Goal: Transaction & Acquisition: Purchase product/service

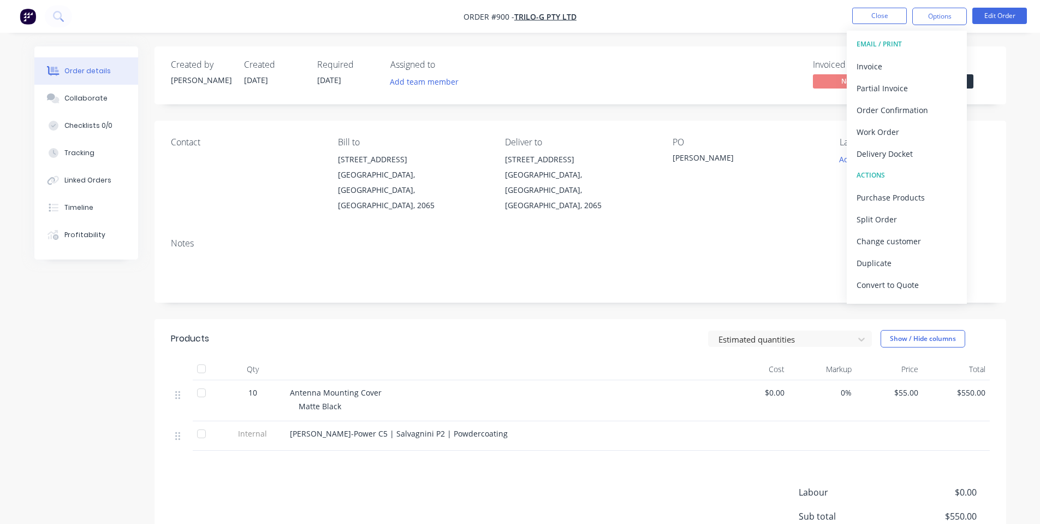
click at [437, 279] on div "Notes" at bounding box center [581, 265] width 852 height 73
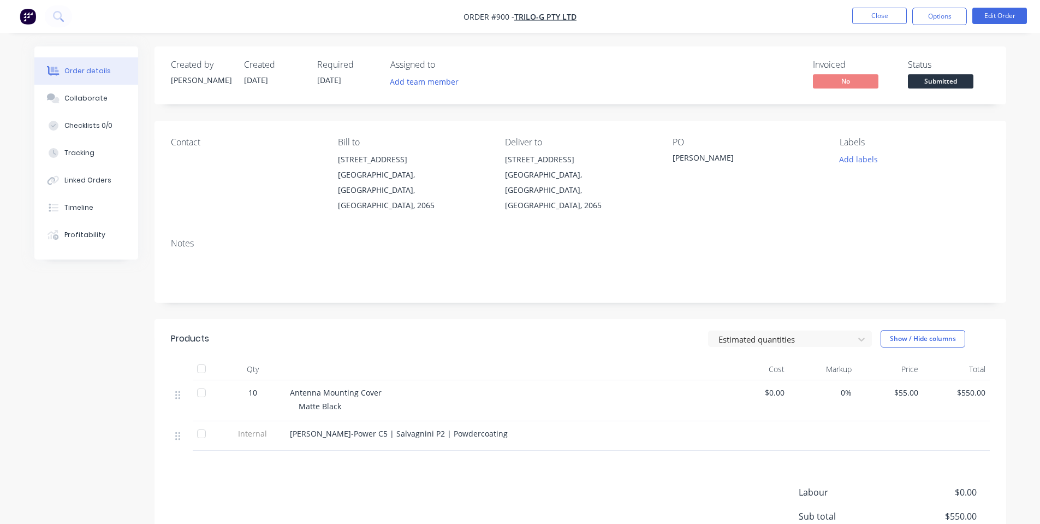
click at [736, 104] on div "Created by [PERSON_NAME] Created [DATE] Required [DATE] Assigned to Add team me…" at bounding box center [581, 75] width 852 height 58
click at [873, 18] on button "Close" at bounding box center [879, 16] width 55 height 16
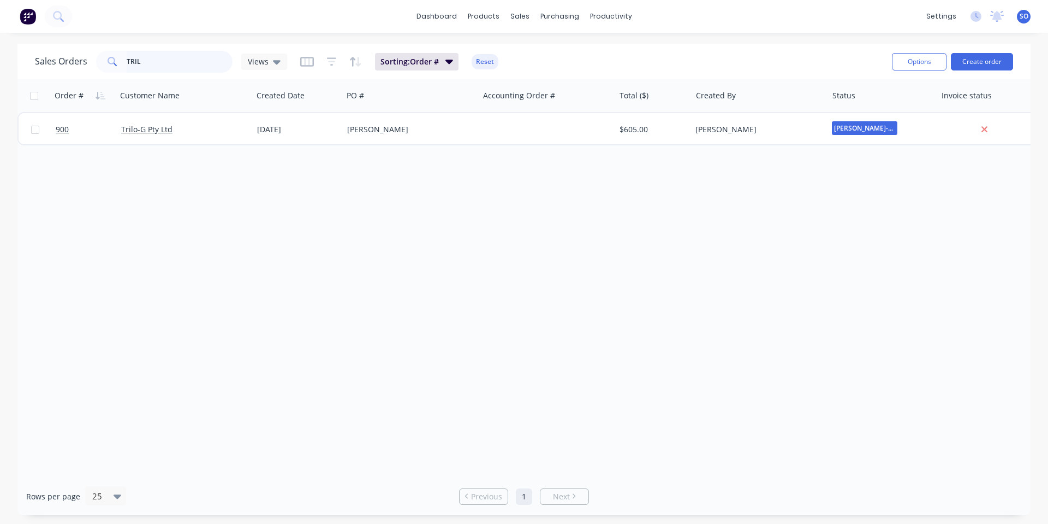
drag, startPoint x: 142, startPoint y: 62, endPoint x: 58, endPoint y: 63, distance: 84.1
click at [64, 63] on div "Sales Orders TRIL Views" at bounding box center [161, 62] width 252 height 22
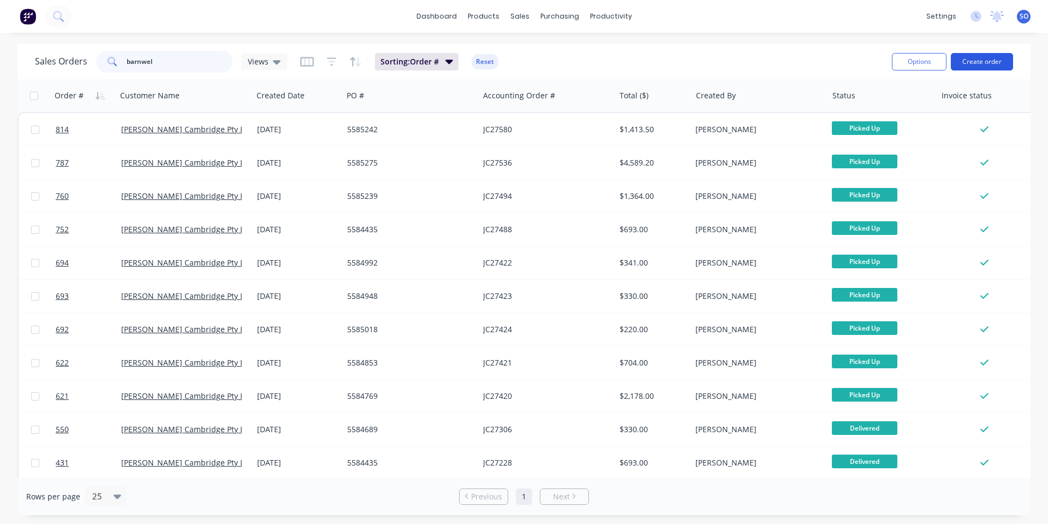
type input "barnwel"
click at [993, 69] on button "Create order" at bounding box center [982, 61] width 62 height 17
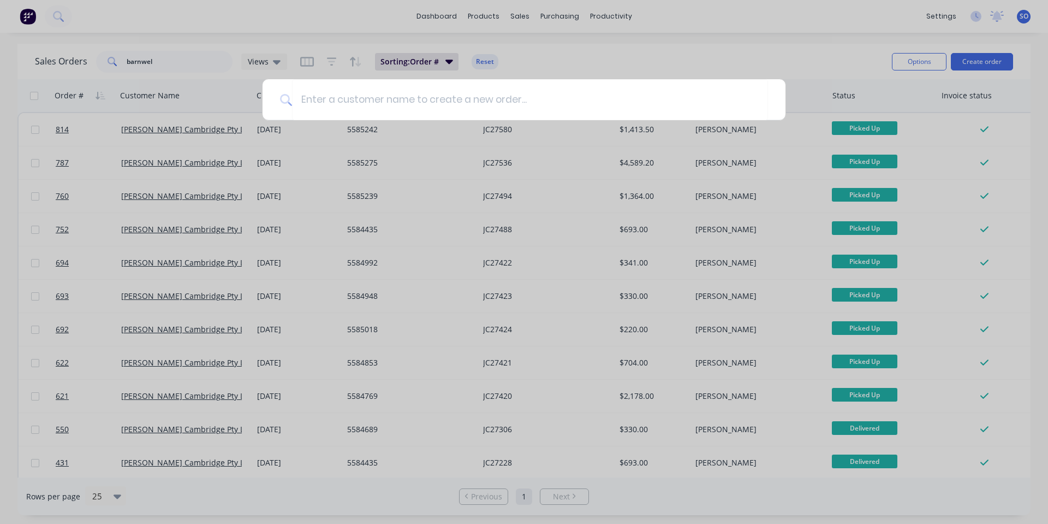
type input "n"
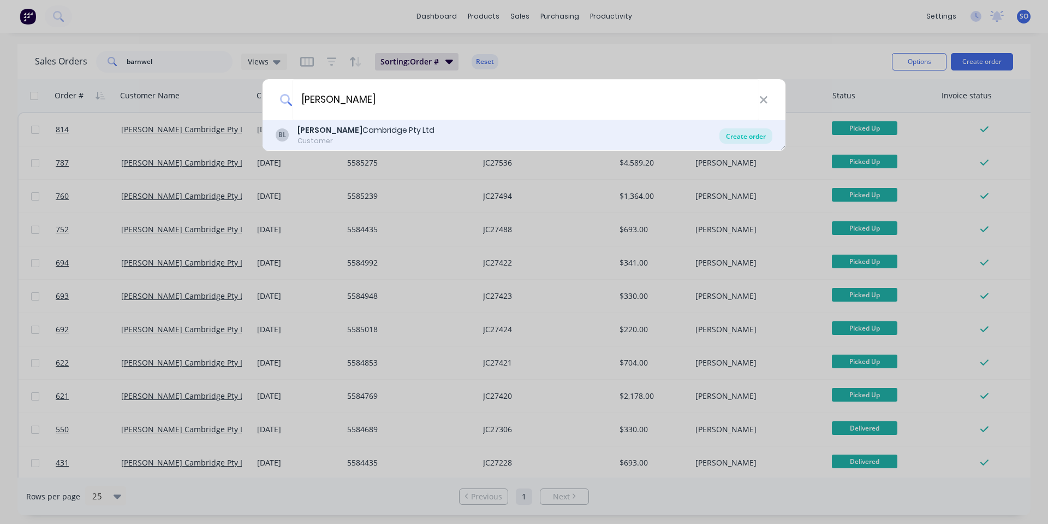
type input "[PERSON_NAME]"
click at [744, 136] on div "Create order" at bounding box center [746, 135] width 53 height 15
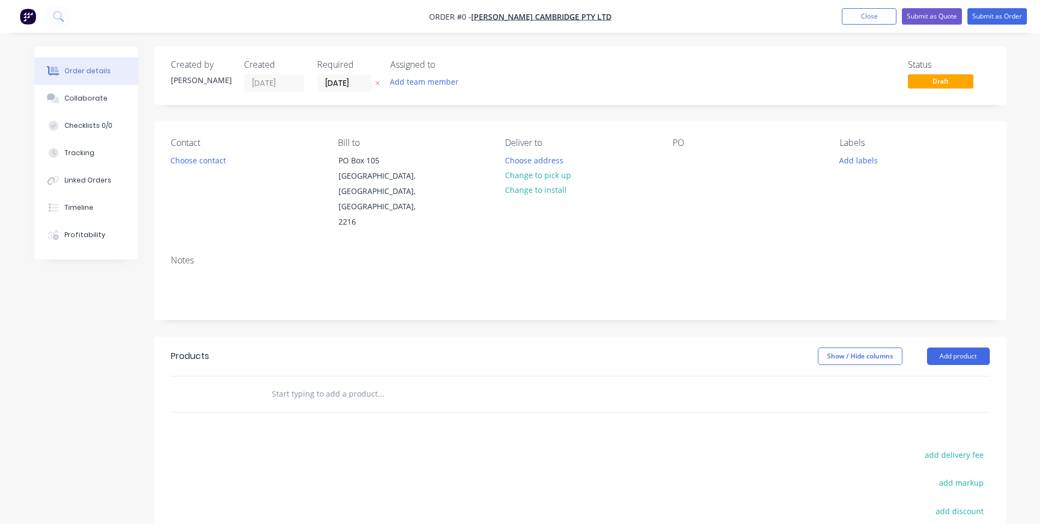
click at [289, 383] on input "text" at bounding box center [380, 394] width 218 height 22
type input "Covers to Order"
click at [354, 347] on div "Show / Hide columns Add product" at bounding box center [666, 355] width 645 height 17
drag, startPoint x: 375, startPoint y: 317, endPoint x: 384, endPoint y: 347, distance: 31.1
click at [377, 347] on div "Show / Hide columns Add product" at bounding box center [666, 355] width 645 height 17
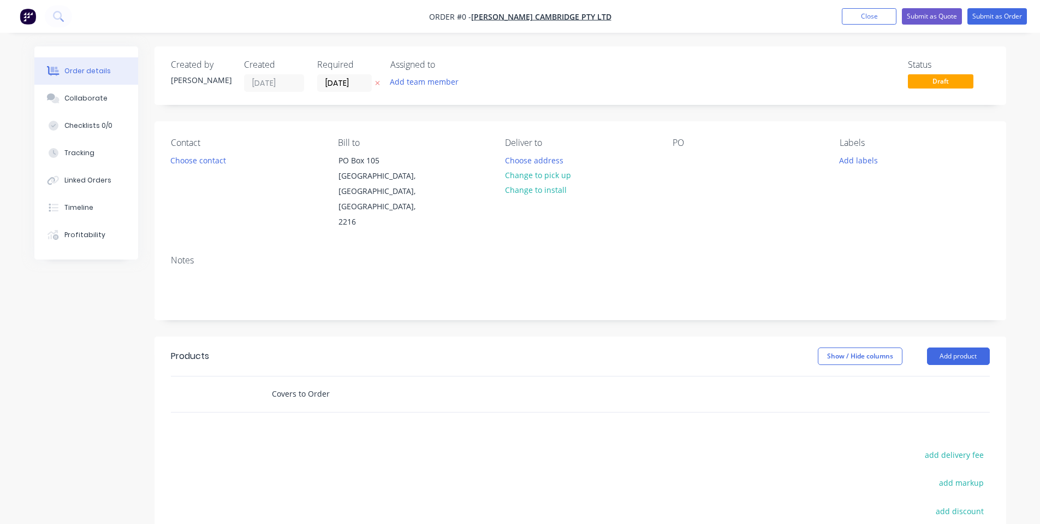
drag, startPoint x: 382, startPoint y: 356, endPoint x: 377, endPoint y: 371, distance: 15.5
click at [381, 383] on input "Covers to Order" at bounding box center [380, 394] width 218 height 22
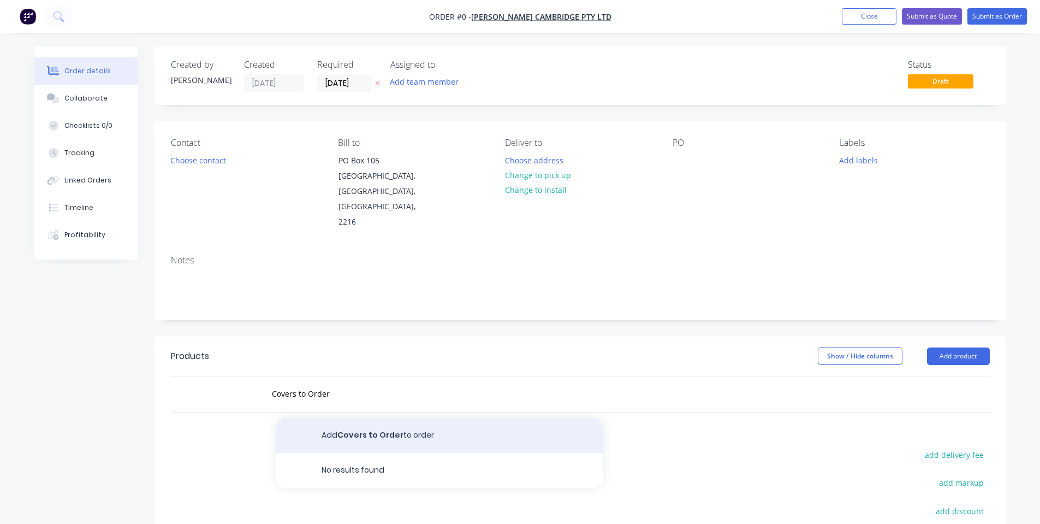
click at [347, 418] on button "Add Covers to Order to order" at bounding box center [440, 435] width 328 height 35
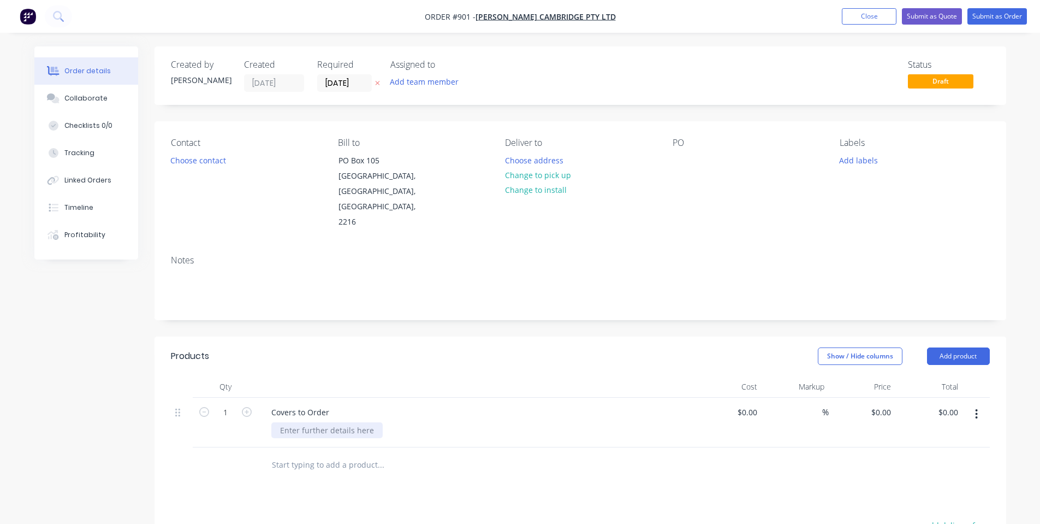
click at [325, 422] on div at bounding box center [326, 430] width 111 height 16
click at [519, 157] on button "Choose address" at bounding box center [534, 159] width 70 height 15
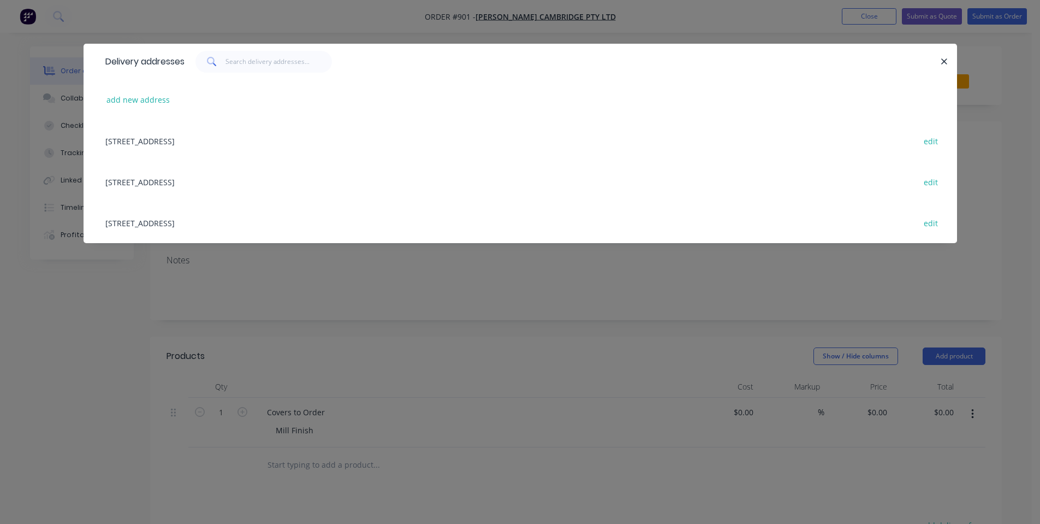
click at [151, 227] on div "[STREET_ADDRESS] edit" at bounding box center [520, 222] width 841 height 41
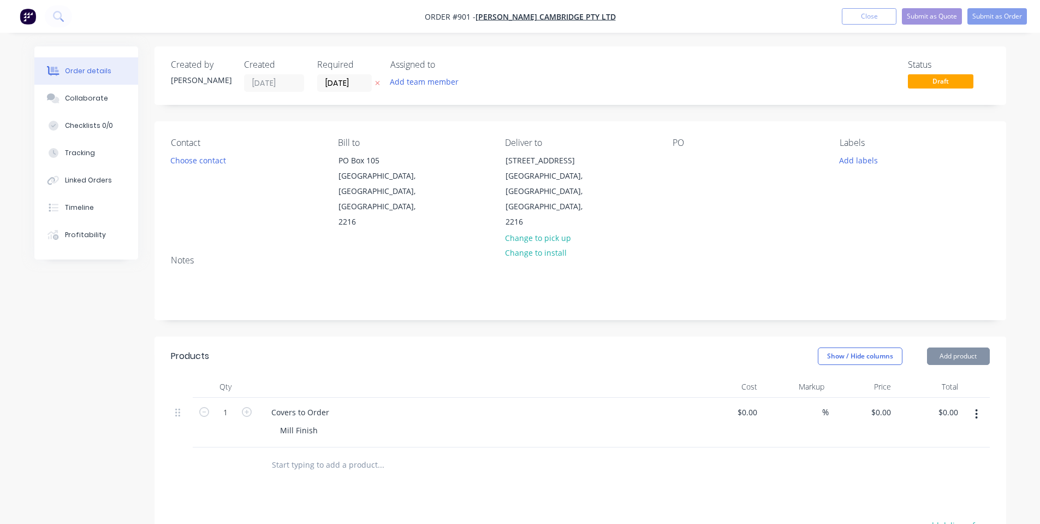
click at [188, 148] on div "Contact" at bounding box center [246, 143] width 150 height 10
click at [189, 164] on button "Choose contact" at bounding box center [197, 159] width 67 height 15
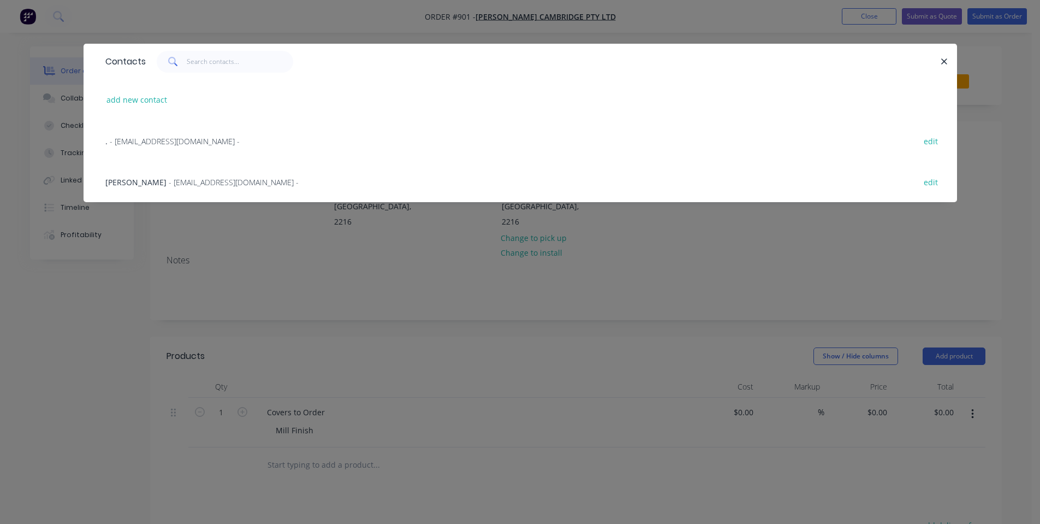
click at [201, 185] on span "- [EMAIL_ADDRESS][DOMAIN_NAME] -" at bounding box center [234, 182] width 130 height 10
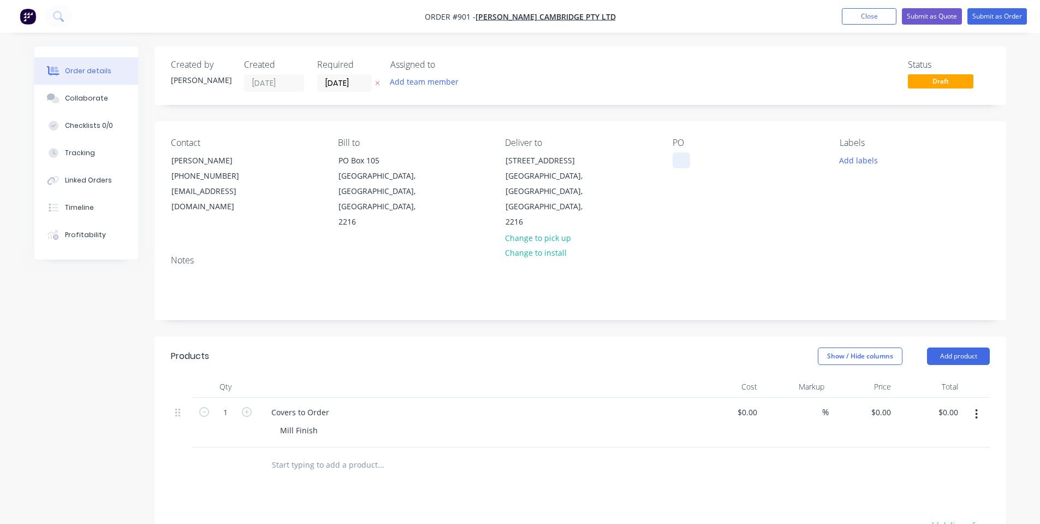
click at [682, 156] on div at bounding box center [681, 160] width 17 height 16
click at [824, 195] on div "Contact [PERSON_NAME] [PHONE_NUMBER] [EMAIL_ADDRESS][DOMAIN_NAME] Bill to [GEOG…" at bounding box center [581, 183] width 852 height 125
click at [843, 160] on button "Add labels" at bounding box center [859, 159] width 50 height 15
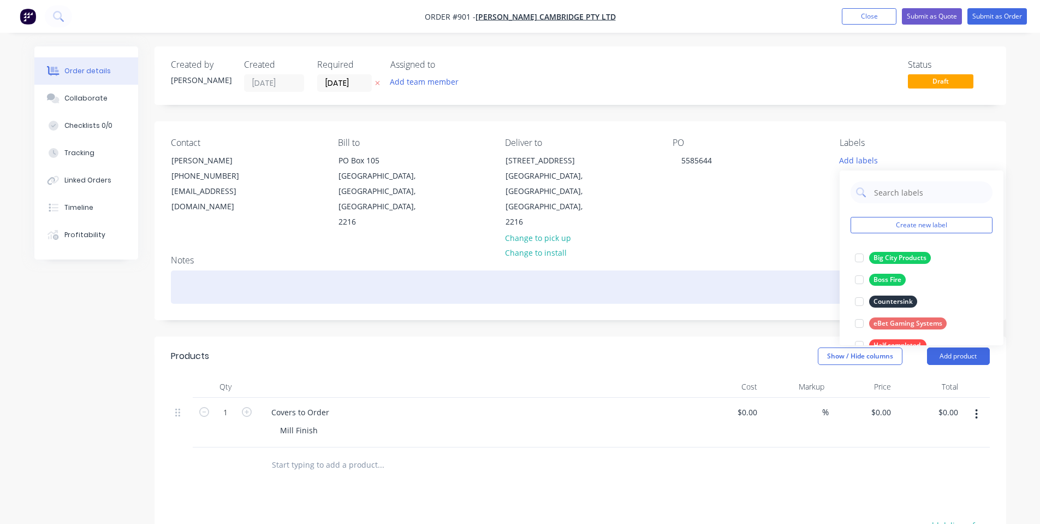
drag, startPoint x: 743, startPoint y: 222, endPoint x: 517, endPoint y: 242, distance: 227.0
click at [744, 246] on div "Notes" at bounding box center [581, 282] width 852 height 73
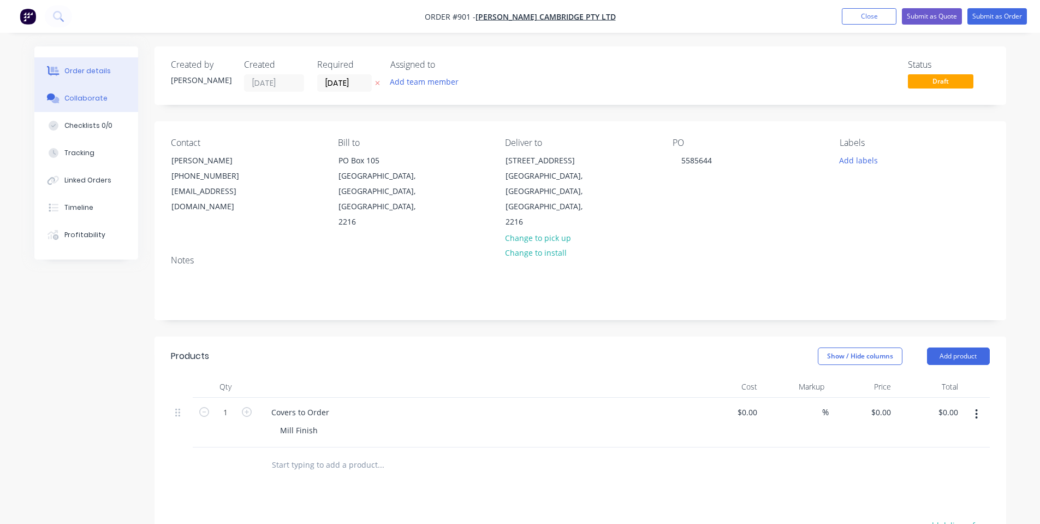
click at [78, 104] on button "Collaborate" at bounding box center [86, 98] width 104 height 27
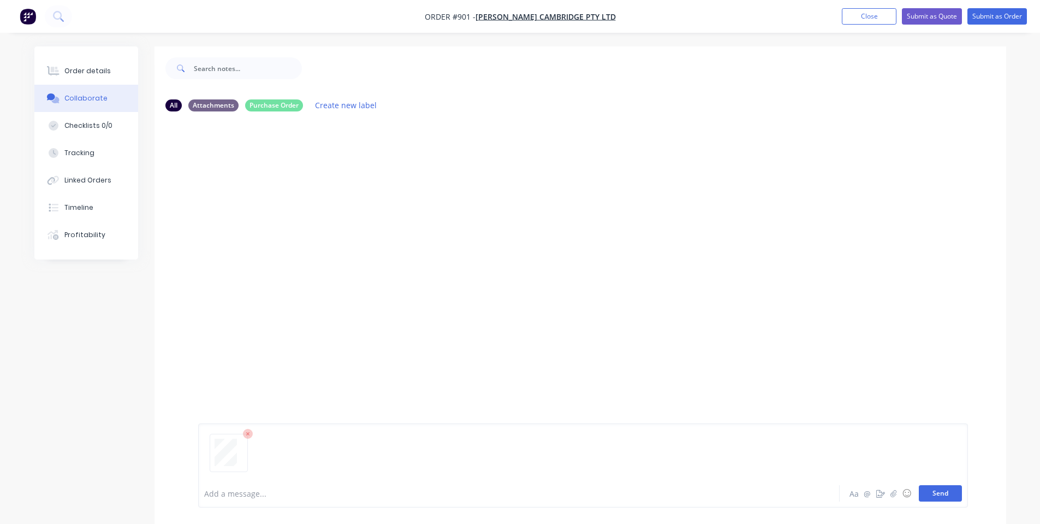
click at [952, 496] on button "Send" at bounding box center [940, 493] width 43 height 16
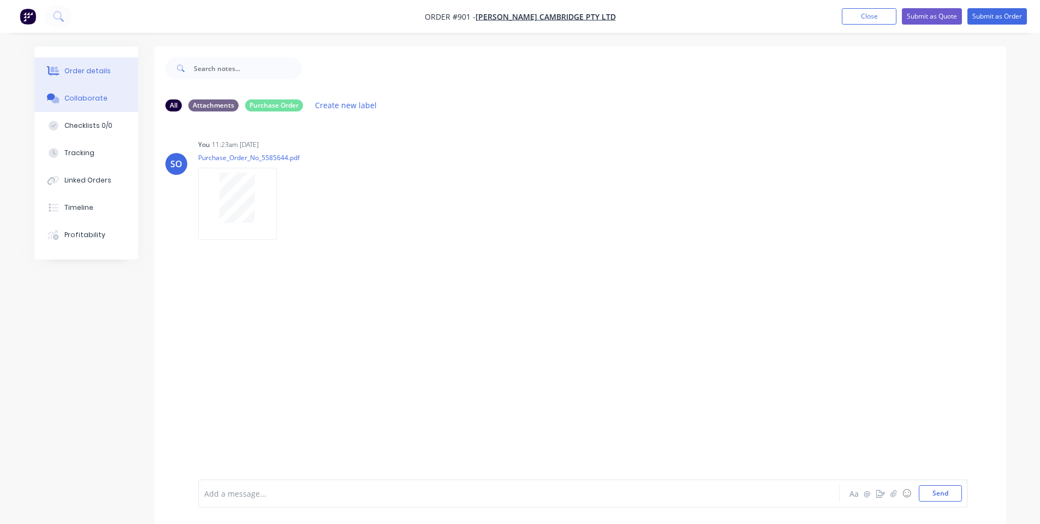
click at [63, 80] on button "Order details" at bounding box center [86, 70] width 104 height 27
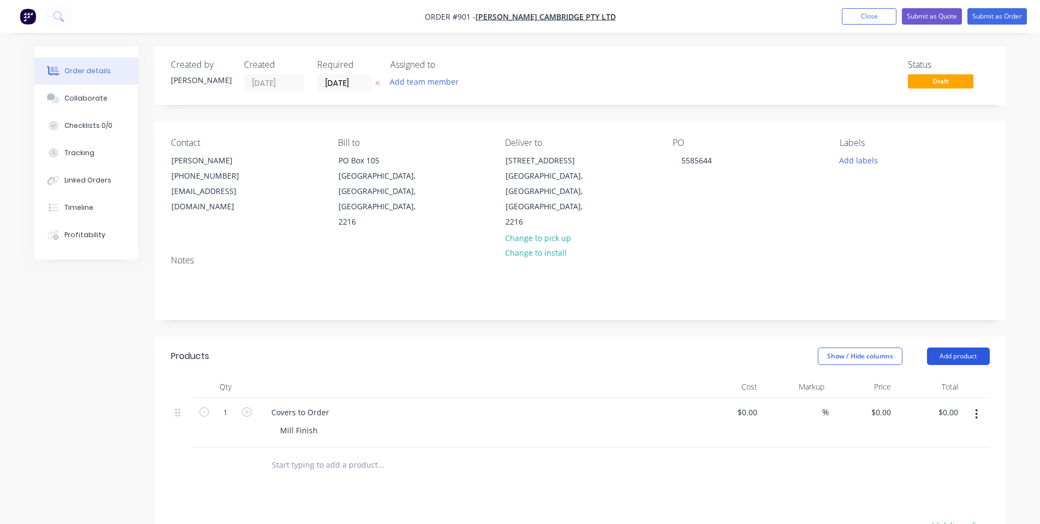
click at [961, 347] on button "Add product" at bounding box center [958, 355] width 63 height 17
click at [917, 507] on div "Notes (Internal)" at bounding box center [938, 515] width 84 height 16
click at [300, 454] on div at bounding box center [302, 462] width 79 height 16
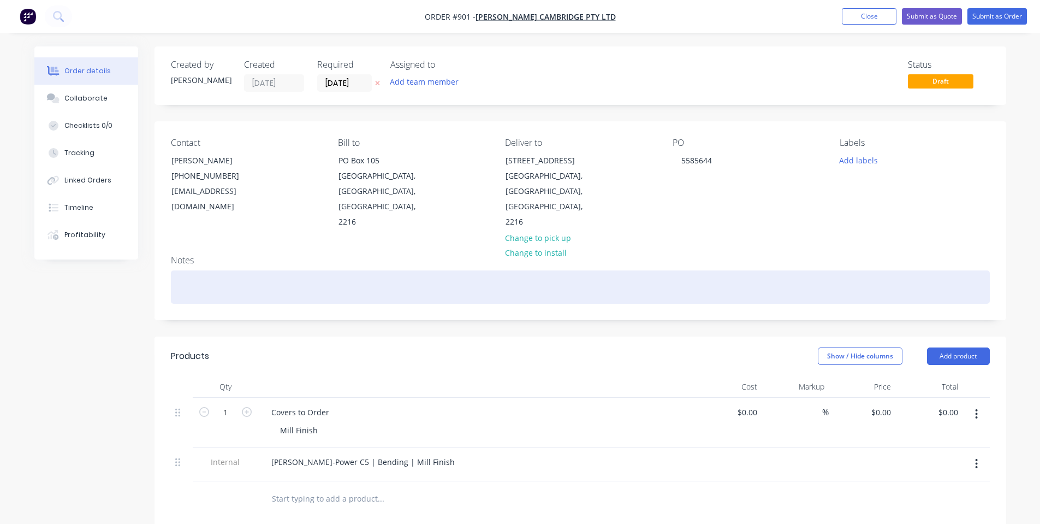
click at [408, 270] on div at bounding box center [580, 286] width 819 height 33
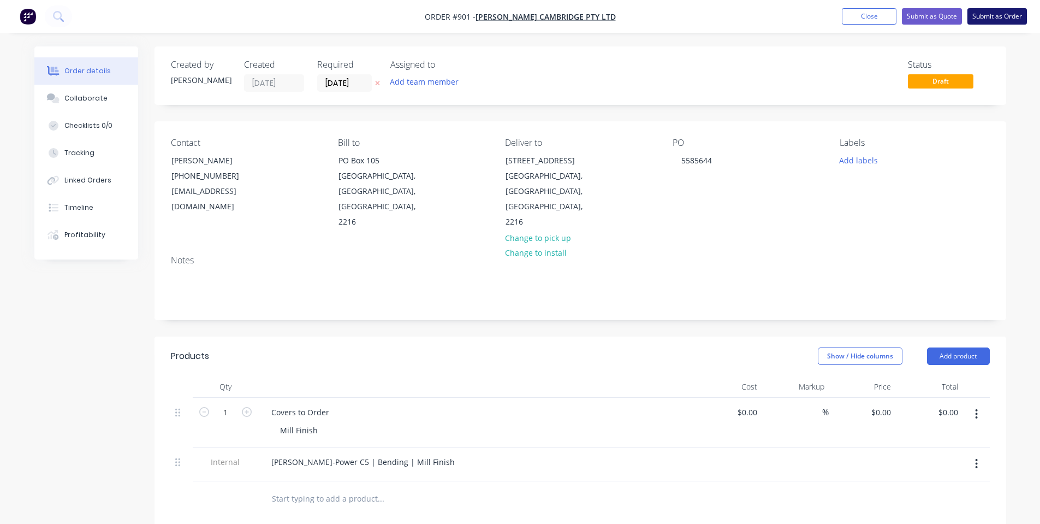
click at [996, 20] on button "Submit as Order" at bounding box center [997, 16] width 60 height 16
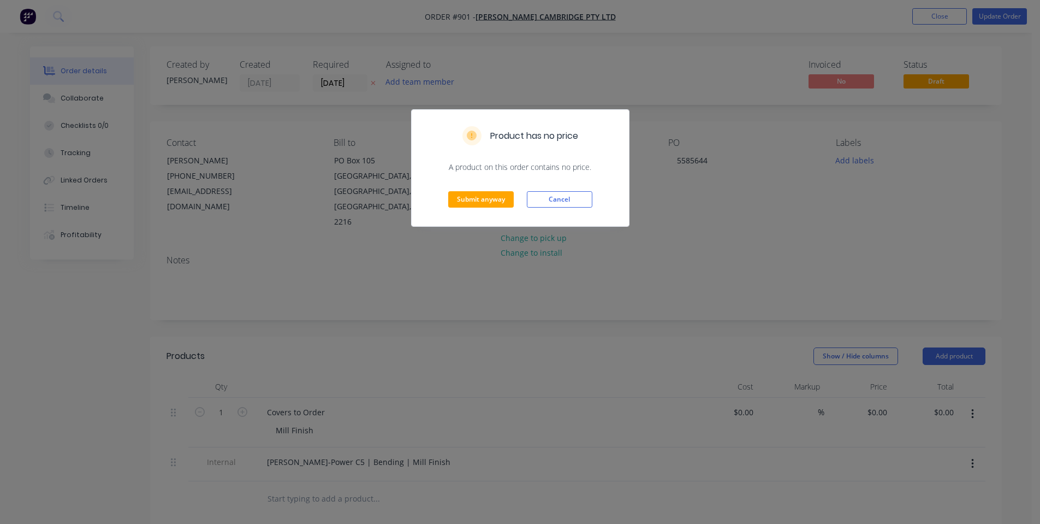
click at [456, 211] on div "Submit anyway Cancel" at bounding box center [520, 200] width 217 height 54
click at [459, 205] on button "Submit anyway" at bounding box center [481, 199] width 66 height 16
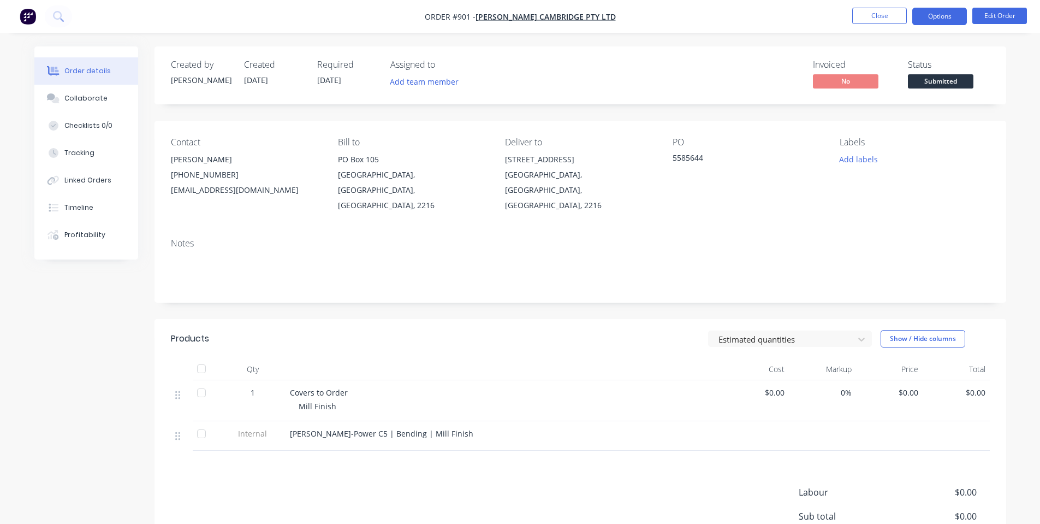
click at [931, 17] on button "Options" at bounding box center [939, 16] width 55 height 17
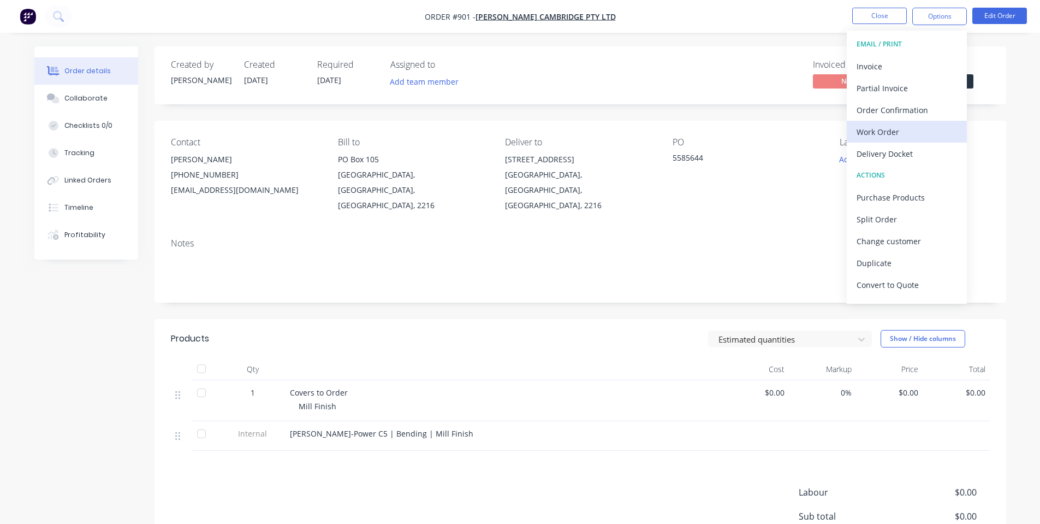
click at [925, 130] on div "Work Order" at bounding box center [907, 132] width 100 height 16
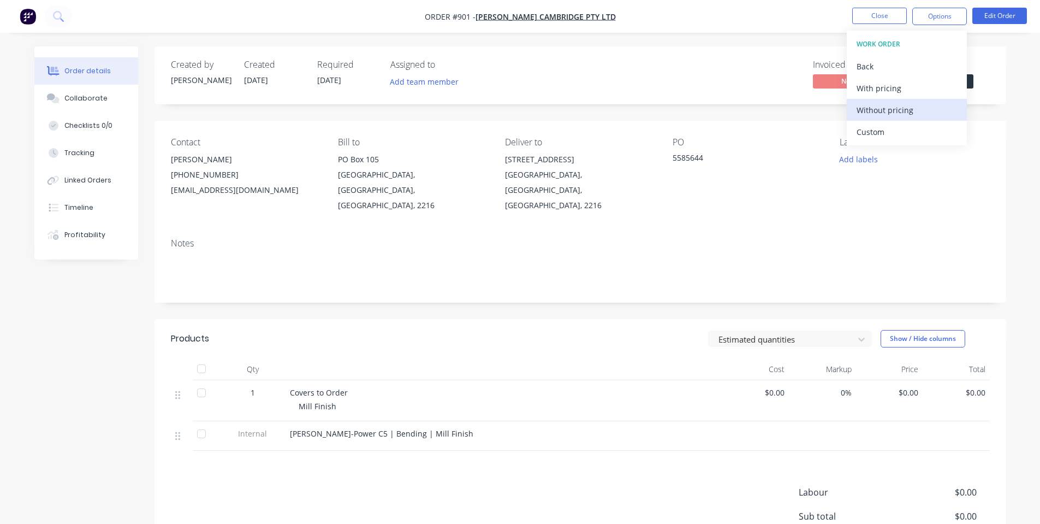
click at [924, 114] on div "Without pricing" at bounding box center [907, 110] width 100 height 16
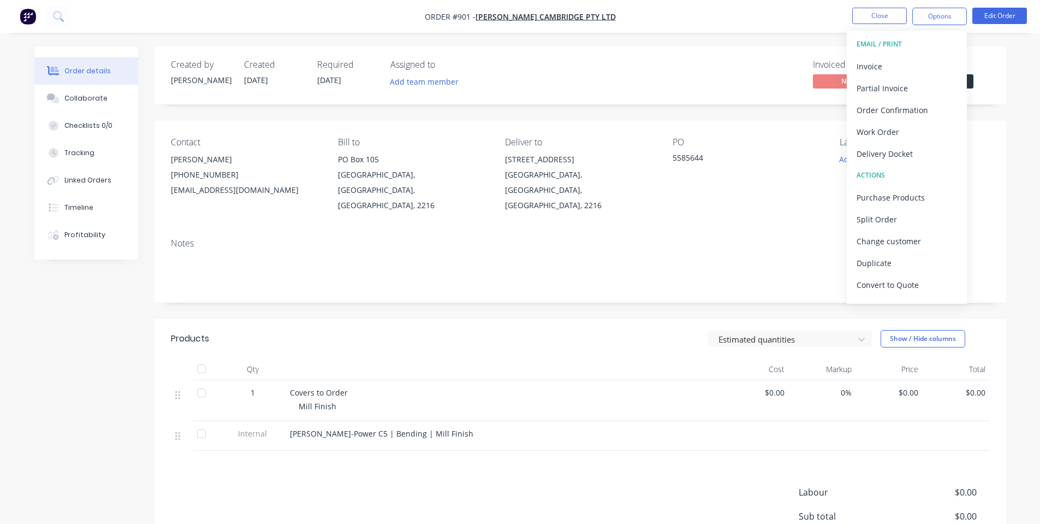
drag, startPoint x: 932, startPoint y: 17, endPoint x: 925, endPoint y: 35, distance: 19.9
click at [935, 19] on button "Options" at bounding box center [939, 16] width 55 height 17
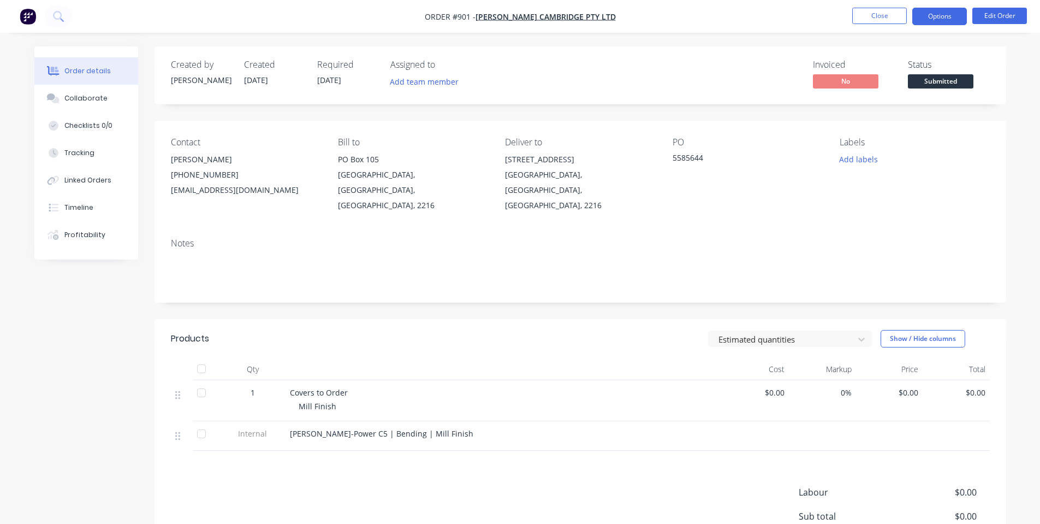
click at [933, 16] on button "Options" at bounding box center [939, 16] width 55 height 17
drag, startPoint x: 1010, startPoint y: 50, endPoint x: 1003, endPoint y: 40, distance: 12.3
click at [1003, 40] on div "Order details Collaborate Checklists 0/0 Tracking Linked Orders Timeline Profit…" at bounding box center [520, 322] width 1040 height 645
click at [987, 16] on button "Edit Order" at bounding box center [999, 16] width 55 height 16
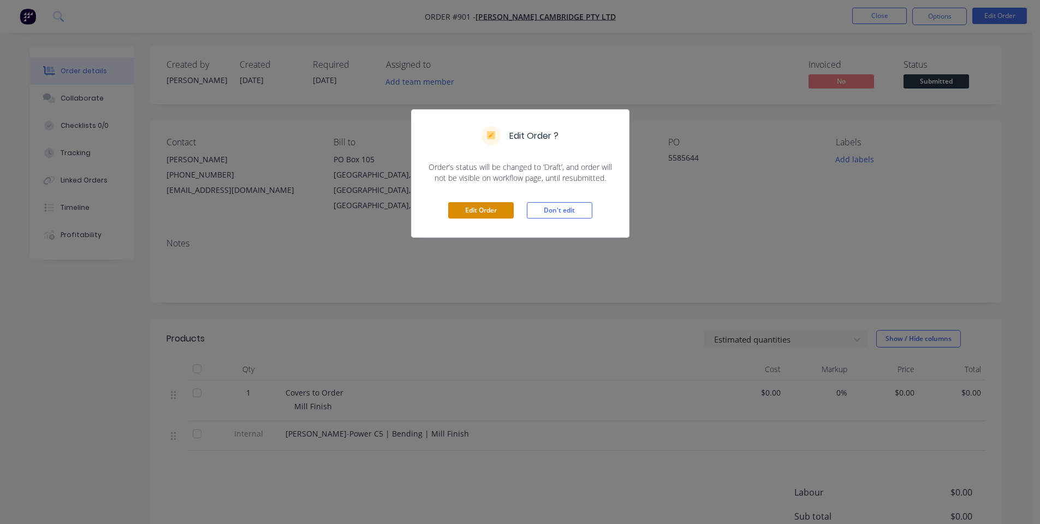
click at [478, 205] on button "Edit Order" at bounding box center [481, 210] width 66 height 16
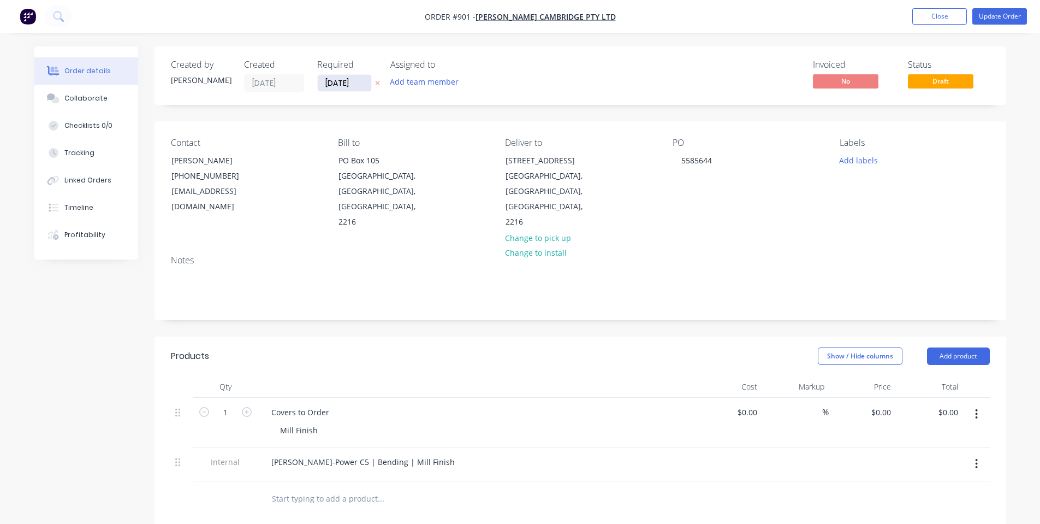
click at [342, 80] on input "[DATE]" at bounding box center [345, 83] width 54 height 16
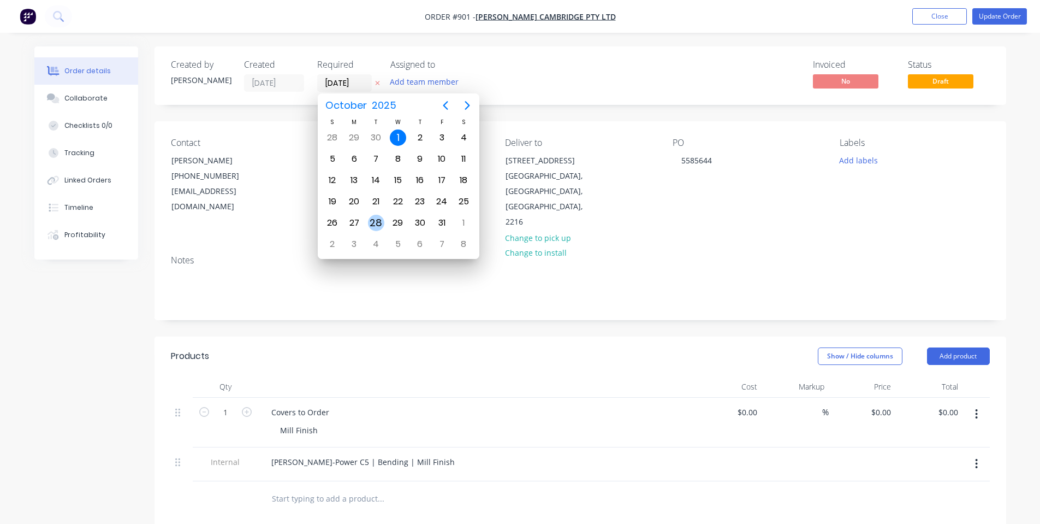
drag, startPoint x: 380, startPoint y: 218, endPoint x: 465, endPoint y: 191, distance: 88.9
click at [381, 218] on div "28" at bounding box center [376, 223] width 16 height 16
type input "[DATE]"
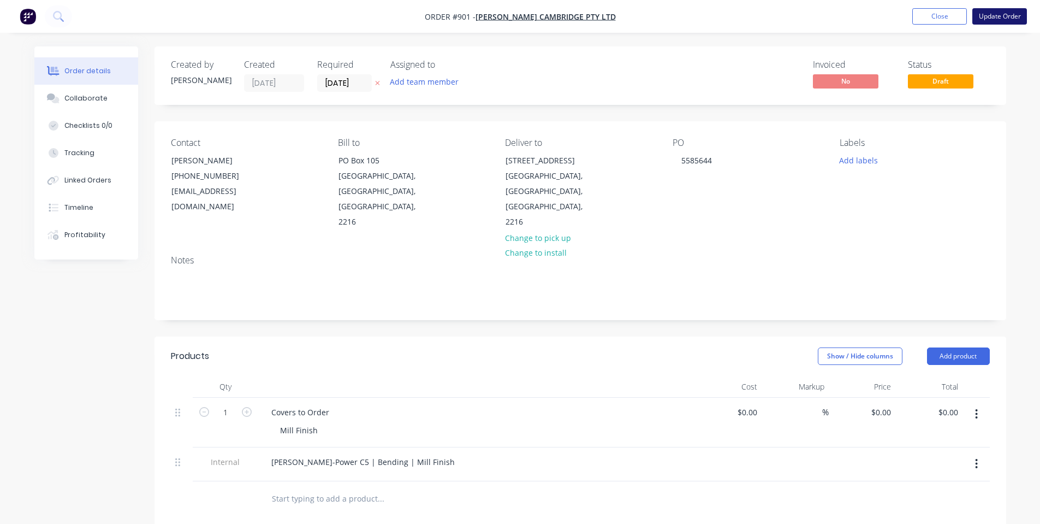
click at [1016, 21] on button "Update Order" at bounding box center [999, 16] width 55 height 16
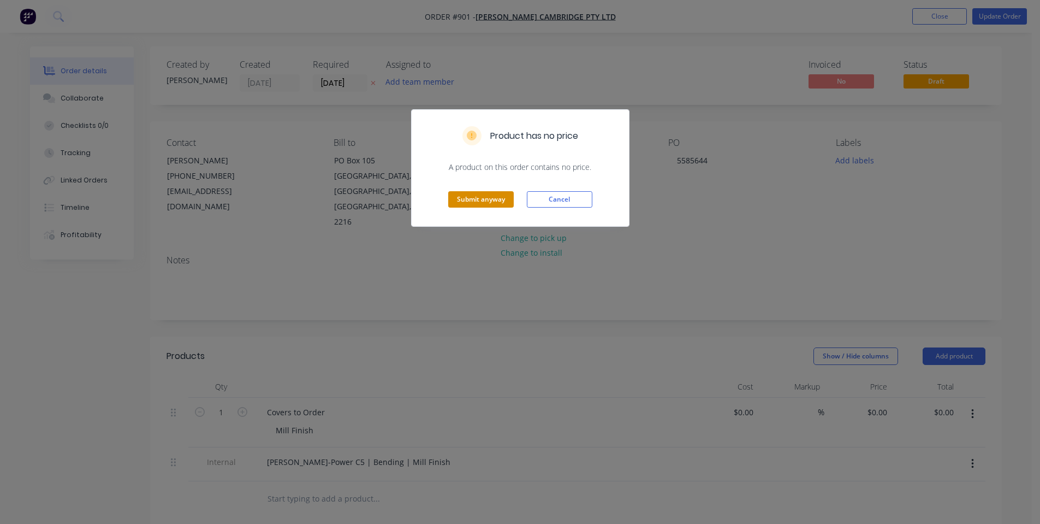
click at [494, 197] on button "Submit anyway" at bounding box center [481, 199] width 66 height 16
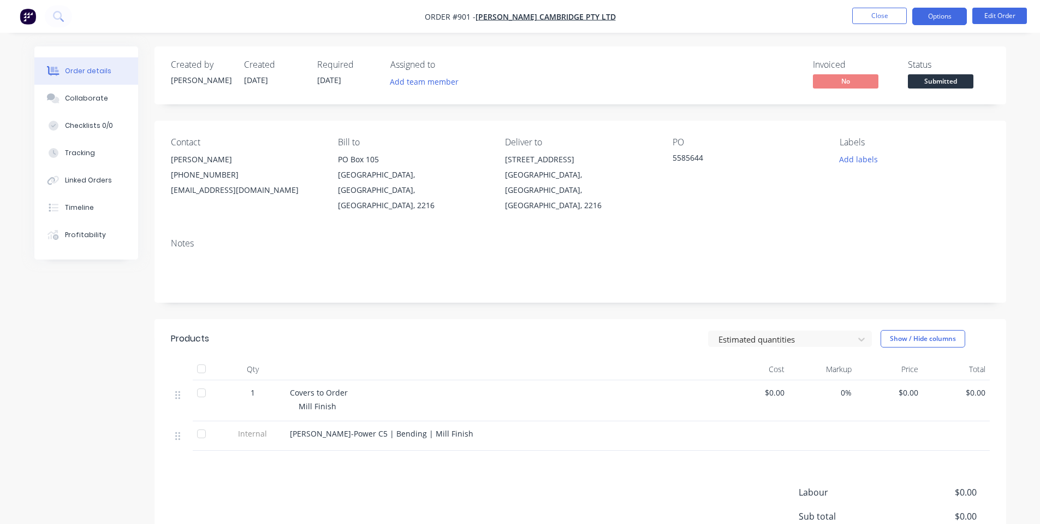
click at [916, 16] on button "Options" at bounding box center [939, 16] width 55 height 17
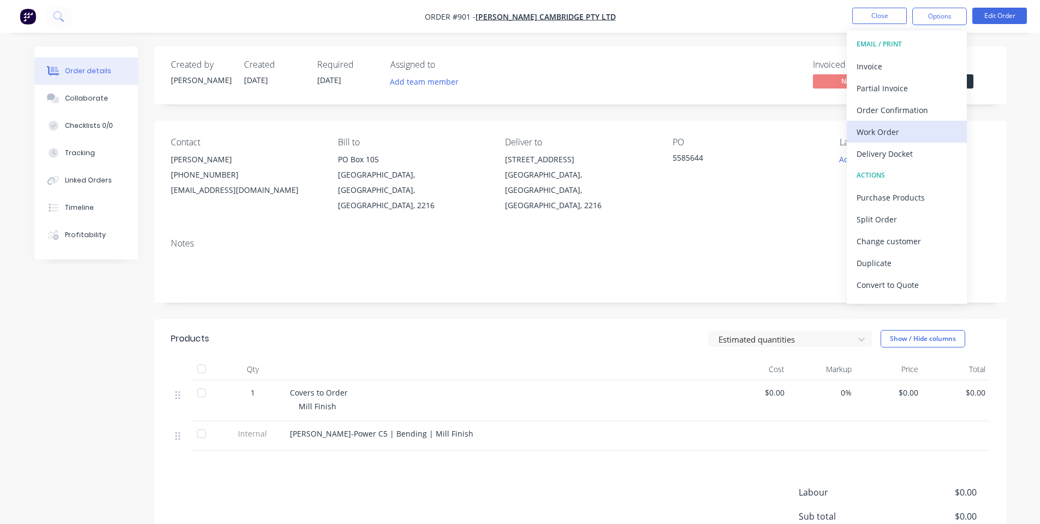
click at [905, 139] on div "Work Order" at bounding box center [907, 132] width 100 height 16
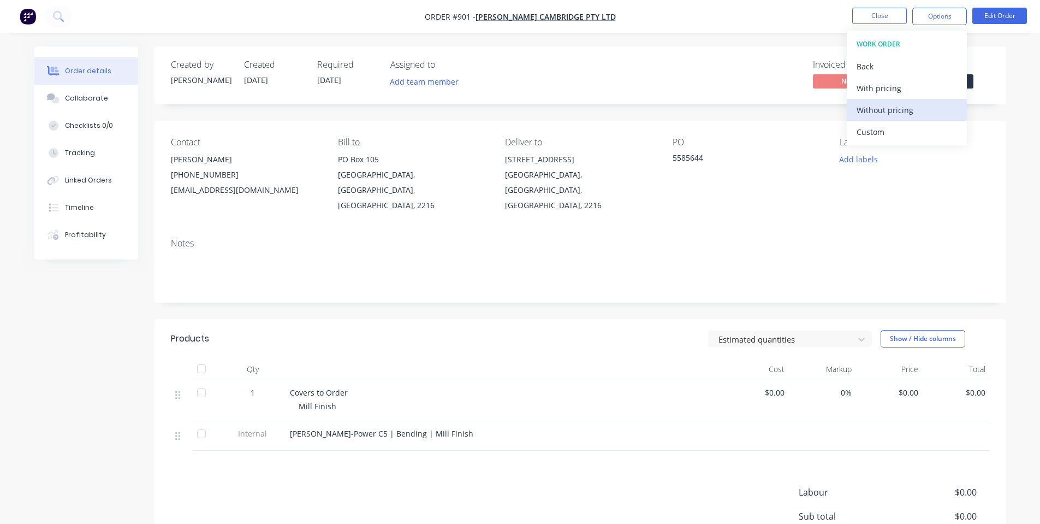
click at [886, 116] on div "Without pricing" at bounding box center [907, 110] width 100 height 16
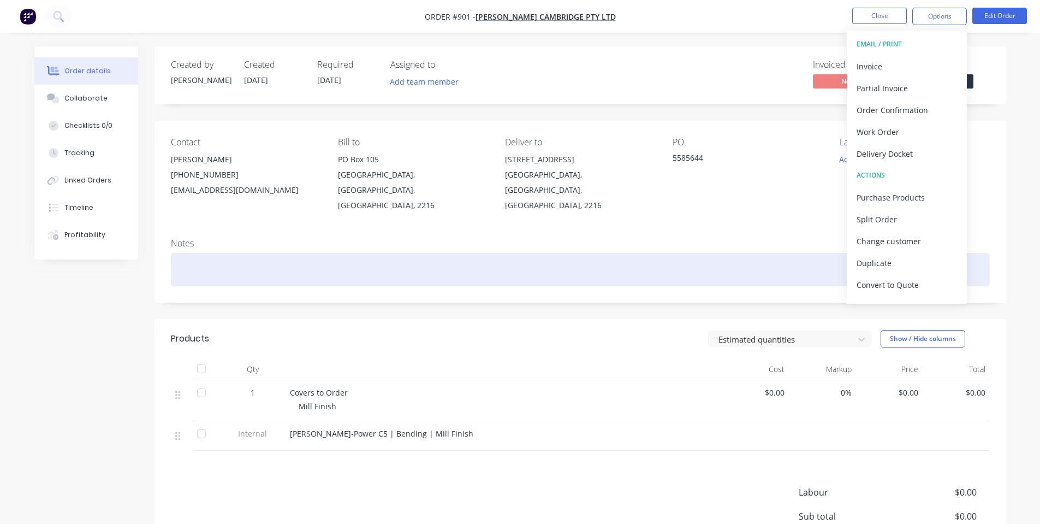
click at [572, 253] on div at bounding box center [580, 269] width 819 height 33
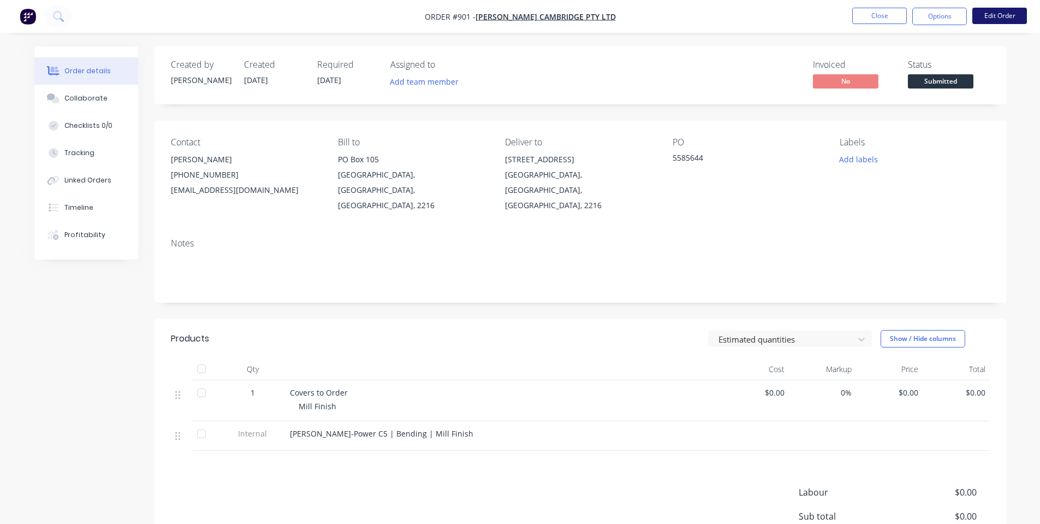
click at [1017, 10] on button "Edit Order" at bounding box center [999, 16] width 55 height 16
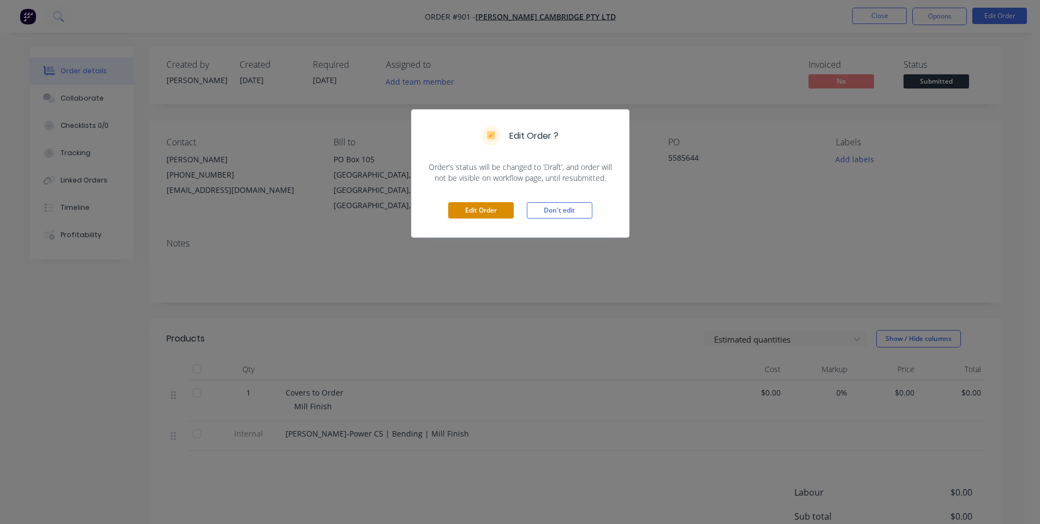
click at [464, 213] on button "Edit Order" at bounding box center [481, 210] width 66 height 16
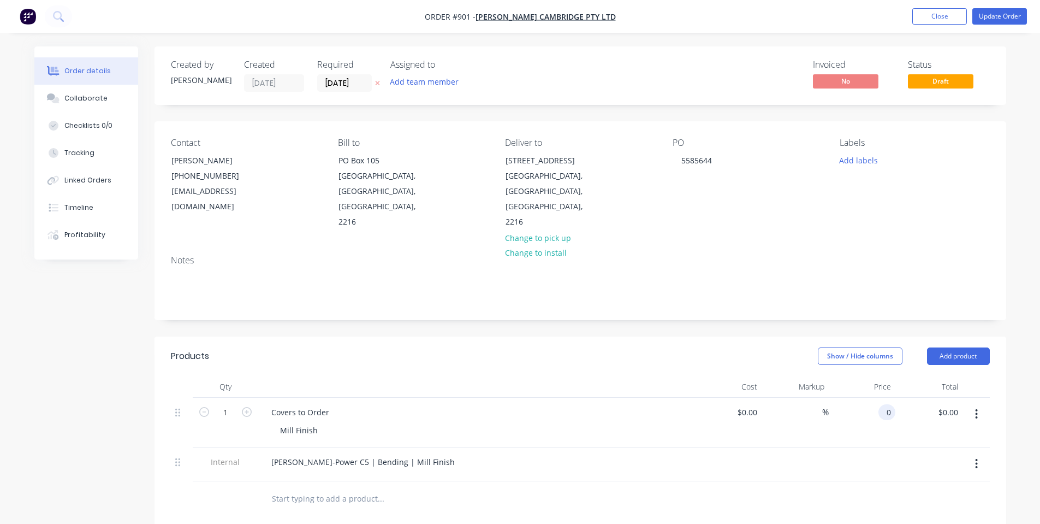
click at [881, 404] on div "0 0" at bounding box center [886, 412] width 17 height 16
type input "$710.00"
drag, startPoint x: 747, startPoint y: 324, endPoint x: 681, endPoint y: 317, distance: 66.5
click at [740, 347] on div "Show / Hide columns Add product" at bounding box center [666, 355] width 645 height 17
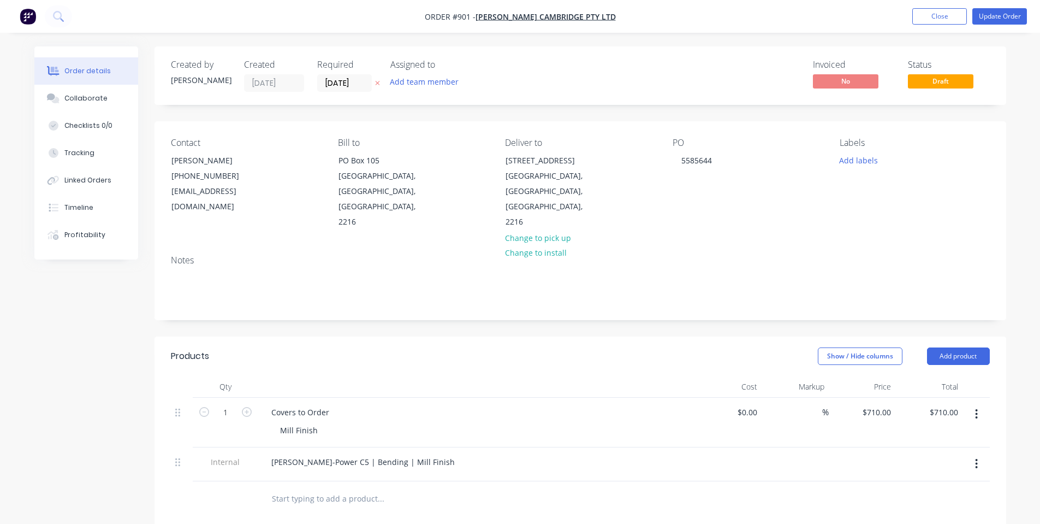
click at [681, 347] on div "Show / Hide columns Add product" at bounding box center [666, 355] width 645 height 17
click at [886, 397] on div "$710.00 $710.00" at bounding box center [862, 422] width 67 height 50
click at [878, 404] on input "710" at bounding box center [879, 412] width 34 height 16
click at [702, 347] on div "Show / Hide columns Add product" at bounding box center [666, 355] width 645 height 17
click at [869, 397] on div "710 $710.00" at bounding box center [862, 422] width 67 height 50
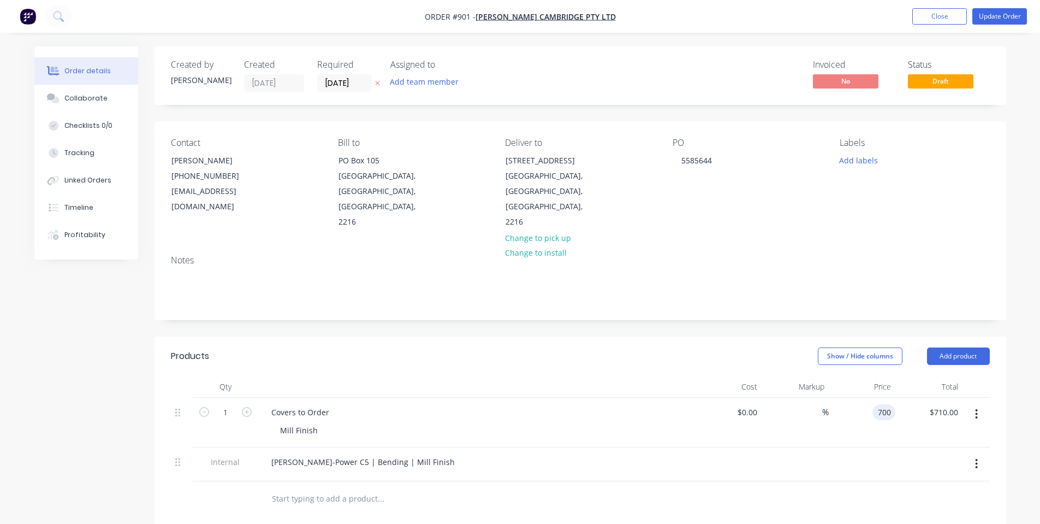
type input "$700.00"
click at [811, 447] on div at bounding box center [795, 464] width 67 height 34
click at [977, 21] on button "Update Order" at bounding box center [999, 16] width 55 height 16
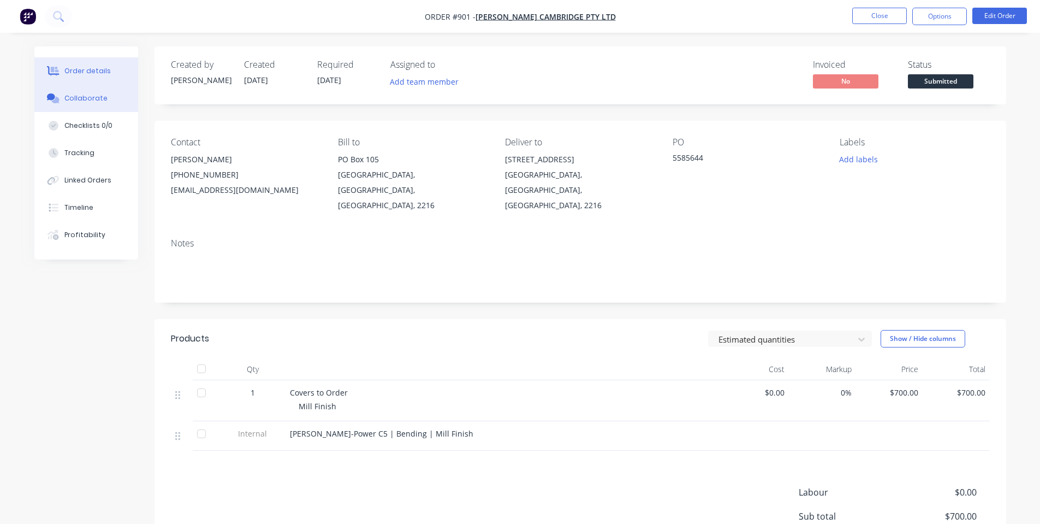
click at [73, 106] on button "Collaborate" at bounding box center [86, 98] width 104 height 27
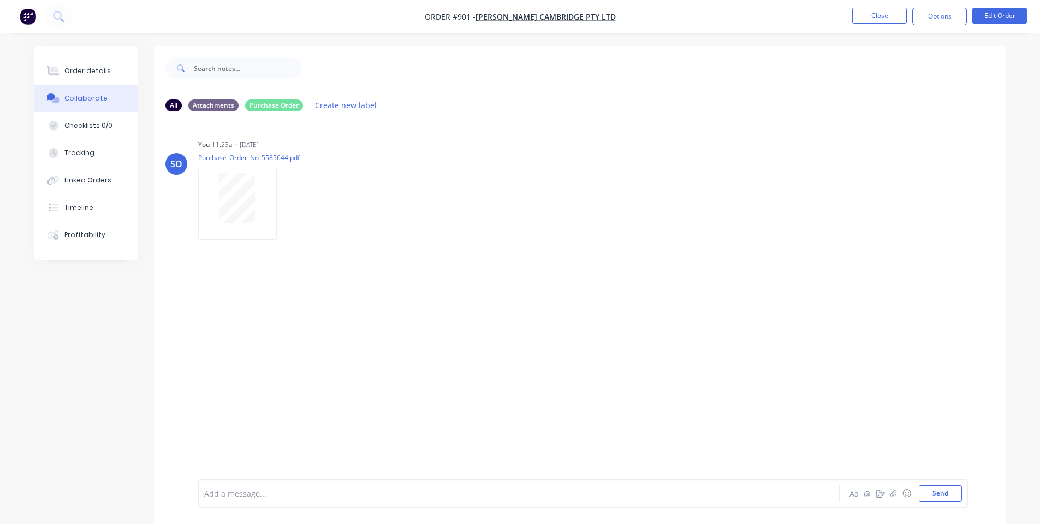
click at [342, 489] on div at bounding box center [489, 493] width 568 height 11
click at [893, 15] on button "Close" at bounding box center [879, 16] width 55 height 16
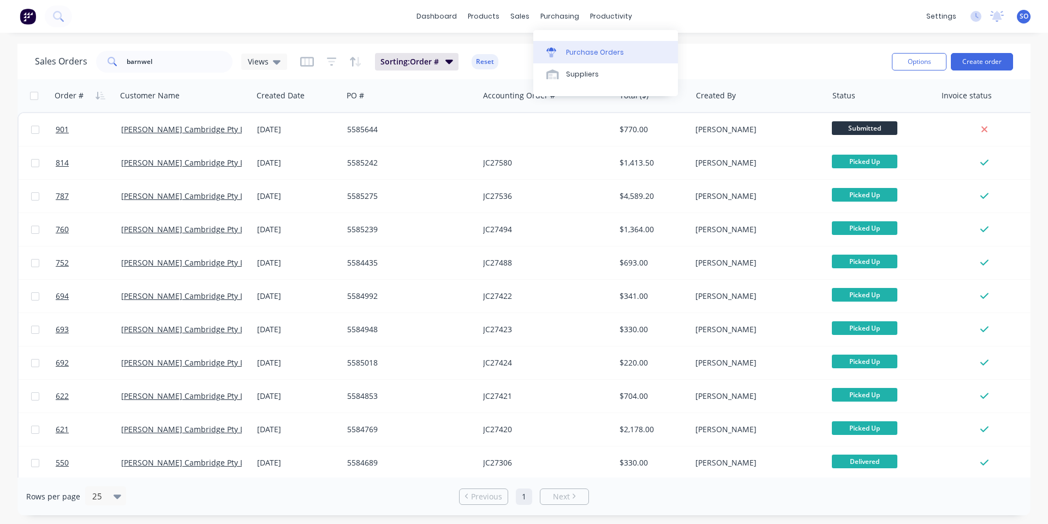
click at [579, 53] on div "Purchase Orders" at bounding box center [595, 52] width 58 height 10
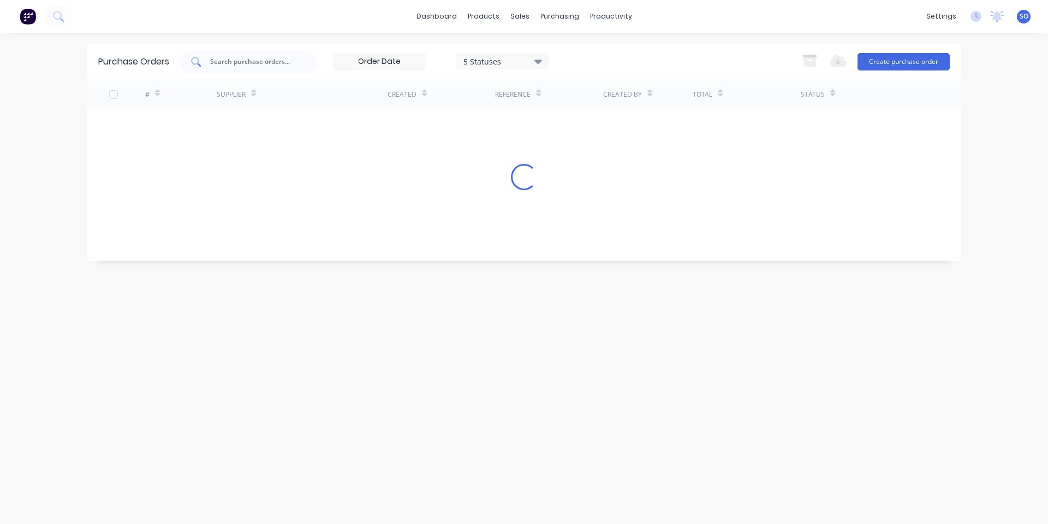
click at [223, 57] on input "text" at bounding box center [254, 61] width 91 height 11
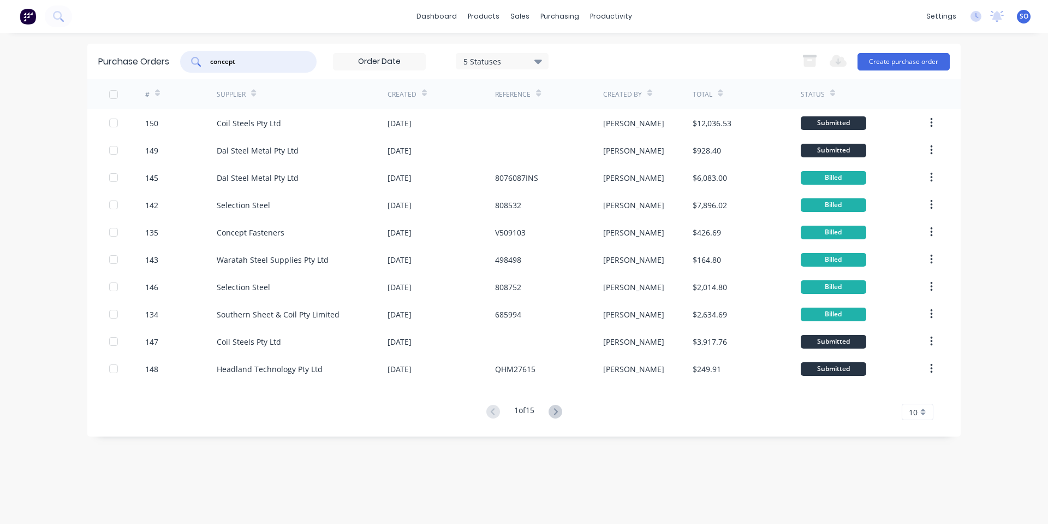
type input "concept"
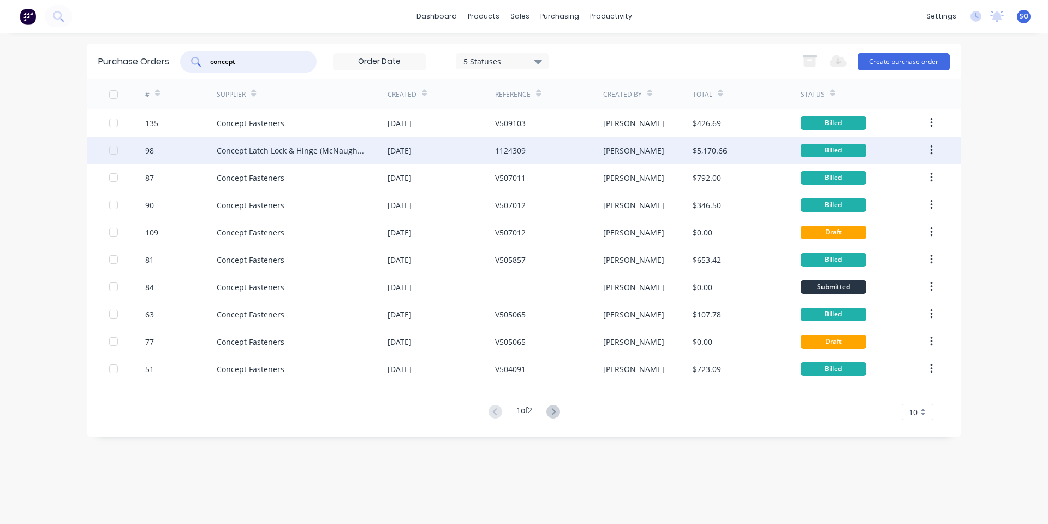
click at [307, 154] on div "Concept Latch Lock & Hinge (McNaughtans)" at bounding box center [291, 150] width 149 height 11
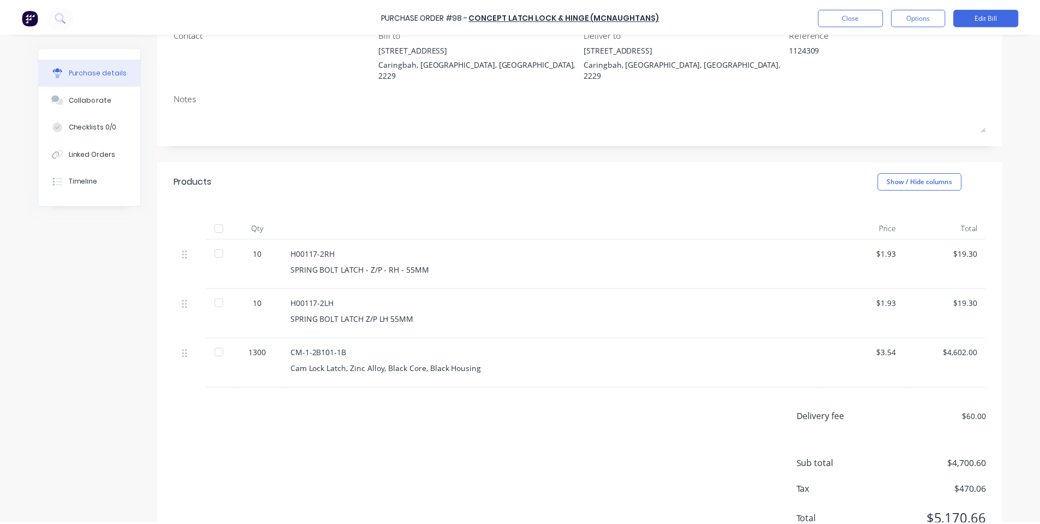
scroll to position [139, 0]
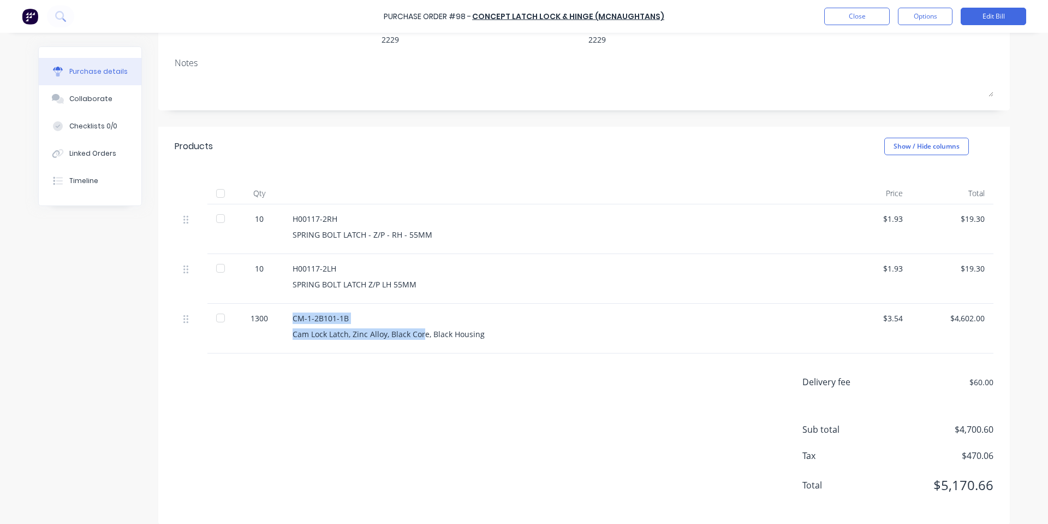
drag, startPoint x: 288, startPoint y: 303, endPoint x: 420, endPoint y: 314, distance: 132.6
click at [420, 314] on div "CM-1-2B101-1B Cam Lock Latch, Zinc Alloy, Black Core, Black Housing" at bounding box center [557, 329] width 546 height 50
click at [531, 329] on div "CM-1-2B101-1B Cam Lock Latch, Zinc Alloy, Black Core, Black Housing" at bounding box center [557, 329] width 546 height 50
click at [859, 10] on button "Close" at bounding box center [857, 16] width 66 height 17
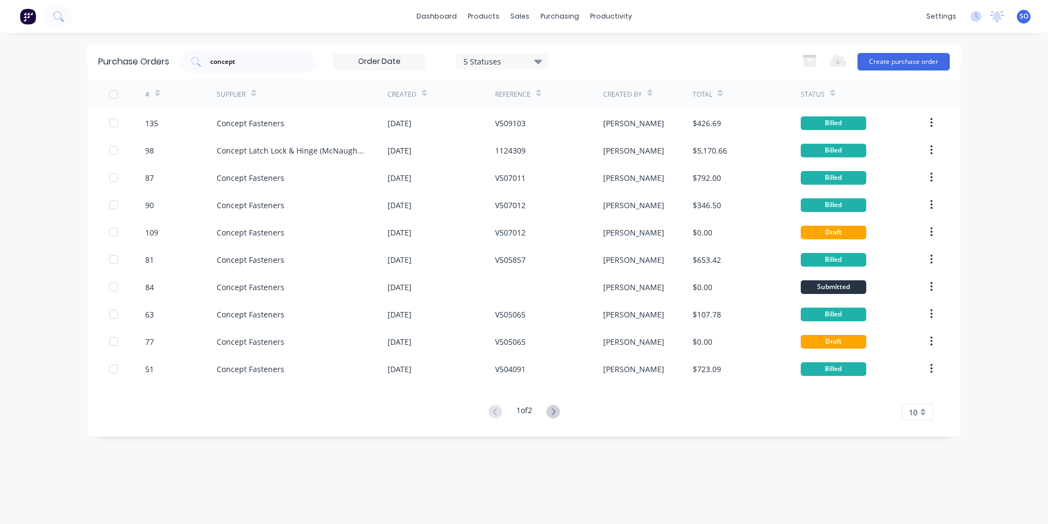
click at [467, 478] on div "Purchase Orders concept 5 Statuses 5 Statuses Export to Excel (XLSX) Create pur…" at bounding box center [524, 278] width 874 height 469
click at [656, 33] on div "dashboard products sales purchasing productivity dashboard products Product Cat…" at bounding box center [524, 262] width 1048 height 524
click at [510, 49] on link "Sales Orders" at bounding box center [577, 52] width 145 height 22
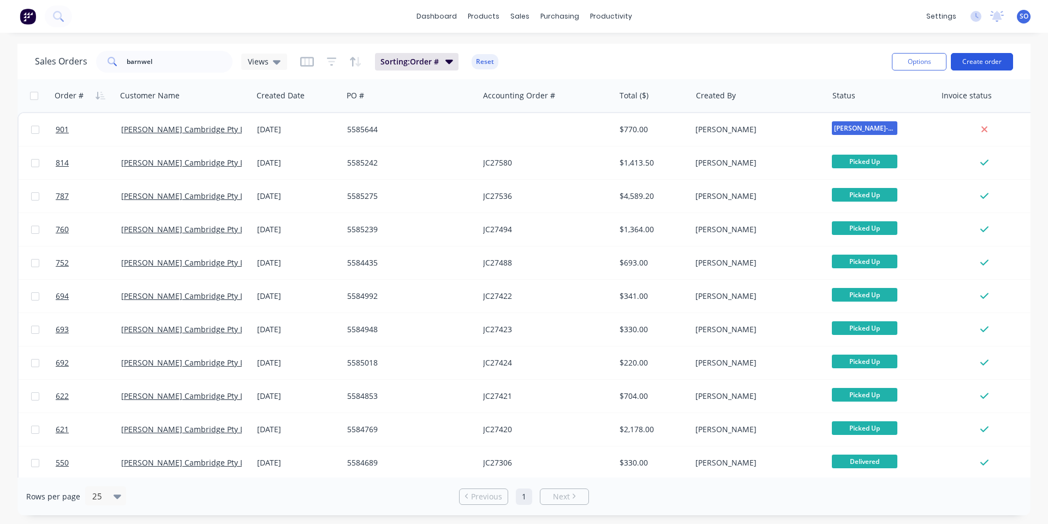
click at [976, 67] on button "Create order" at bounding box center [982, 61] width 62 height 17
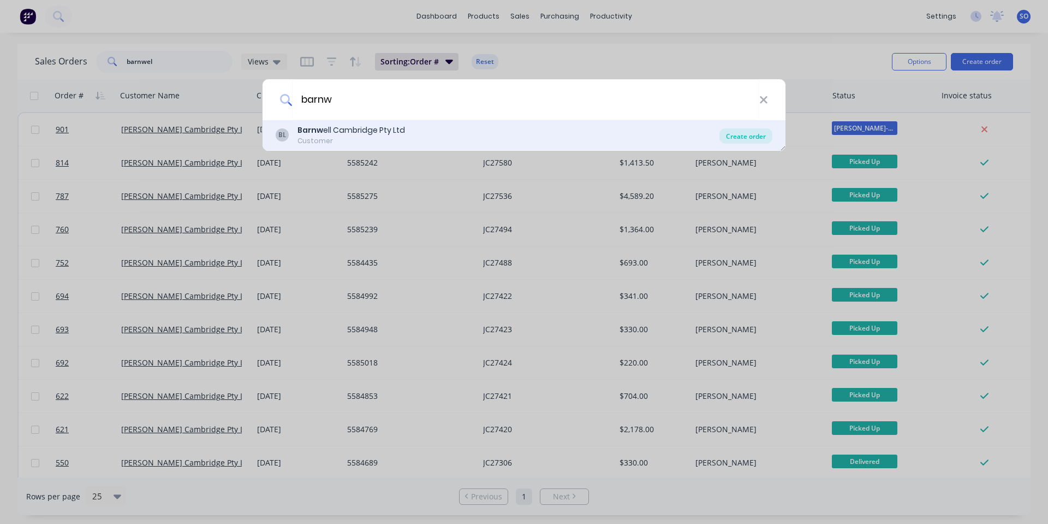
type input "barnw"
click at [766, 135] on div "Create order" at bounding box center [746, 135] width 53 height 15
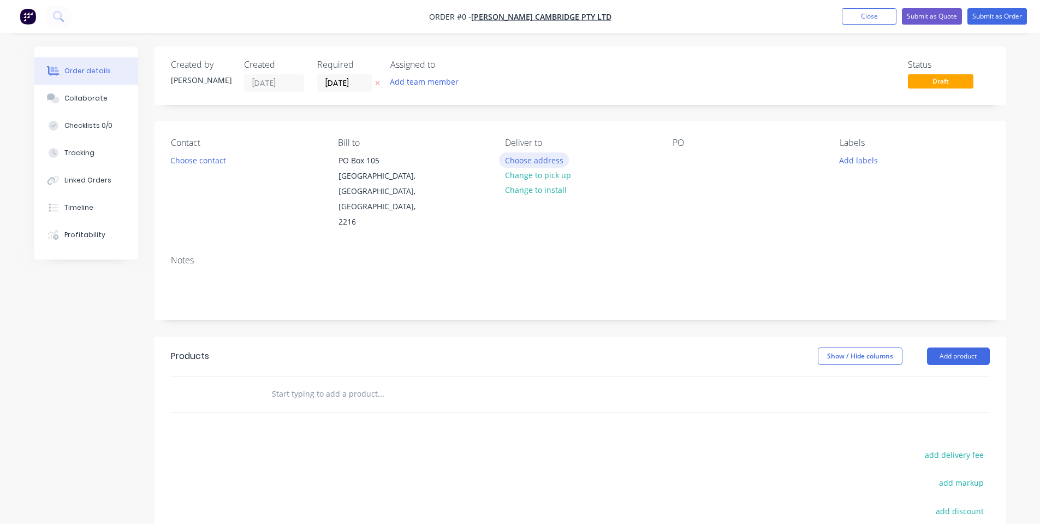
click at [546, 157] on button "Choose address" at bounding box center [534, 159] width 70 height 15
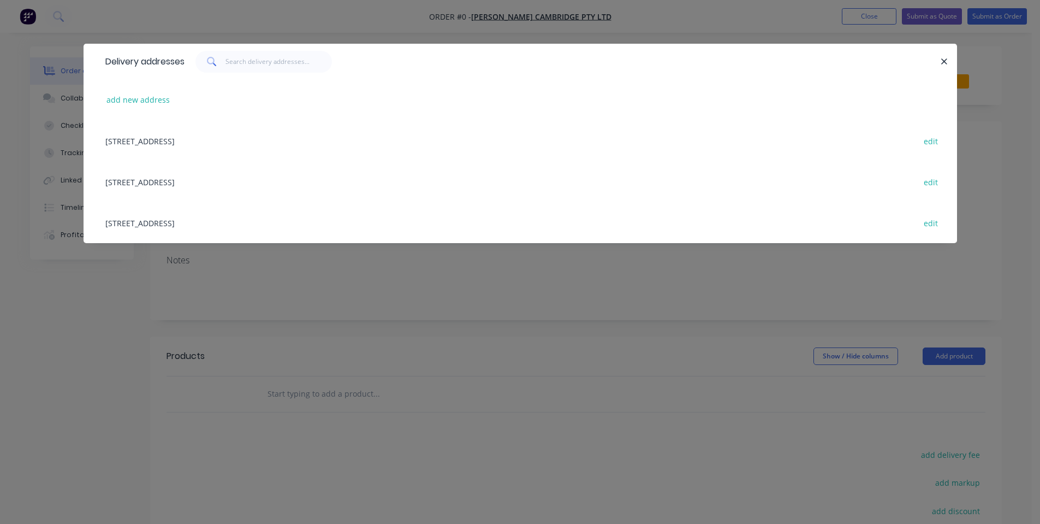
click at [165, 221] on div "[STREET_ADDRESS] edit" at bounding box center [520, 222] width 841 height 41
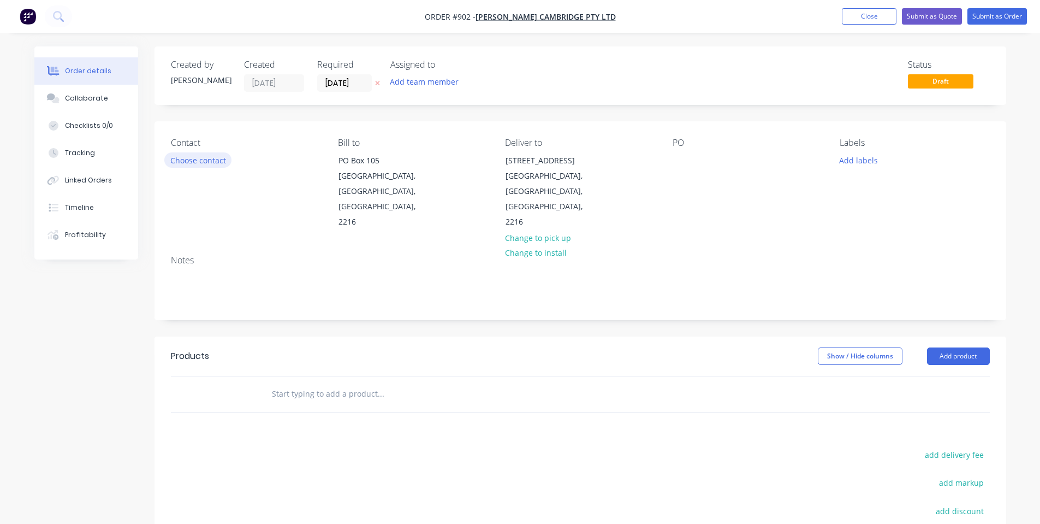
click at [220, 163] on button "Choose contact" at bounding box center [197, 159] width 67 height 15
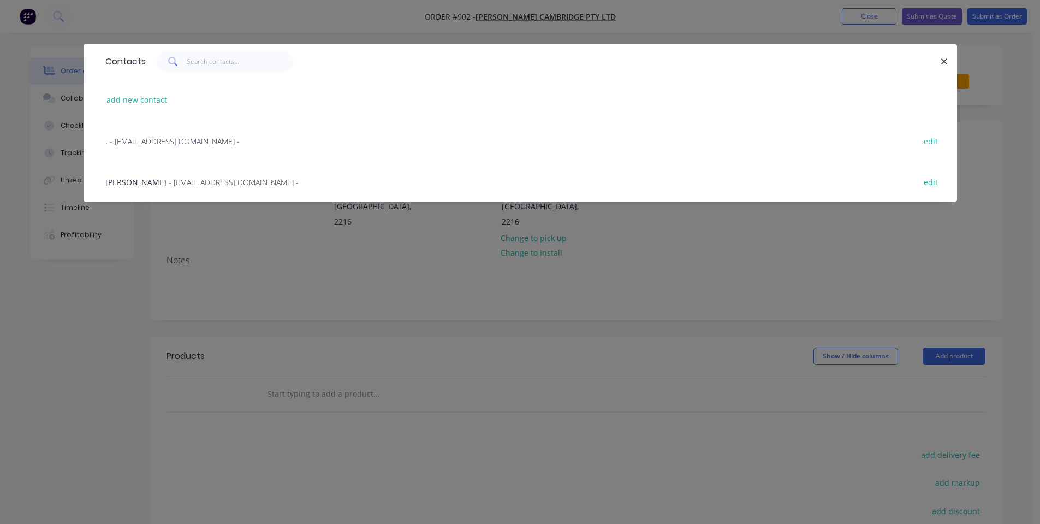
click at [199, 186] on span "- [EMAIL_ADDRESS][DOMAIN_NAME] -" at bounding box center [234, 182] width 130 height 10
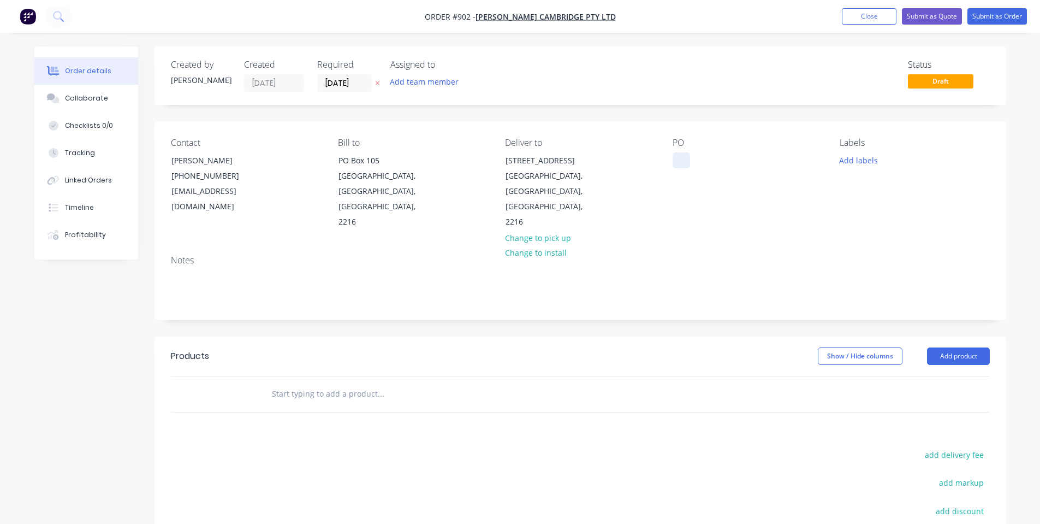
click at [684, 159] on div at bounding box center [681, 160] width 17 height 16
click at [793, 168] on div "PO 5585636" at bounding box center [748, 184] width 150 height 92
click at [856, 157] on button "Add labels" at bounding box center [859, 159] width 50 height 15
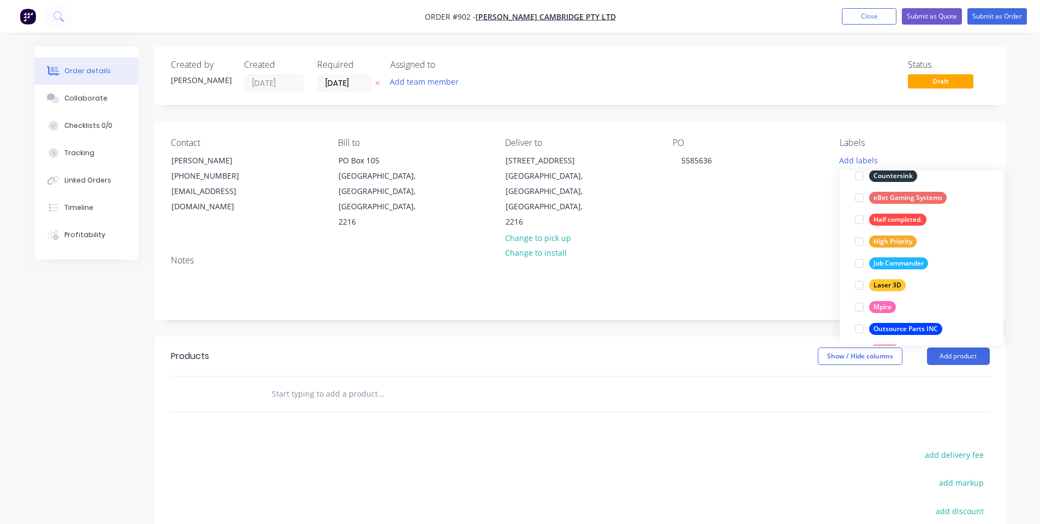
scroll to position [15, 0]
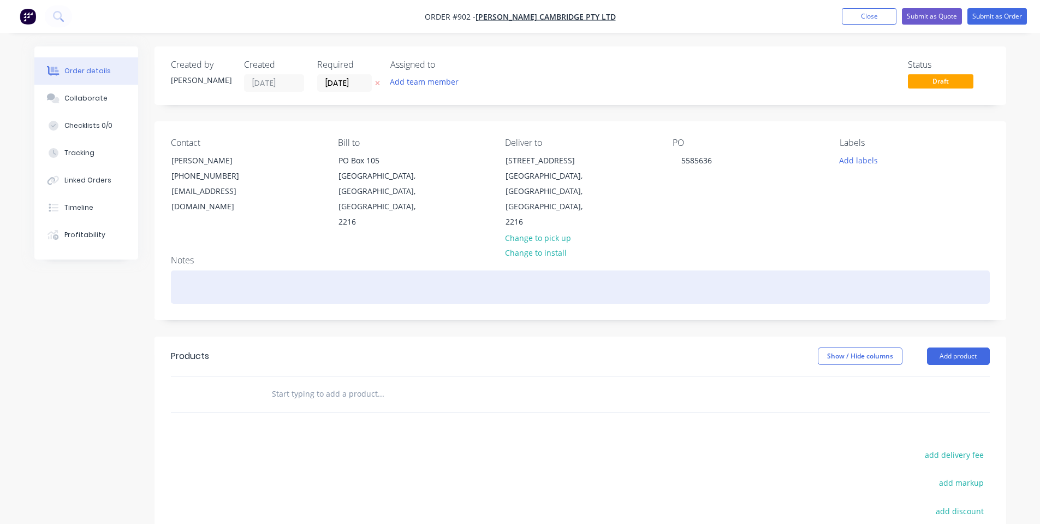
drag, startPoint x: 654, startPoint y: 250, endPoint x: 3, endPoint y: 187, distance: 653.8
click at [652, 270] on div at bounding box center [580, 286] width 819 height 33
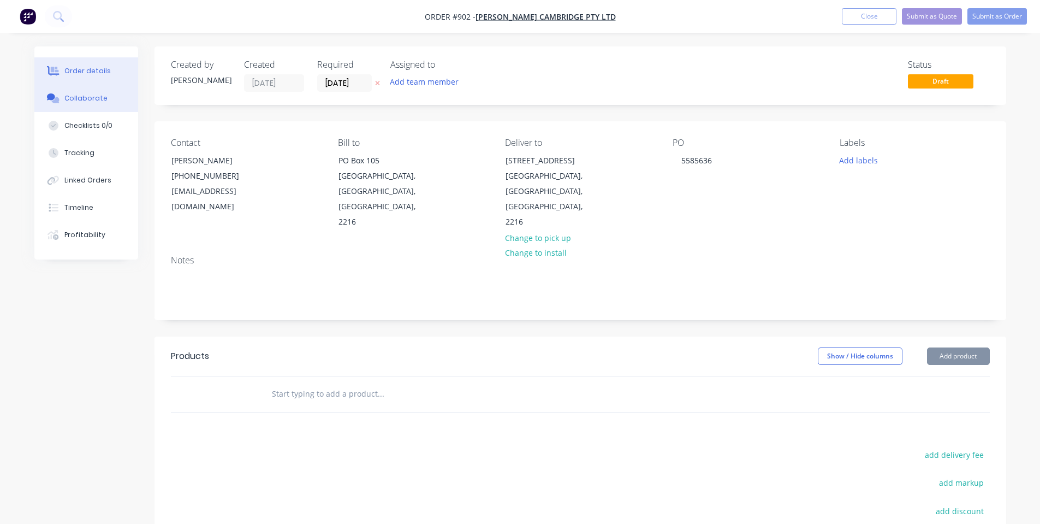
click at [84, 85] on div "Order details Collaborate Checklists 0/0 Tracking Linked Orders Timeline Profit…" at bounding box center [86, 152] width 104 height 213
click at [88, 93] on button "Collaborate" at bounding box center [86, 98] width 104 height 27
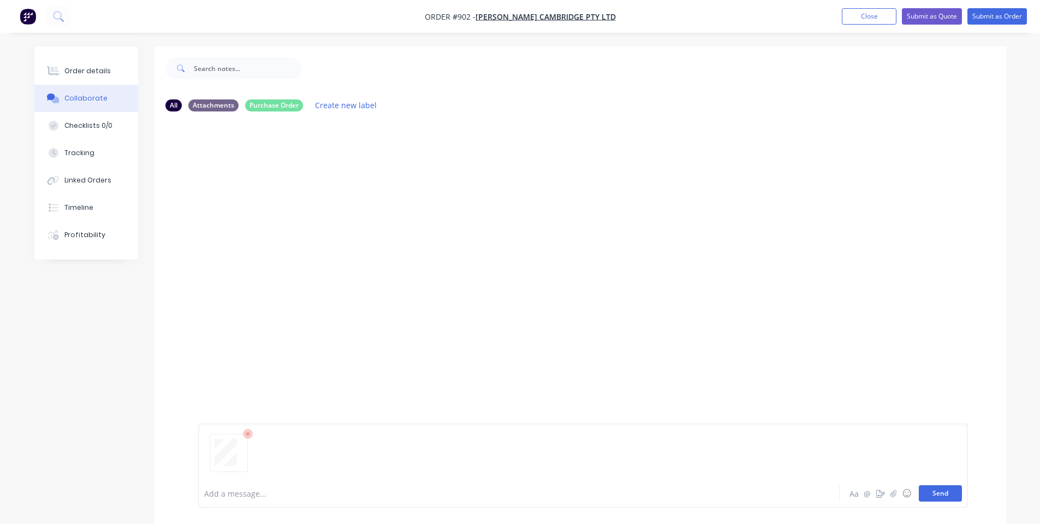
click at [935, 497] on button "Send" at bounding box center [940, 493] width 43 height 16
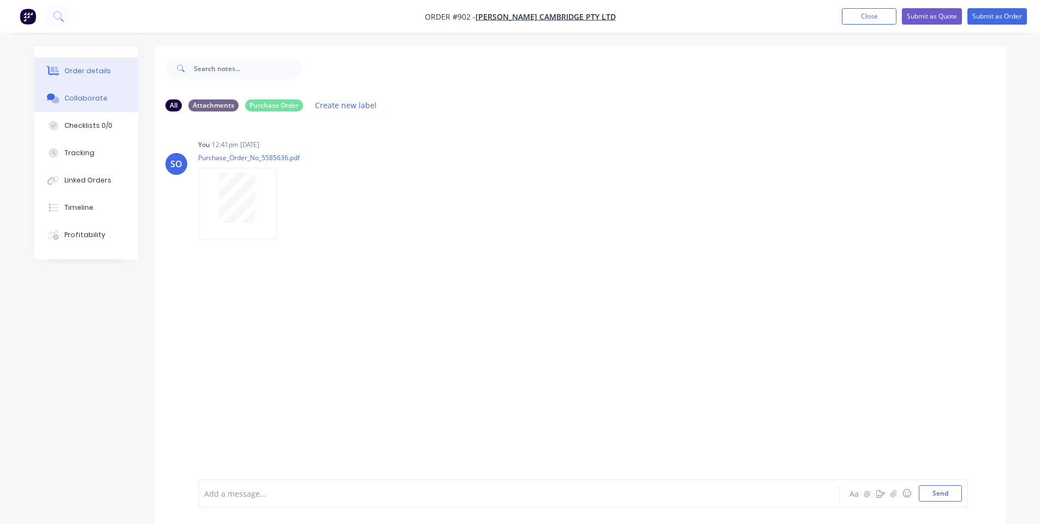
click at [96, 61] on button "Order details" at bounding box center [86, 70] width 104 height 27
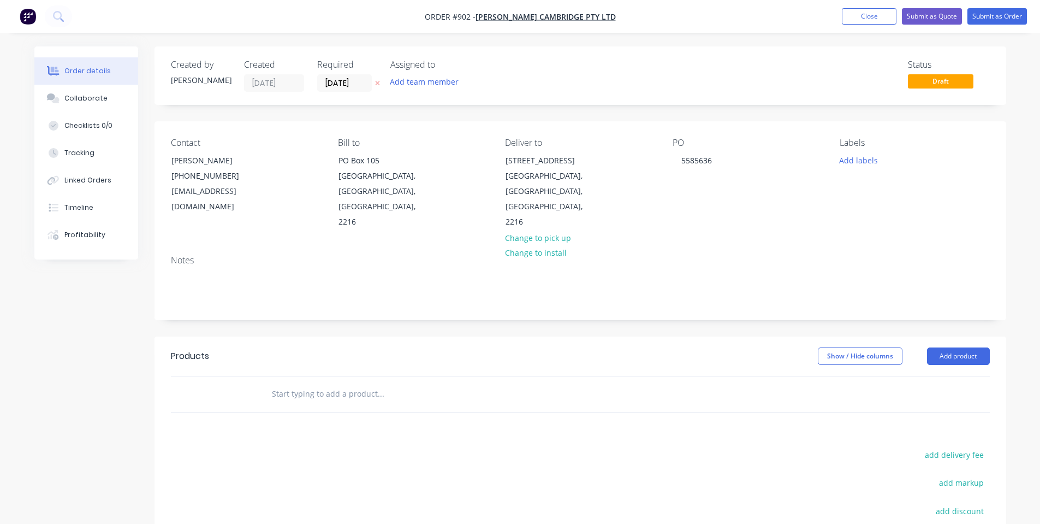
click at [312, 383] on input "text" at bounding box center [380, 394] width 218 height 22
type input "Fujitsu Outlet Bracket"
click at [332, 418] on button "Add Fujitsu Outlet Bracket to order" at bounding box center [440, 435] width 328 height 35
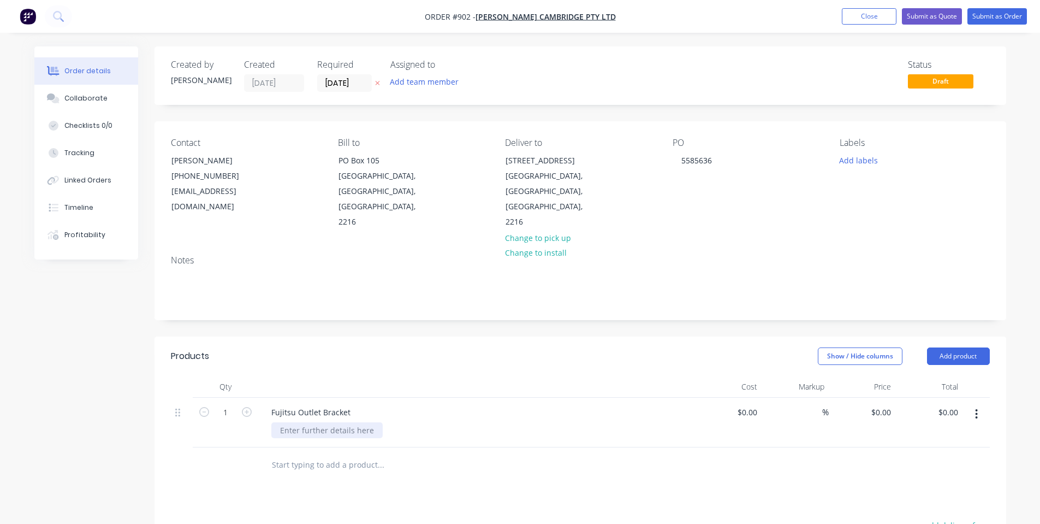
click at [330, 422] on div at bounding box center [326, 430] width 111 height 16
click at [470, 304] on div "Created by [PERSON_NAME] Created [DATE] Required [DATE] Assigned to Add team me…" at bounding box center [581, 395] width 852 height 698
click at [229, 404] on input "1" at bounding box center [225, 412] width 28 height 16
type input "30"
click at [881, 404] on div "0 $0.00" at bounding box center [880, 412] width 29 height 16
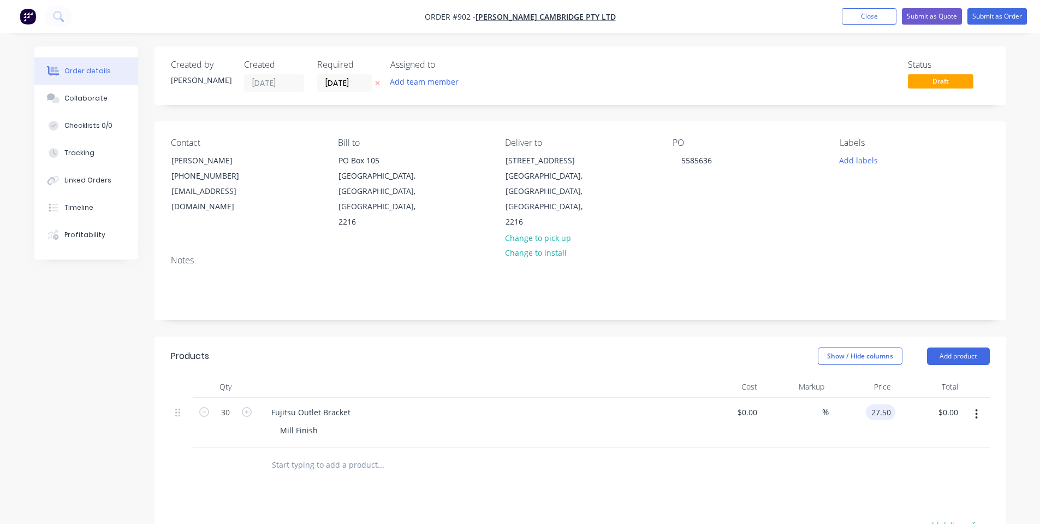
type input "$27.50"
type input "$825.00"
click at [740, 344] on header "Products Show / Hide columns Add product" at bounding box center [581, 355] width 852 height 39
click at [941, 347] on button "Add product" at bounding box center [958, 355] width 63 height 17
click at [947, 507] on div "Notes (Internal)" at bounding box center [938, 515] width 84 height 16
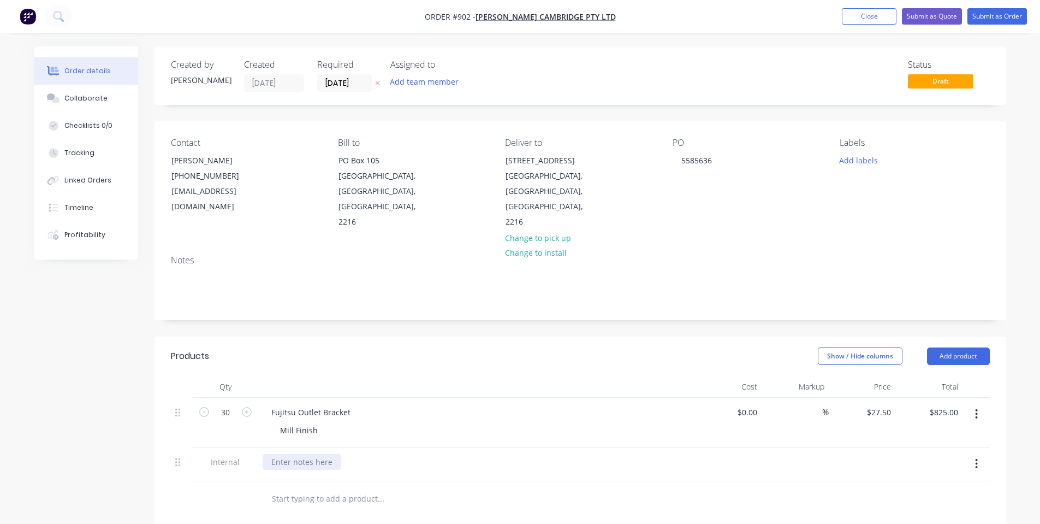
click at [294, 454] on div at bounding box center [302, 462] width 79 height 16
click at [417, 397] on div "Fujitsu Outlet Bracket Mill Finish" at bounding box center [476, 422] width 437 height 50
click at [70, 88] on button "Collaborate" at bounding box center [86, 98] width 104 height 27
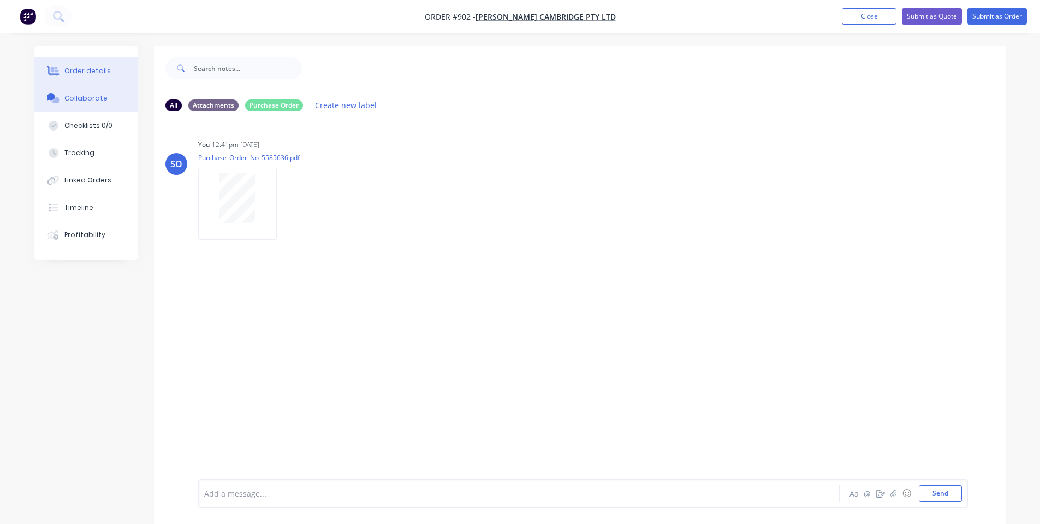
click at [73, 75] on div "Order details" at bounding box center [87, 71] width 46 height 10
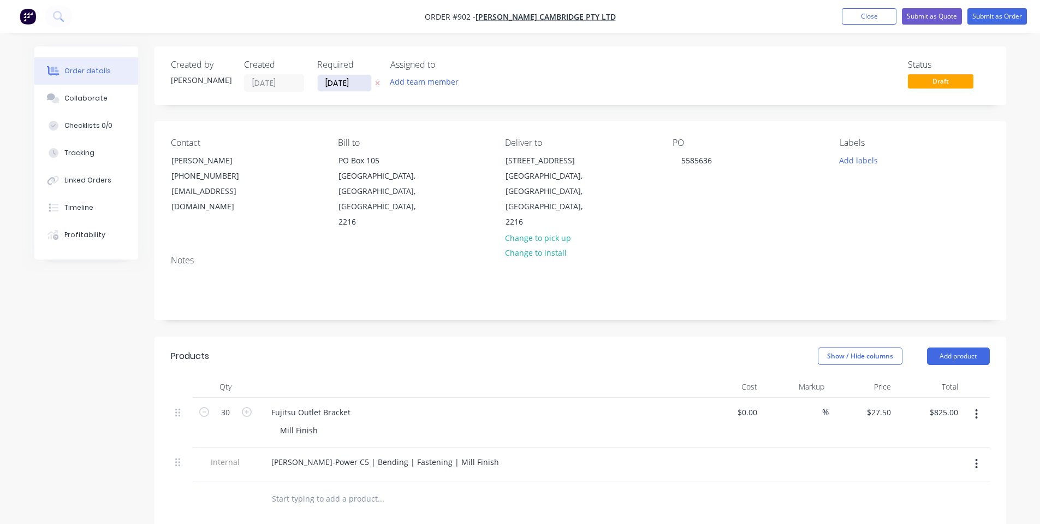
click at [334, 88] on input "[DATE]" at bounding box center [345, 83] width 54 height 16
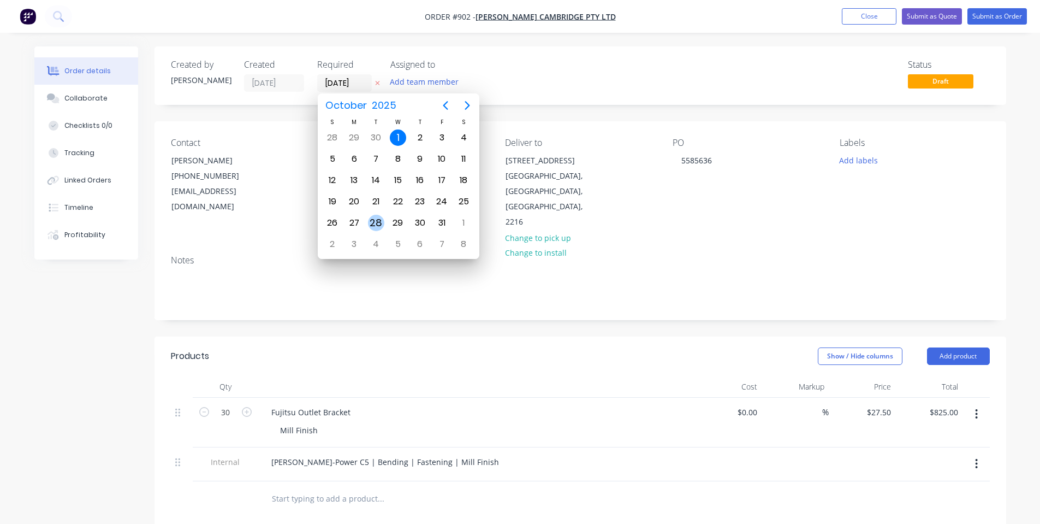
drag, startPoint x: 378, startPoint y: 216, endPoint x: 489, endPoint y: 152, distance: 127.9
click at [379, 216] on div "28" at bounding box center [376, 223] width 16 height 16
type input "[DATE]"
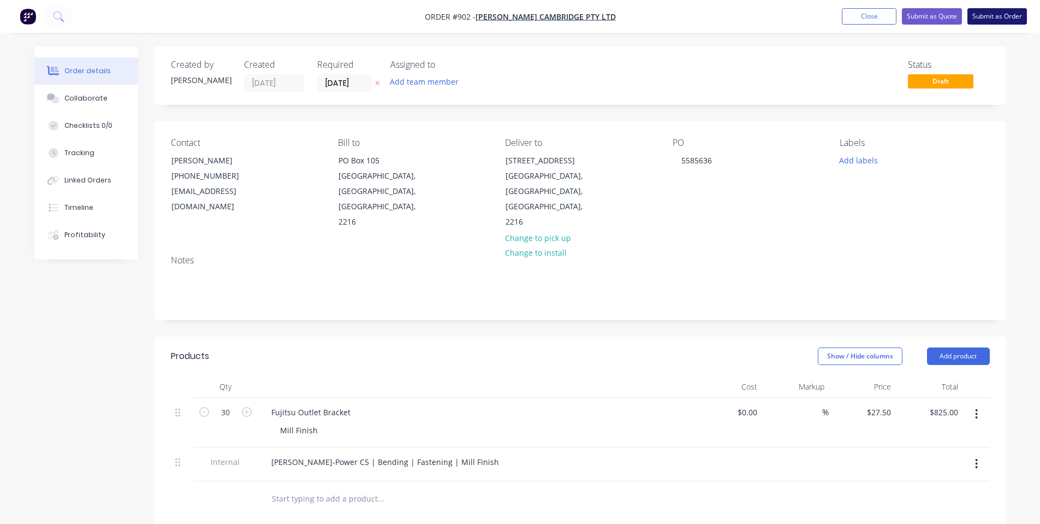
click at [1014, 12] on button "Submit as Order" at bounding box center [997, 16] width 60 height 16
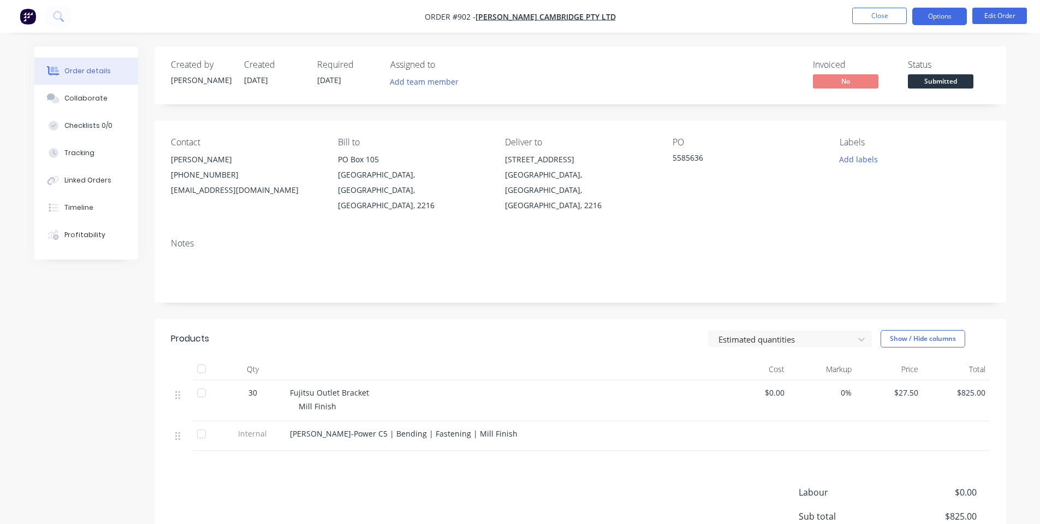
drag, startPoint x: 932, startPoint y: 25, endPoint x: 936, endPoint y: 17, distance: 8.3
click at [932, 24] on nav "Order #902 - [PERSON_NAME] Cambridge Pty Ltd Close Options Edit Order" at bounding box center [520, 16] width 1040 height 33
click at [936, 14] on button "Options" at bounding box center [939, 16] width 55 height 17
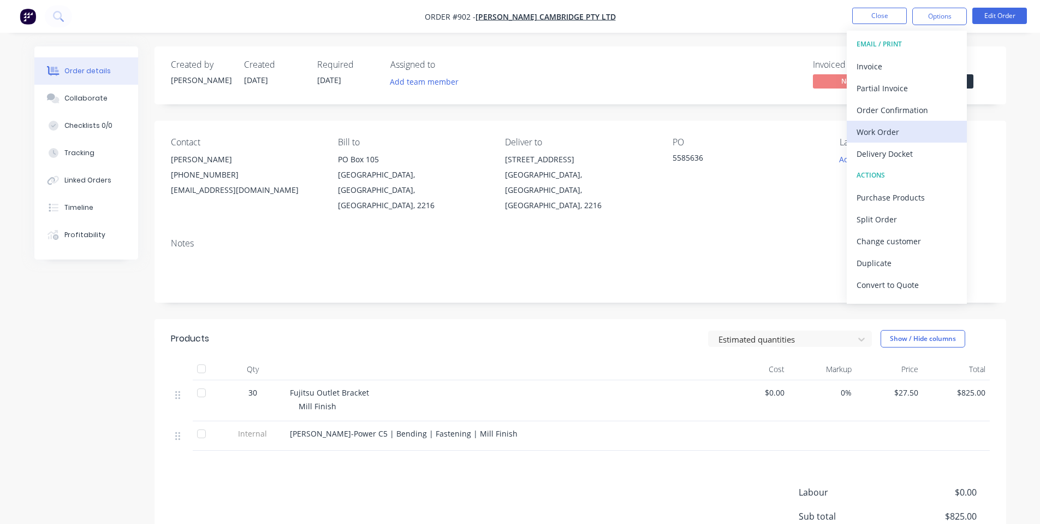
click at [895, 124] on div "Work Order" at bounding box center [907, 132] width 100 height 16
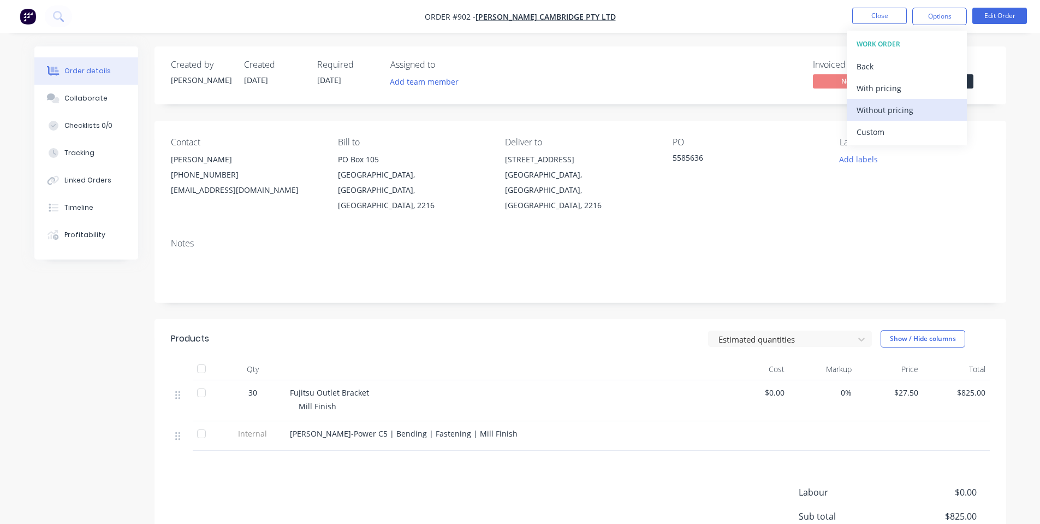
click at [896, 105] on div "Without pricing" at bounding box center [907, 110] width 100 height 16
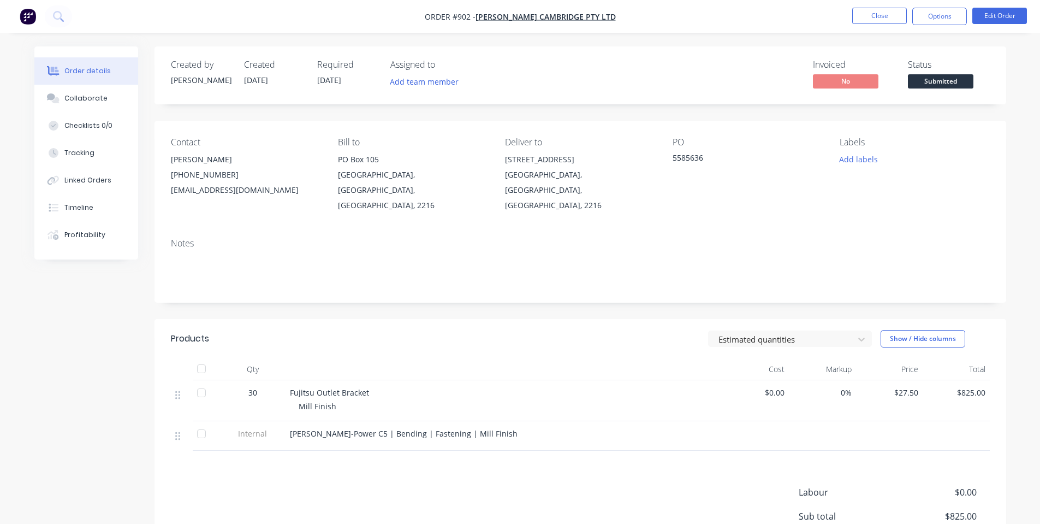
click at [643, 68] on div "Invoiced No Status Submitted" at bounding box center [745, 76] width 490 height 32
click at [891, 17] on button "Close" at bounding box center [879, 16] width 55 height 16
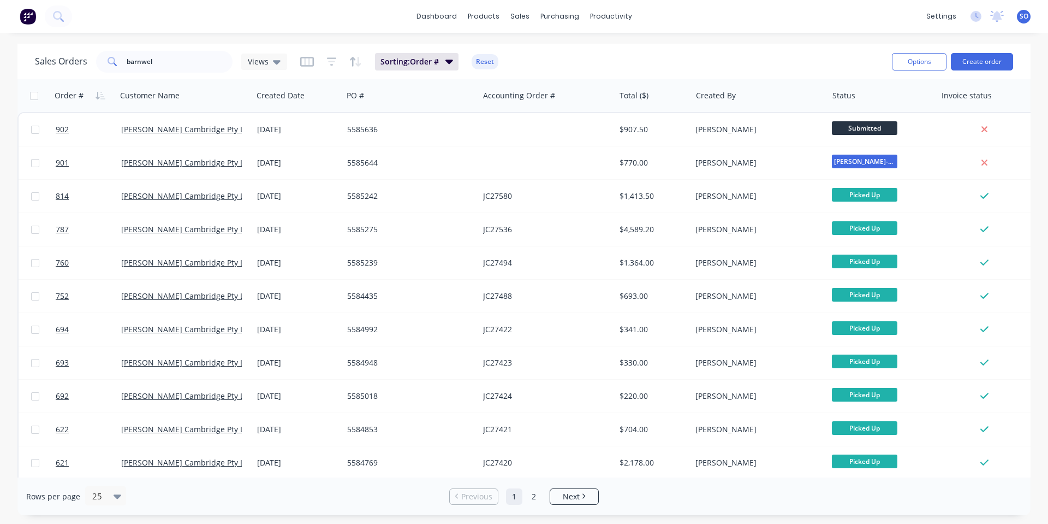
click at [604, 40] on div "dashboard products sales purchasing productivity dashboard products Product Cat…" at bounding box center [524, 262] width 1048 height 524
click at [242, 22] on div "dashboard products sales purchasing productivity dashboard products Product Cat…" at bounding box center [524, 16] width 1048 height 33
click at [566, 55] on div "Purchase Orders" at bounding box center [595, 52] width 58 height 10
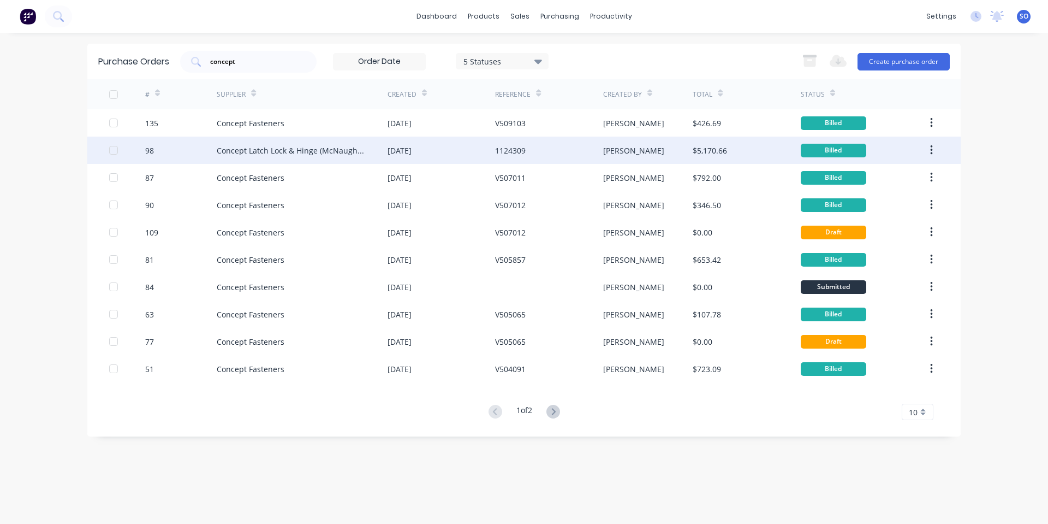
drag, startPoint x: 358, startPoint y: 148, endPoint x: 935, endPoint y: 148, distance: 577.1
click at [935, 148] on button "button" at bounding box center [932, 150] width 26 height 20
click at [912, 203] on div "Duplicate" at bounding box center [893, 201] width 84 height 16
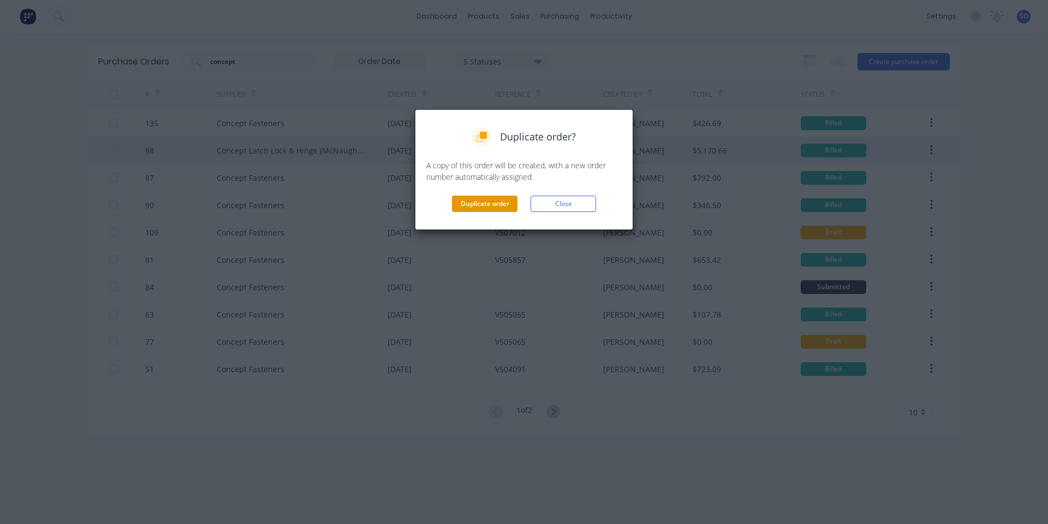
click at [482, 197] on button "Duplicate order" at bounding box center [485, 203] width 66 height 16
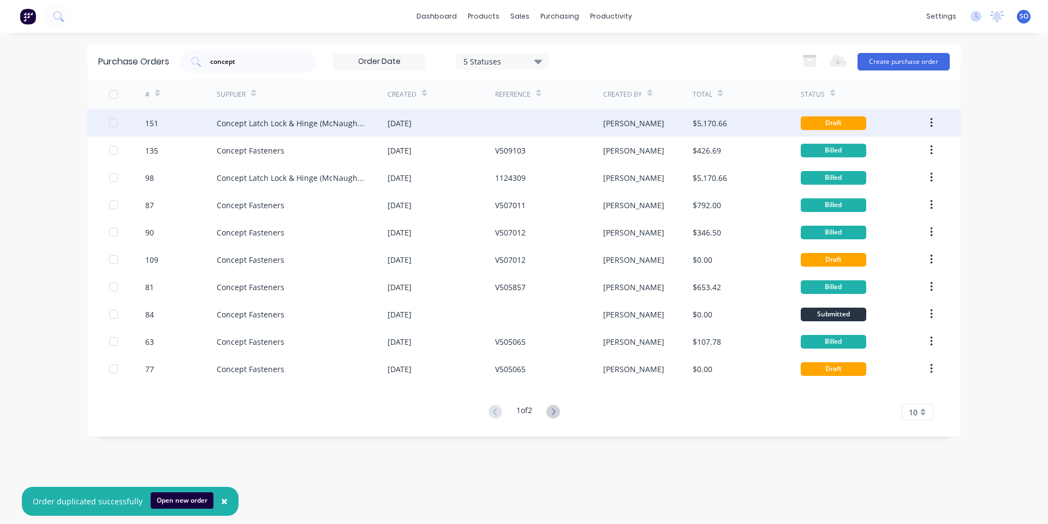
click at [715, 128] on div "$5,170.66" at bounding box center [710, 122] width 34 height 11
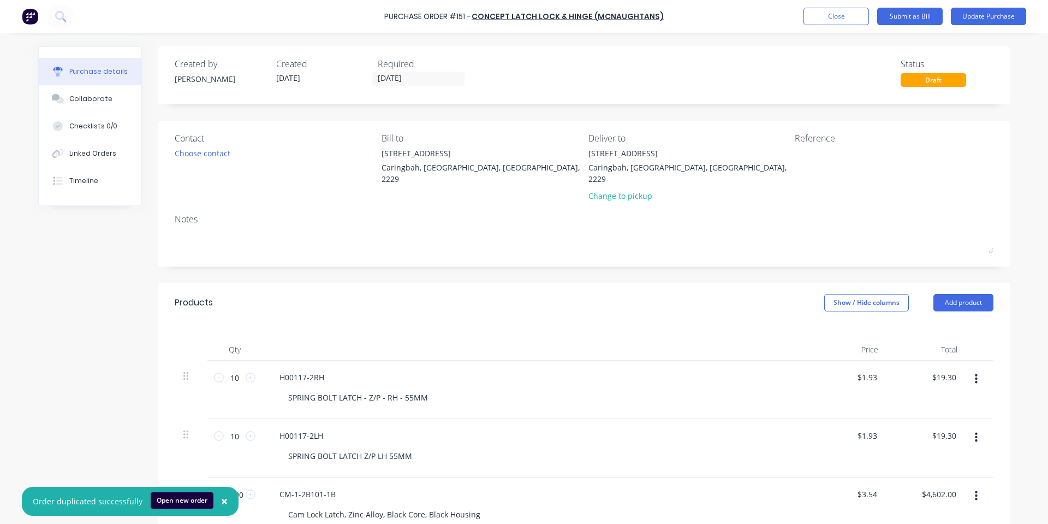
click at [378, 86] on div "Required [DATE]" at bounding box center [424, 71] width 93 height 29
click at [383, 75] on input "[DATE]" at bounding box center [418, 79] width 92 height 14
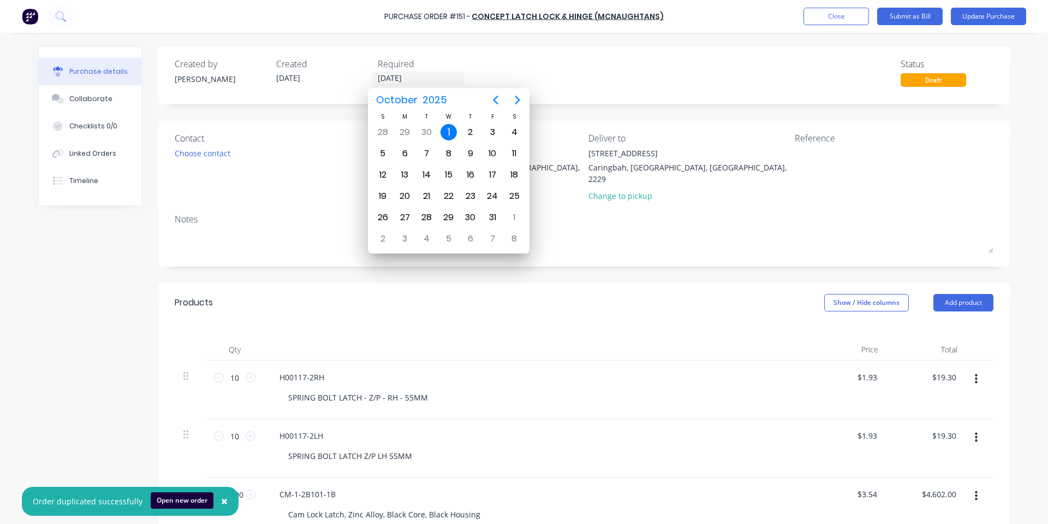
click at [884, 86] on div "Created by [PERSON_NAME] Created [DATE] Required [DATE] Status Draft" at bounding box center [584, 75] width 852 height 58
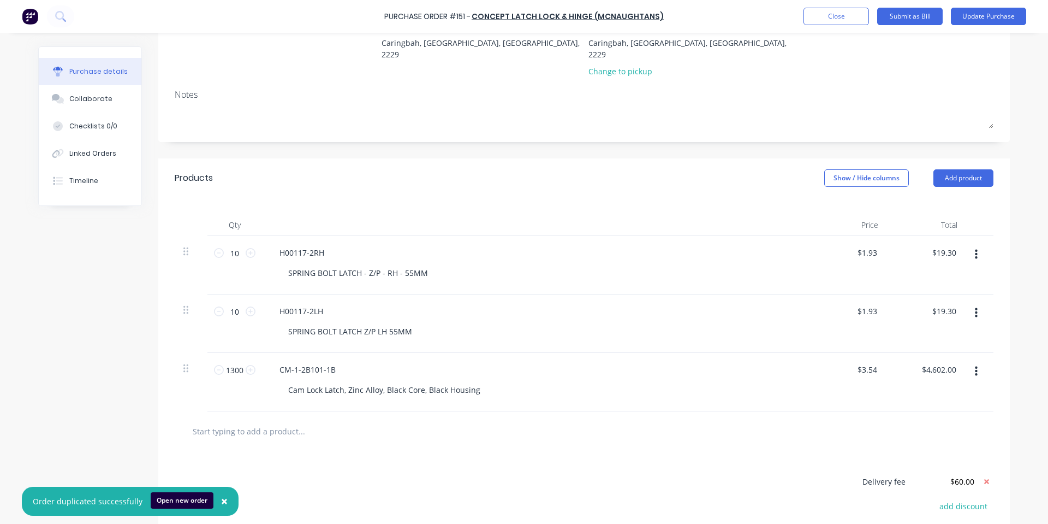
scroll to position [146, 0]
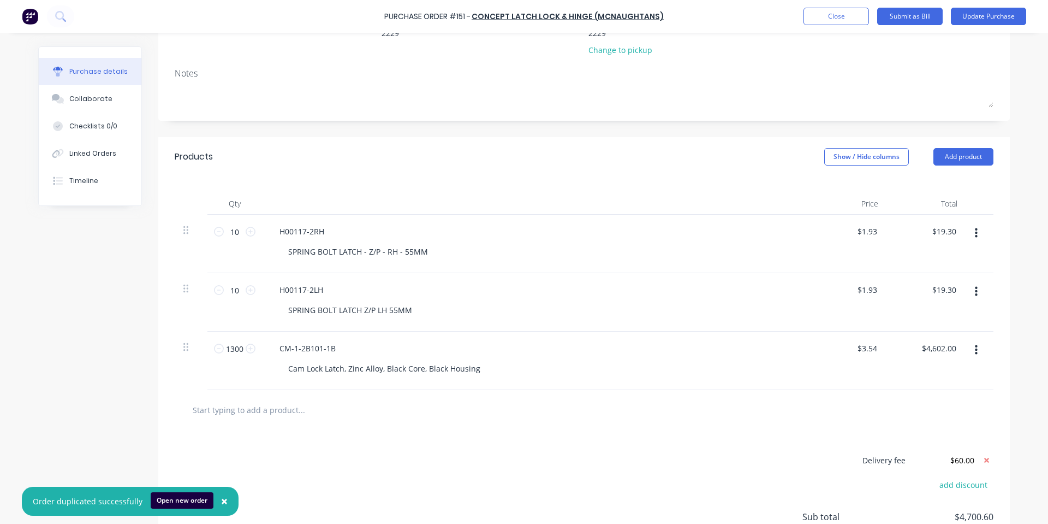
drag, startPoint x: 971, startPoint y: 275, endPoint x: 971, endPoint y: 283, distance: 8.2
click at [975, 286] on icon "button" at bounding box center [976, 292] width 3 height 12
click at [938, 375] on button "Delete" at bounding box center [942, 386] width 93 height 22
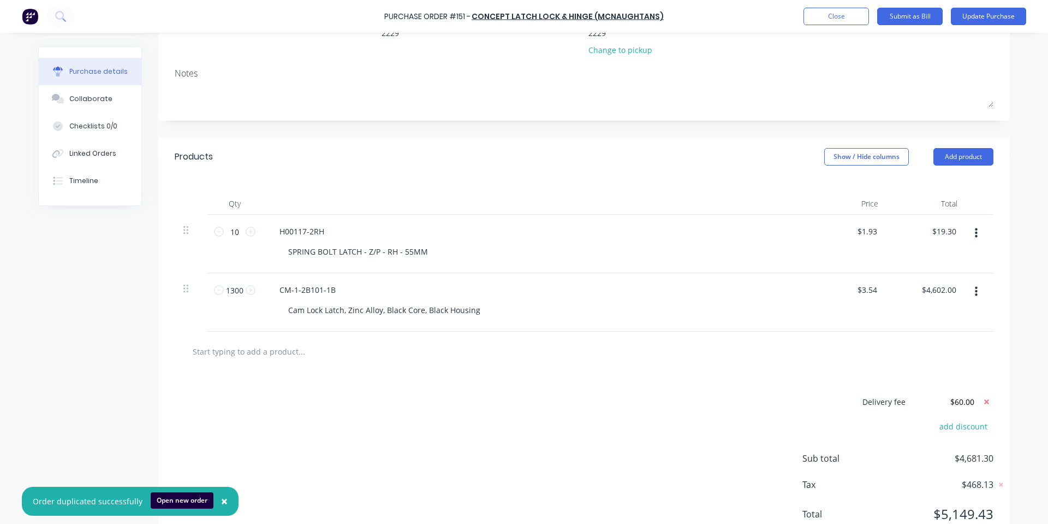
click at [968, 223] on button "button" at bounding box center [977, 233] width 26 height 20
click at [928, 317] on button "Delete" at bounding box center [942, 328] width 93 height 22
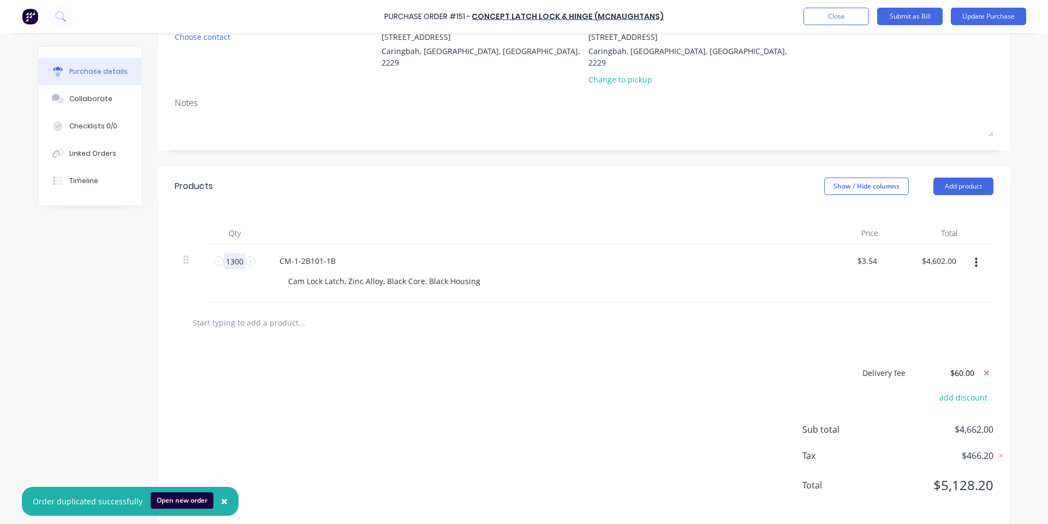
click at [237, 253] on input "1300" at bounding box center [235, 261] width 22 height 16
type input "2"
type input "$7.08"
type input "22"
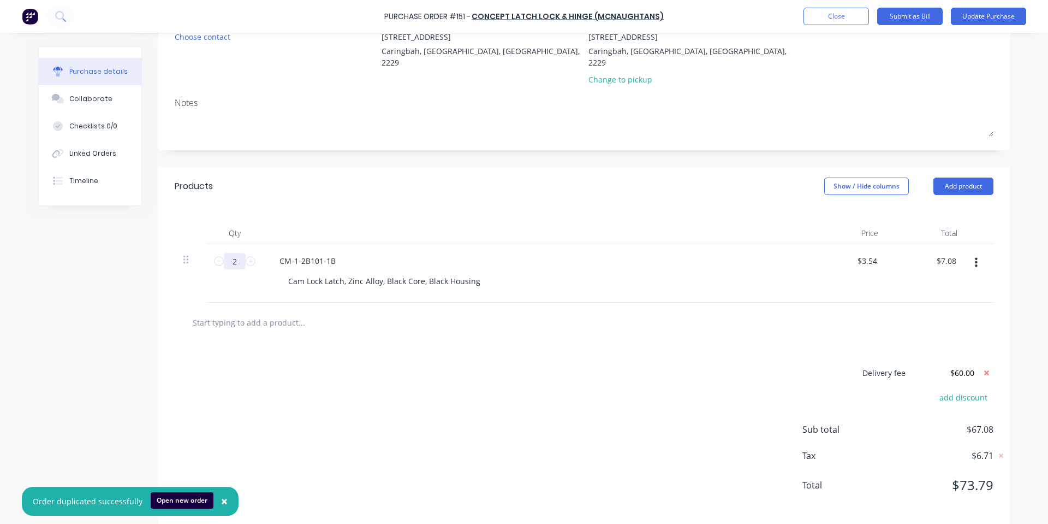
type input "$77.88"
type input "220"
type input "$778.80"
type input "2200"
type input "$7,788.00"
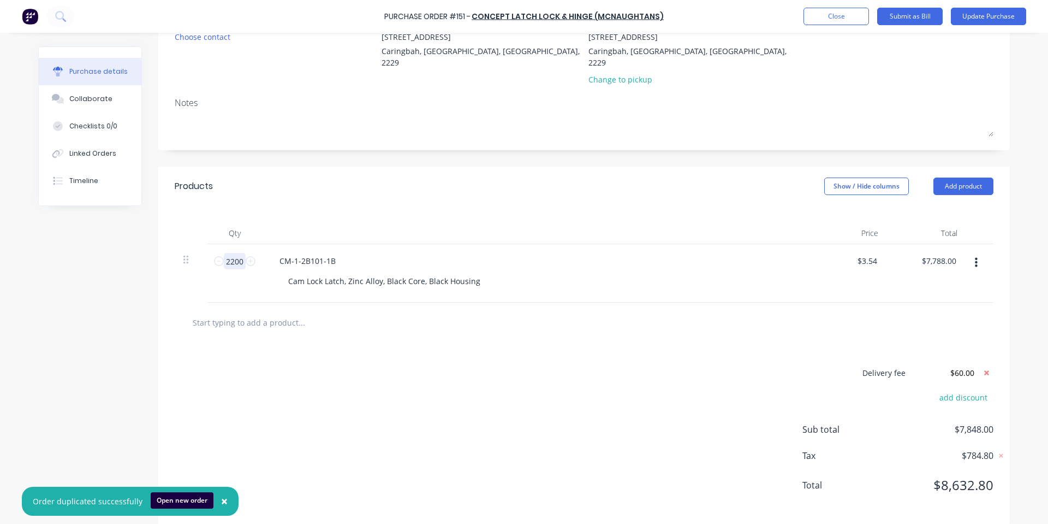
type input "2200"
click at [311, 222] on div at bounding box center [535, 233] width 546 height 22
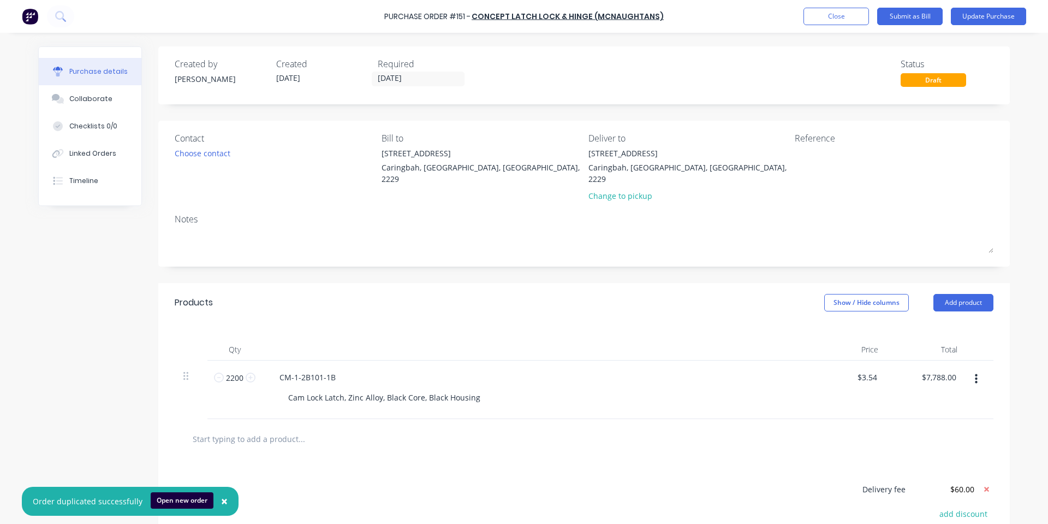
click at [993, 4] on div "Purchase Order #151 - Concept Latch Lock & Hinge (McNaughtans) Add product Clos…" at bounding box center [524, 16] width 1048 height 33
click at [993, 9] on button "Update Purchase" at bounding box center [988, 16] width 75 height 17
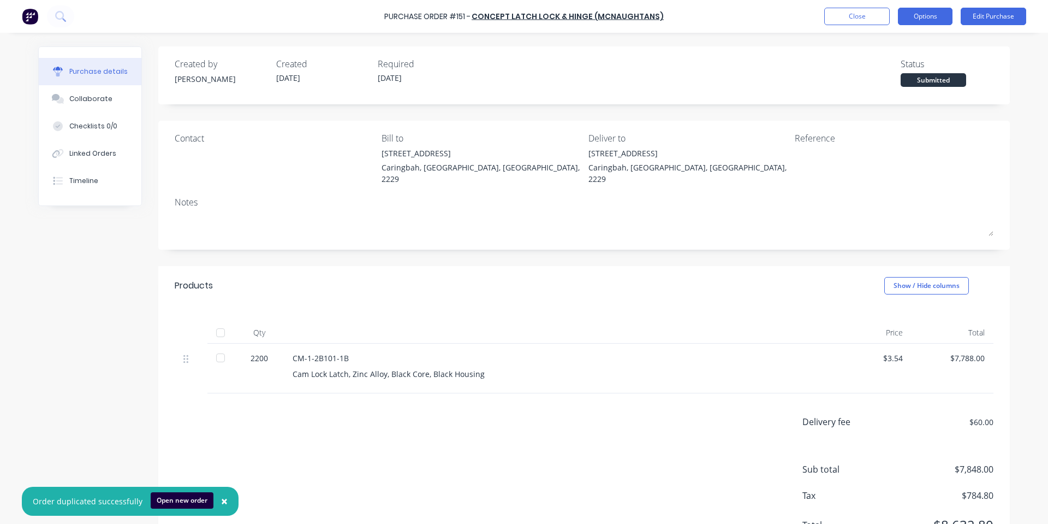
click at [936, 9] on button "Options" at bounding box center [925, 16] width 55 height 17
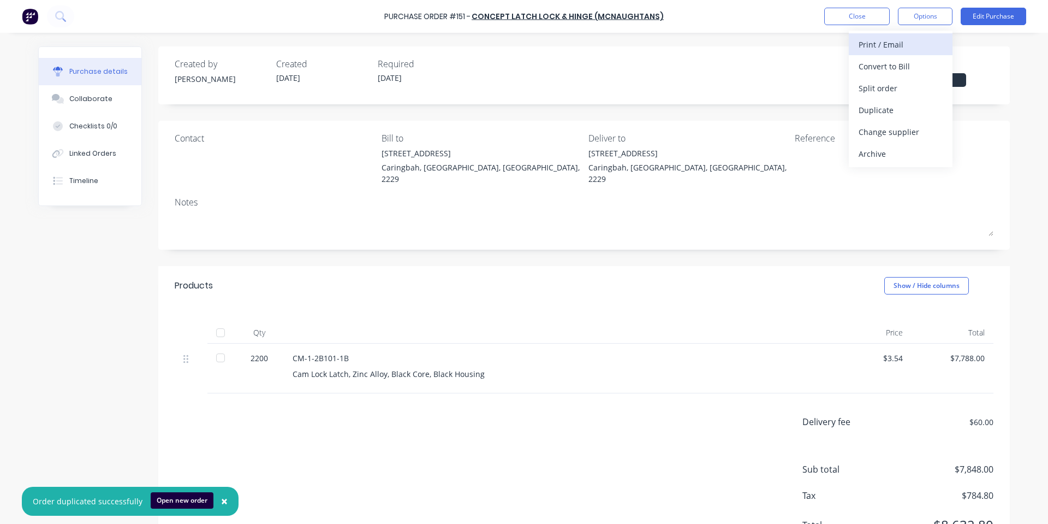
click at [908, 49] on div "Print / Email" at bounding box center [901, 45] width 84 height 16
click at [884, 62] on div "With pricing" at bounding box center [901, 66] width 84 height 16
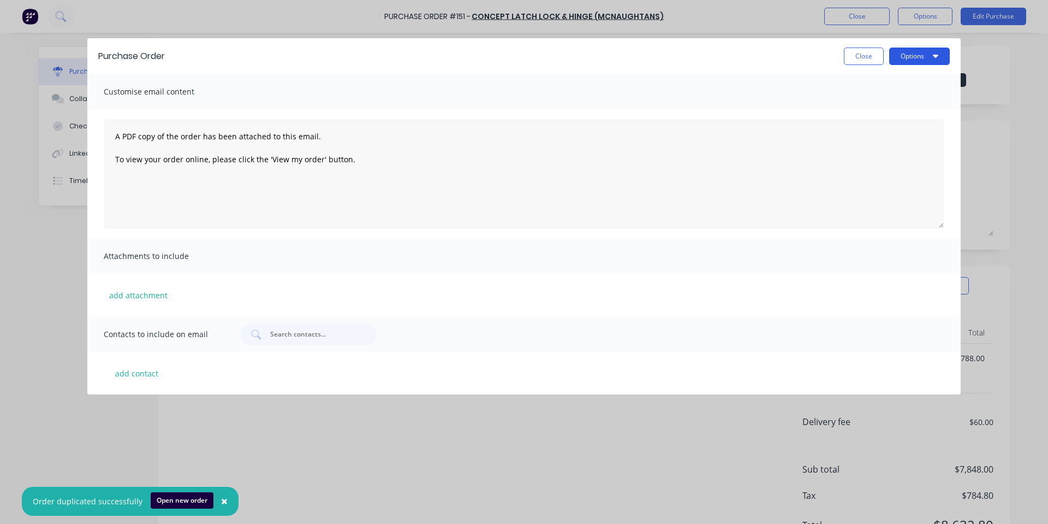
click at [913, 60] on button "Options" at bounding box center [919, 55] width 61 height 17
click at [914, 105] on div "Print" at bounding box center [898, 106] width 84 height 16
click at [848, 54] on button "Close" at bounding box center [864, 55] width 40 height 17
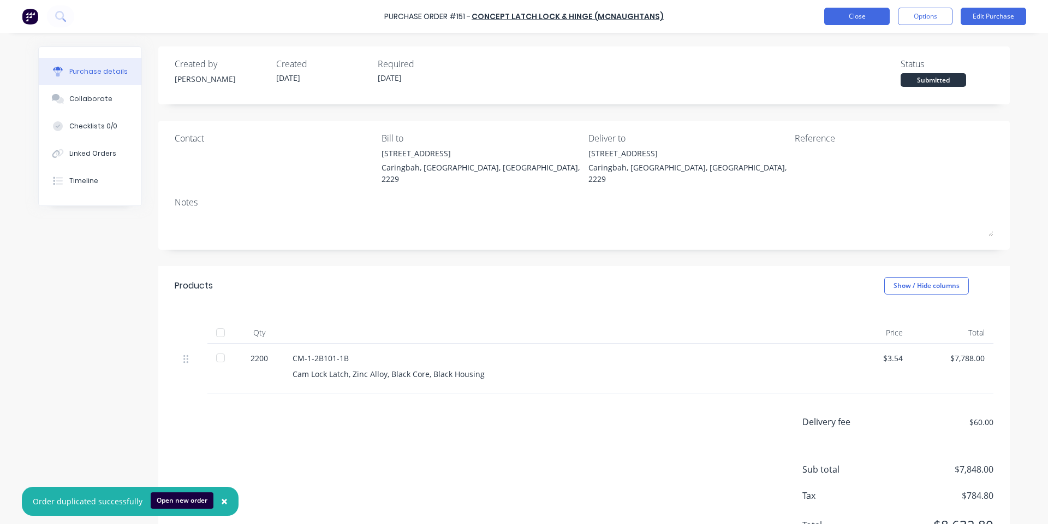
click at [852, 14] on button "Close" at bounding box center [857, 16] width 66 height 17
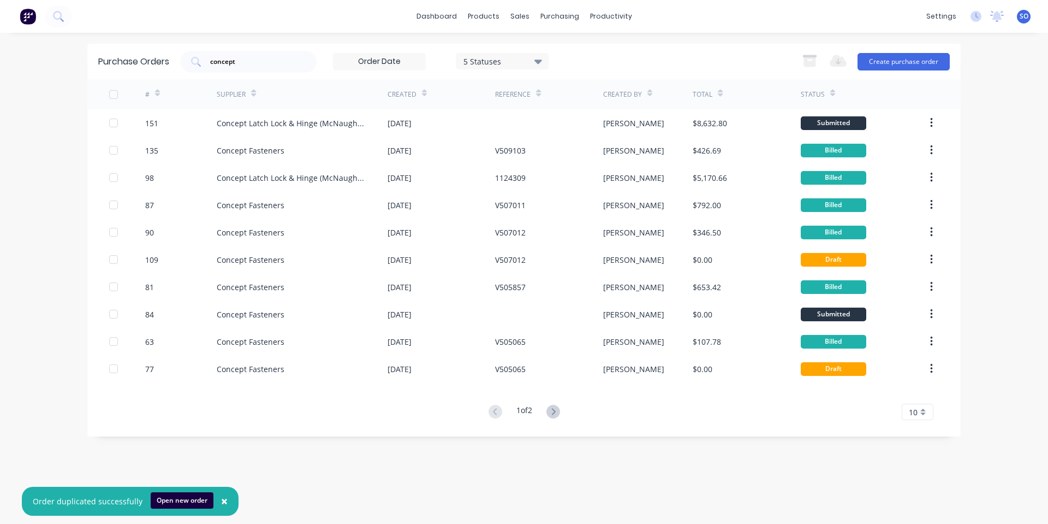
drag, startPoint x: 621, startPoint y: 476, endPoint x: 568, endPoint y: 514, distance: 65.3
click at [620, 477] on div "Purchase Orders concept 5 Statuses 5 Statuses Export to Excel (XLSX) Create pur…" at bounding box center [524, 278] width 874 height 469
click at [947, 57] on button "Create purchase order" at bounding box center [904, 61] width 92 height 17
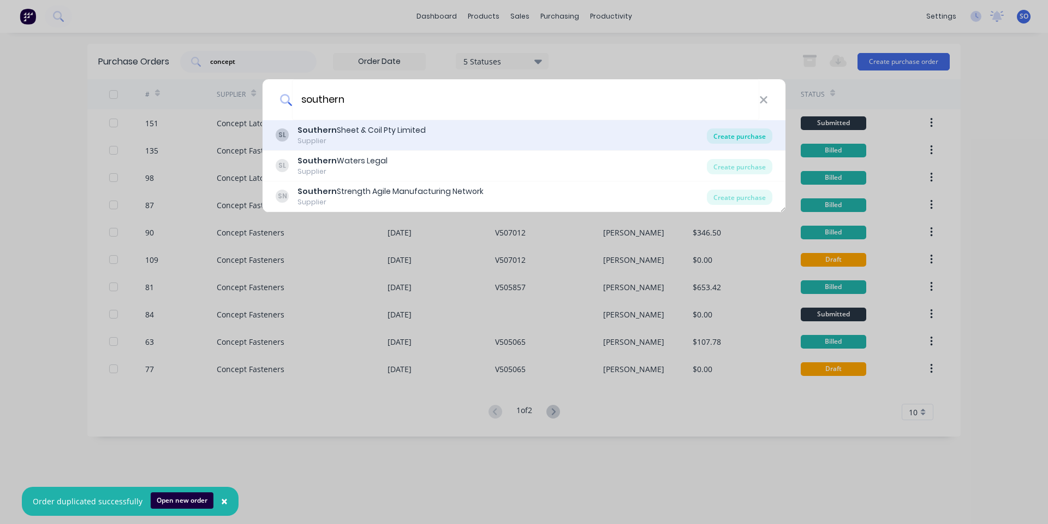
type input "southern"
click at [743, 140] on div "Create purchase" at bounding box center [740, 135] width 66 height 15
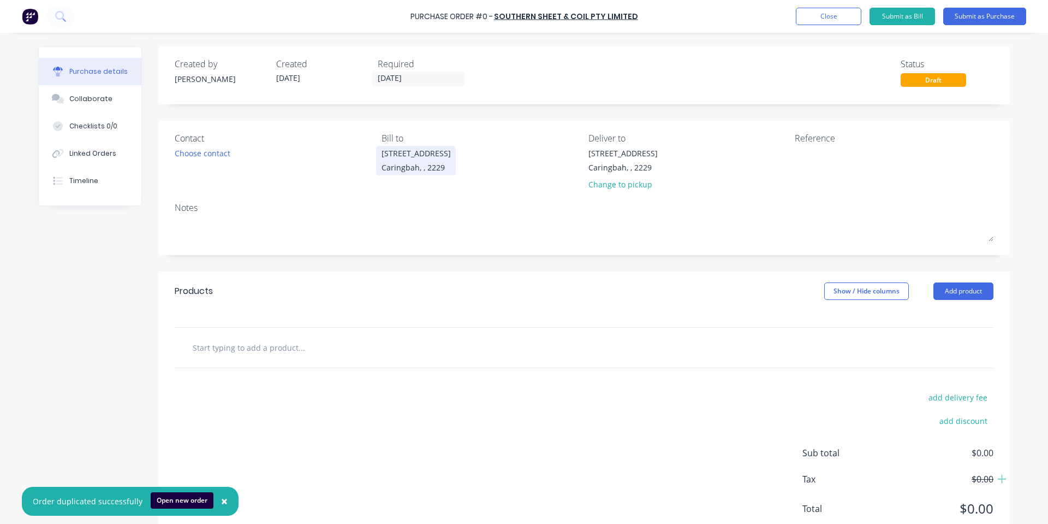
click at [396, 169] on div "Caringbah, , 2229" at bounding box center [416, 167] width 69 height 11
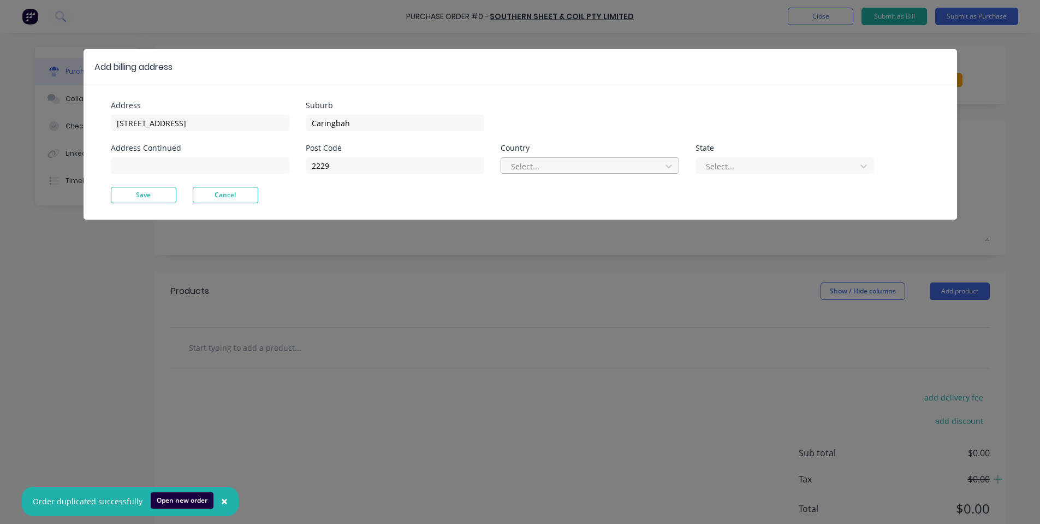
click at [574, 166] on div at bounding box center [583, 166] width 146 height 14
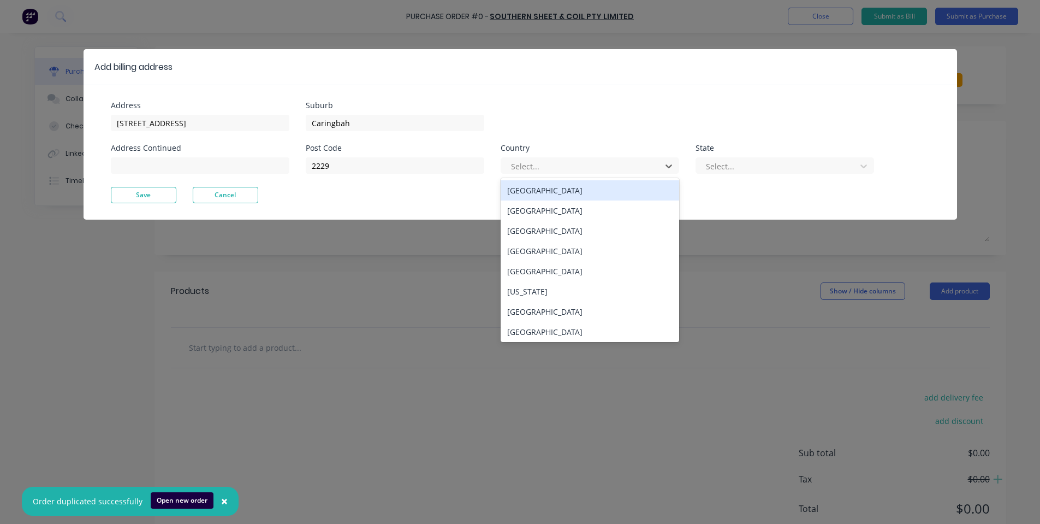
click at [567, 185] on div "[GEOGRAPHIC_DATA]" at bounding box center [590, 190] width 179 height 20
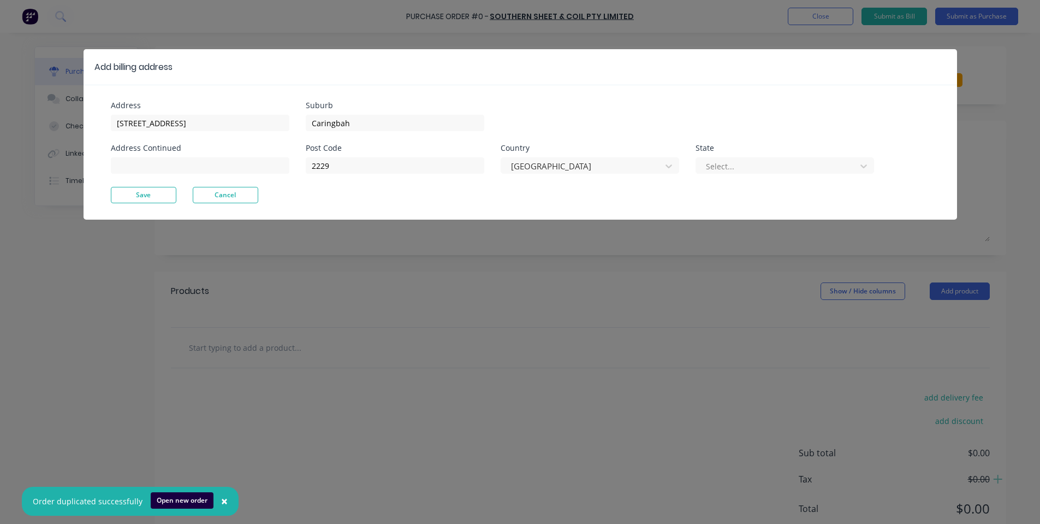
click at [807, 157] on div "Select..." at bounding box center [785, 164] width 179 height 19
click at [798, 170] on div at bounding box center [778, 166] width 146 height 14
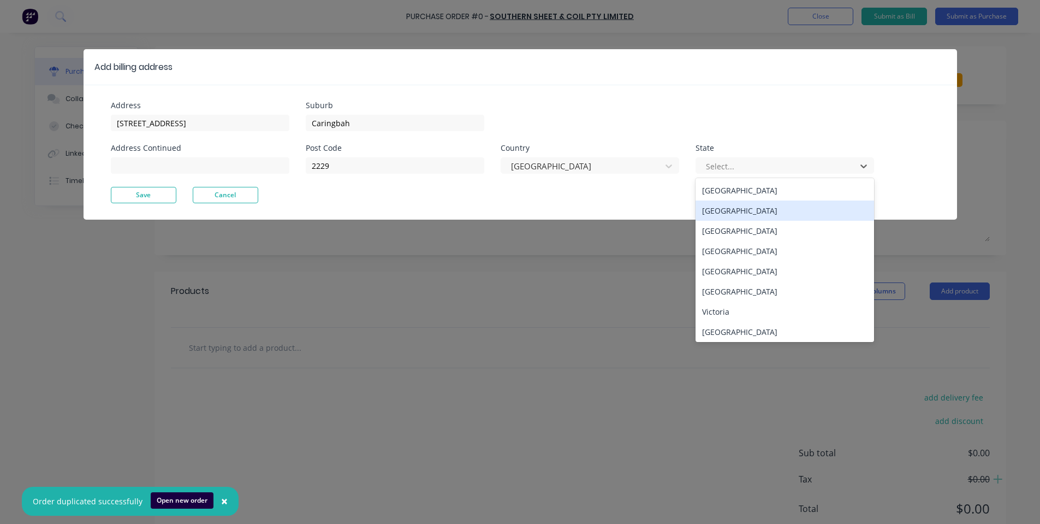
click at [755, 201] on div "[GEOGRAPHIC_DATA]" at bounding box center [785, 210] width 179 height 20
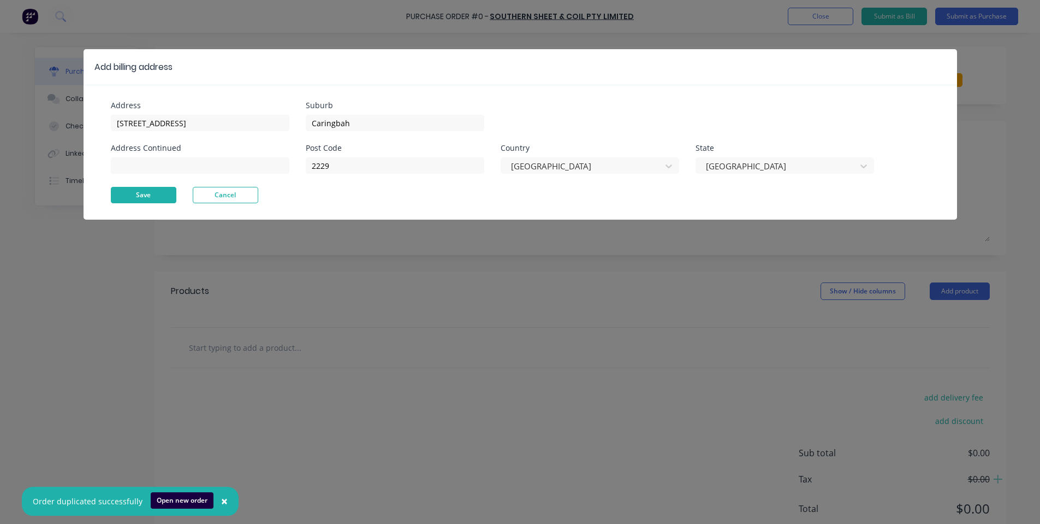
click at [137, 192] on button "Save" at bounding box center [144, 195] width 66 height 16
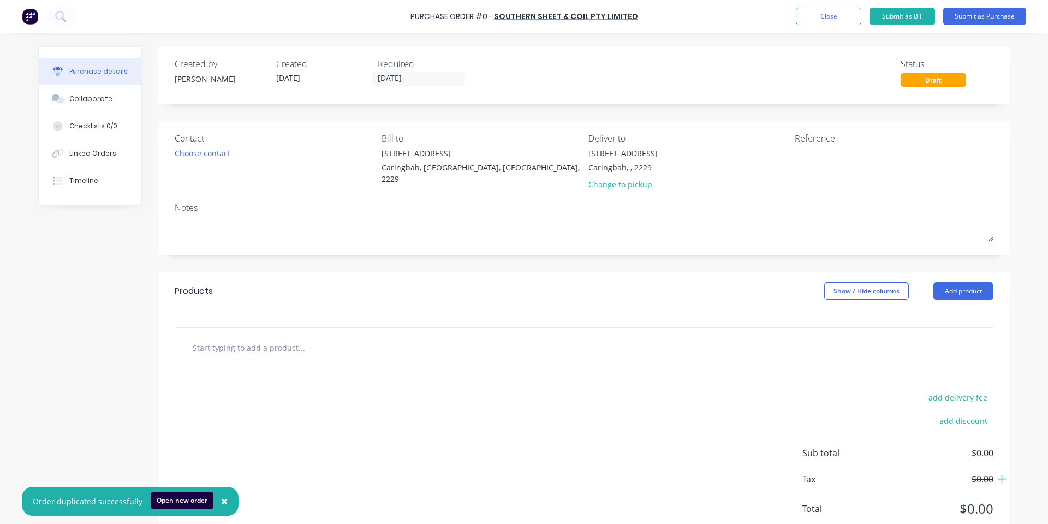
click at [561, 163] on div "[STREET_ADDRESS]" at bounding box center [481, 168] width 199 height 43
click at [595, 159] on div "[STREET_ADDRESS]" at bounding box center [623, 160] width 69 height 26
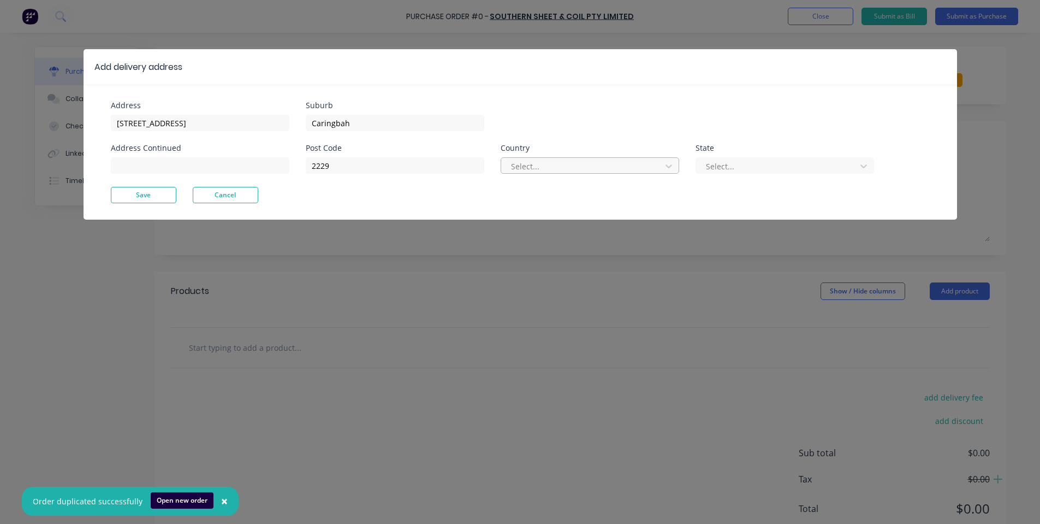
click at [578, 165] on div at bounding box center [583, 166] width 146 height 14
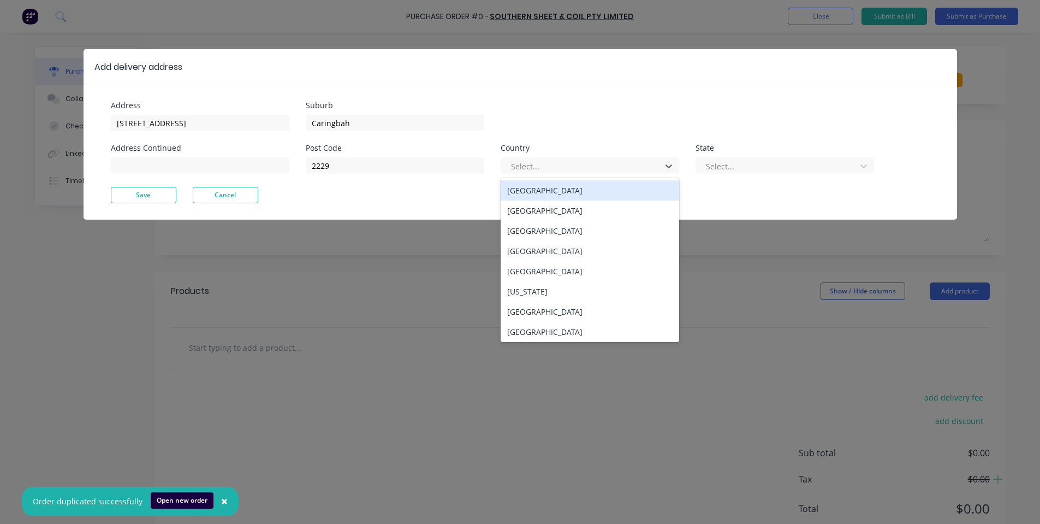
click at [561, 189] on div "[GEOGRAPHIC_DATA]" at bounding box center [590, 190] width 179 height 20
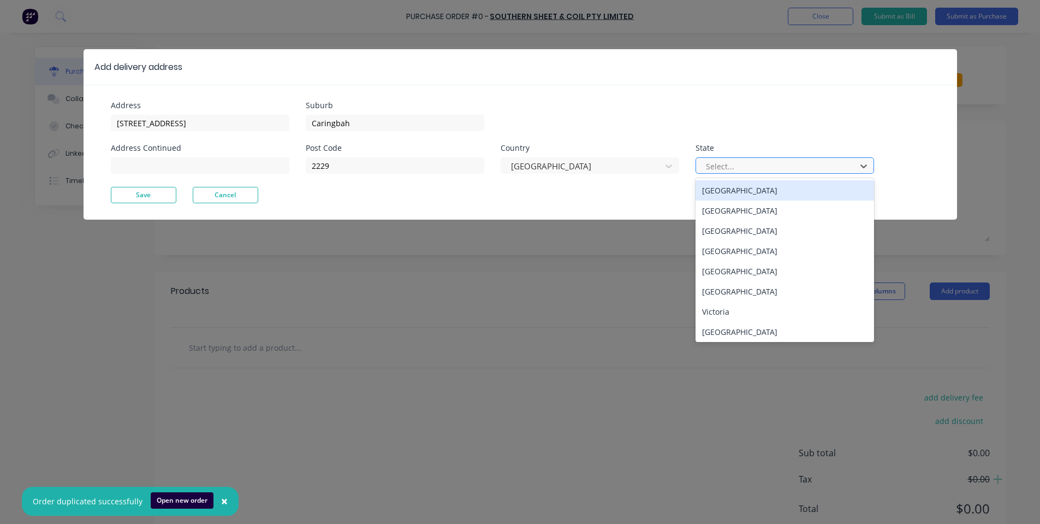
click at [775, 159] on div at bounding box center [778, 166] width 146 height 14
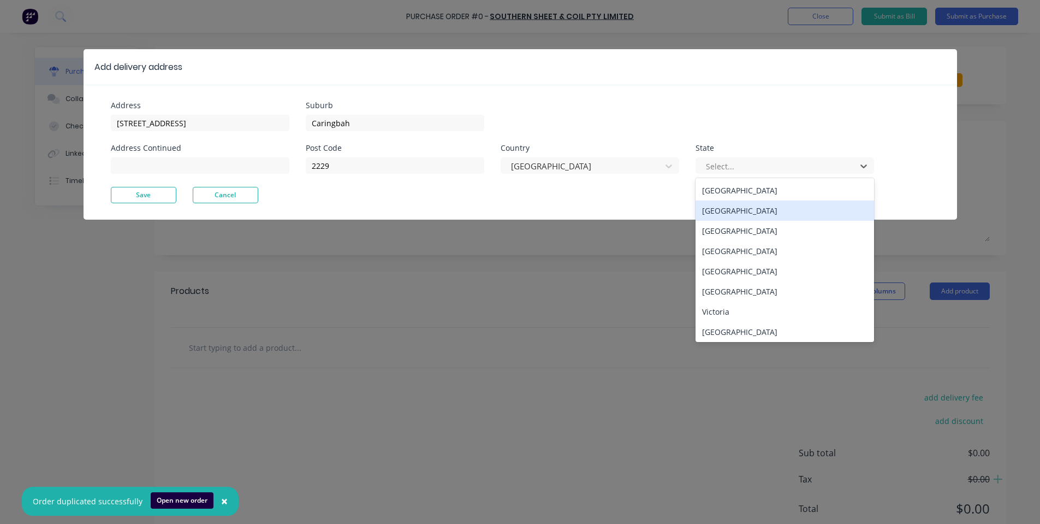
click at [739, 217] on div "[GEOGRAPHIC_DATA]" at bounding box center [785, 210] width 179 height 20
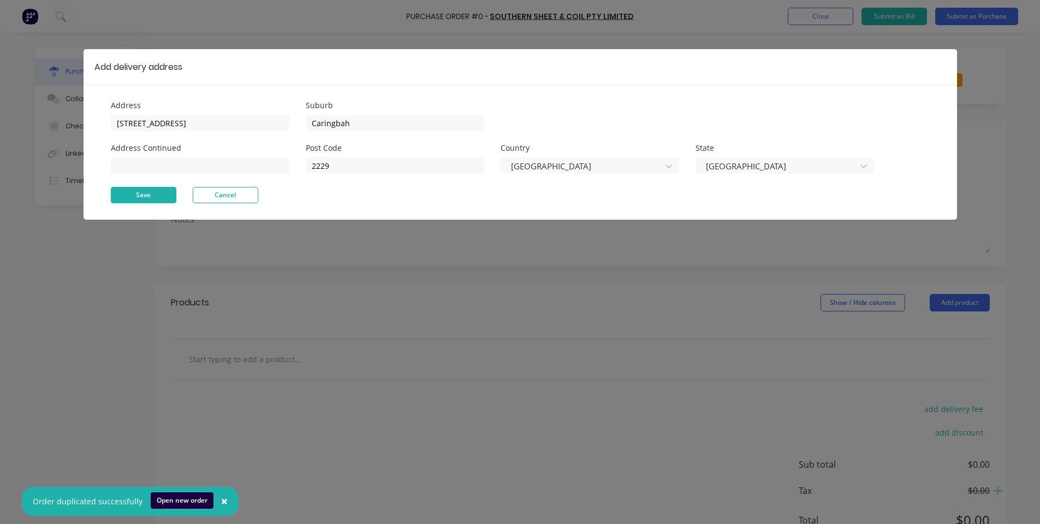
click at [170, 187] on button "Save" at bounding box center [144, 195] width 66 height 16
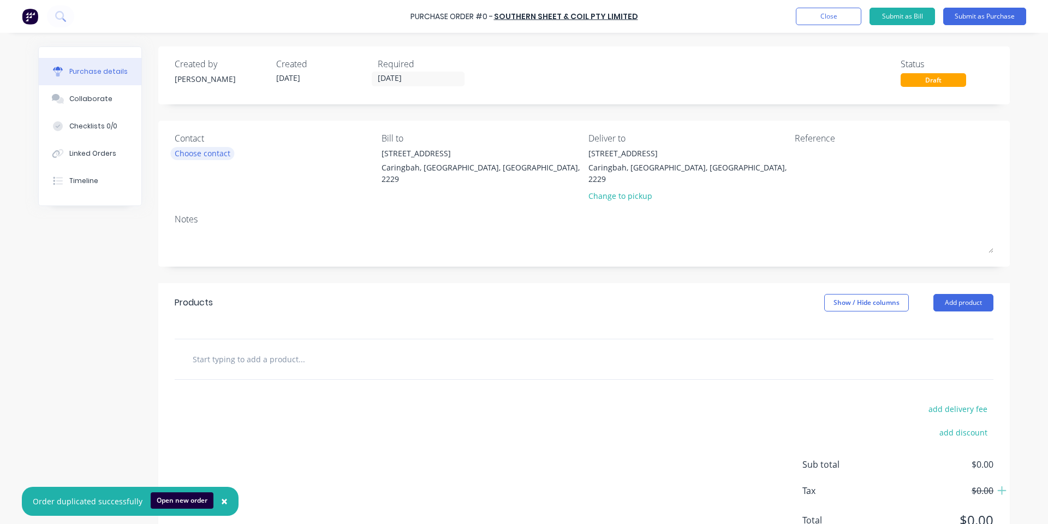
click at [203, 148] on div "Choose contact" at bounding box center [203, 152] width 56 height 11
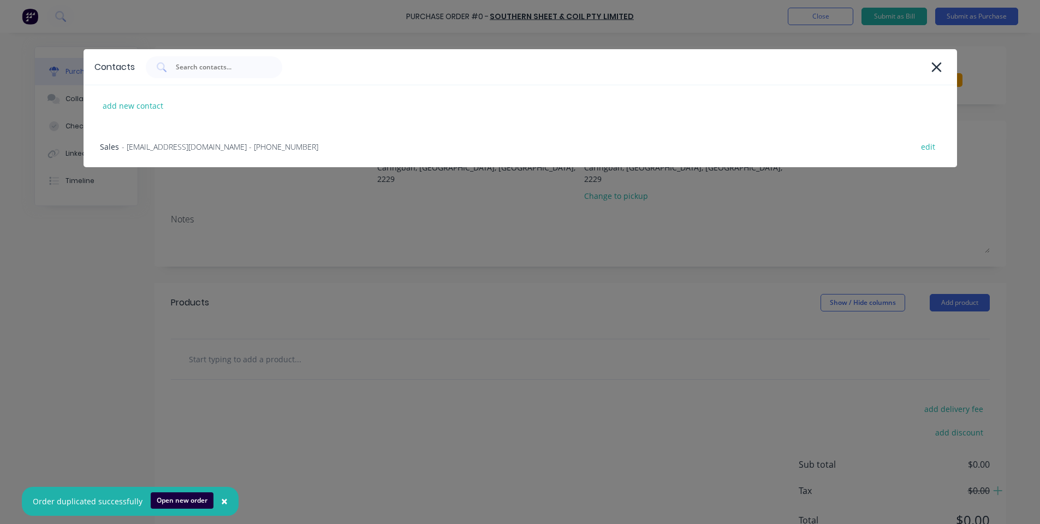
click at [203, 148] on span "- [EMAIL_ADDRESS][DOMAIN_NAME] - [PHONE_NUMBER]" at bounding box center [220, 146] width 197 height 11
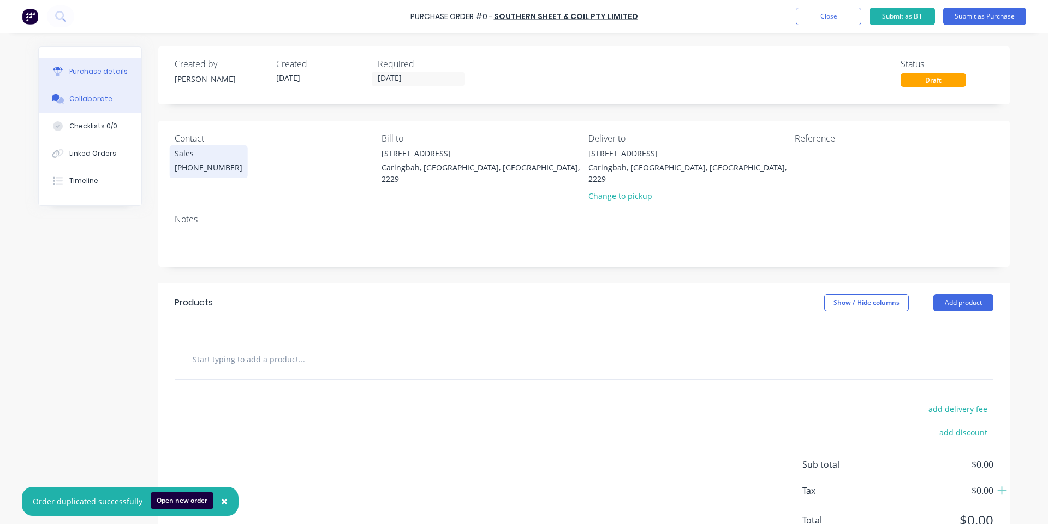
click at [84, 99] on div "Collaborate" at bounding box center [90, 99] width 43 height 10
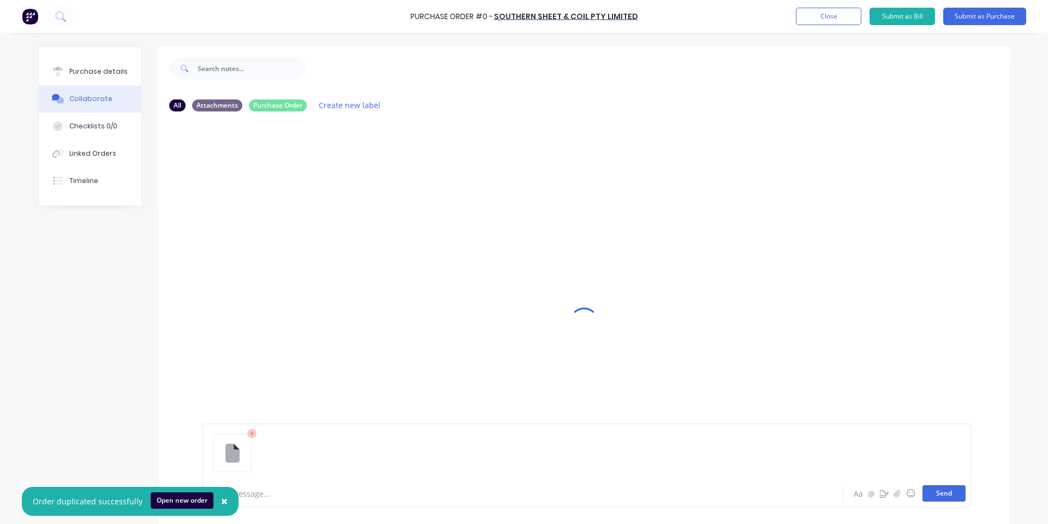
click at [935, 494] on button "Send" at bounding box center [944, 493] width 43 height 16
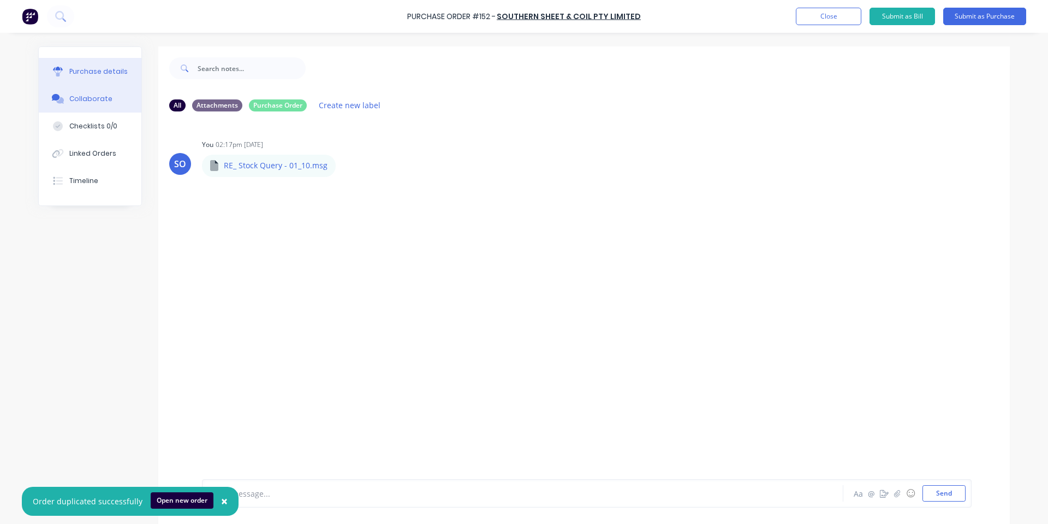
click at [102, 71] on div "Purchase details" at bounding box center [98, 72] width 58 height 10
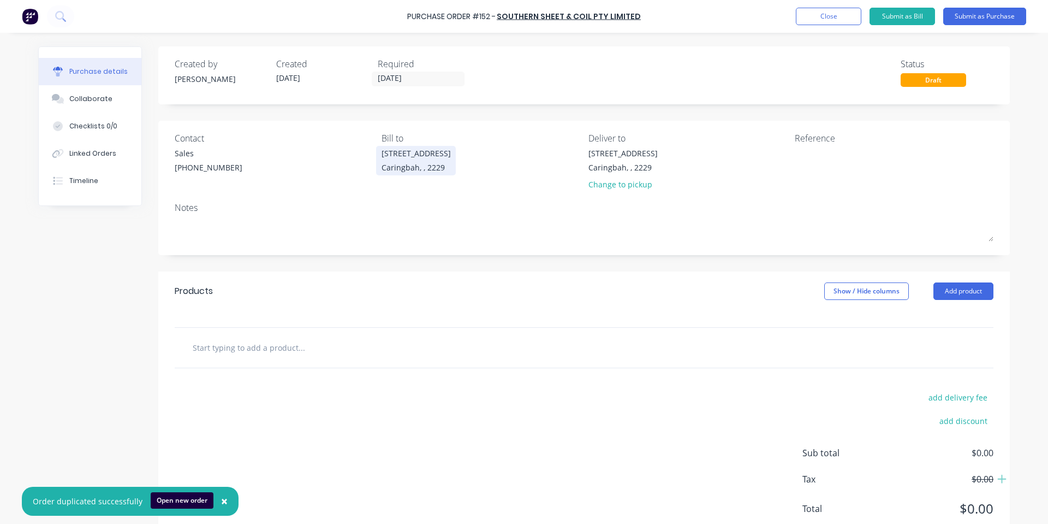
click at [431, 159] on div "[STREET_ADDRESS]" at bounding box center [416, 160] width 69 height 26
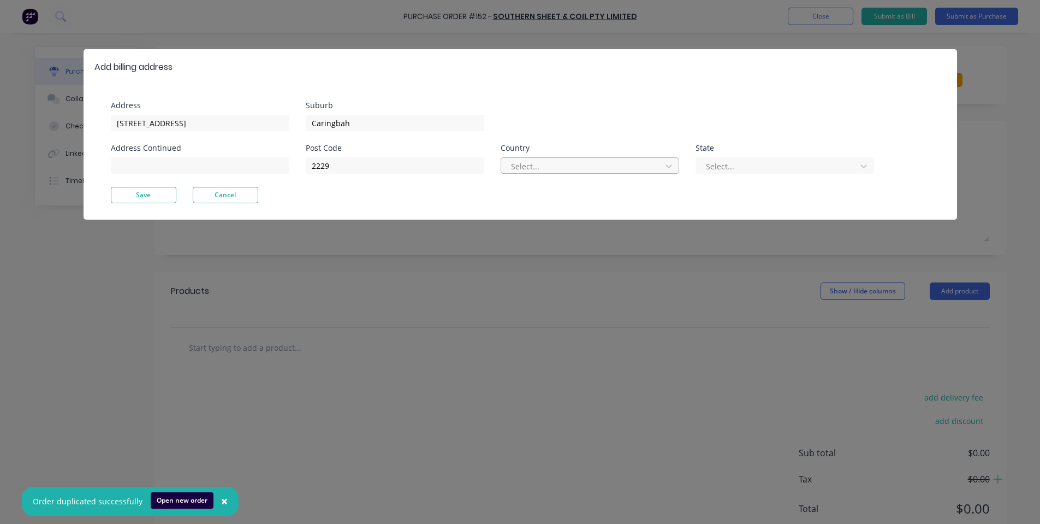
click at [522, 171] on div at bounding box center [583, 166] width 146 height 14
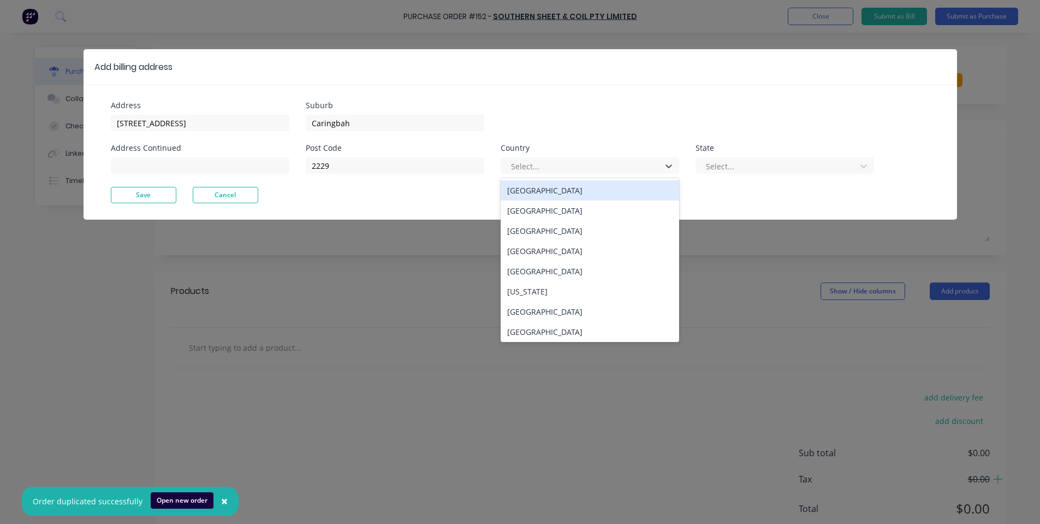
click at [522, 188] on div "[GEOGRAPHIC_DATA]" at bounding box center [590, 190] width 179 height 20
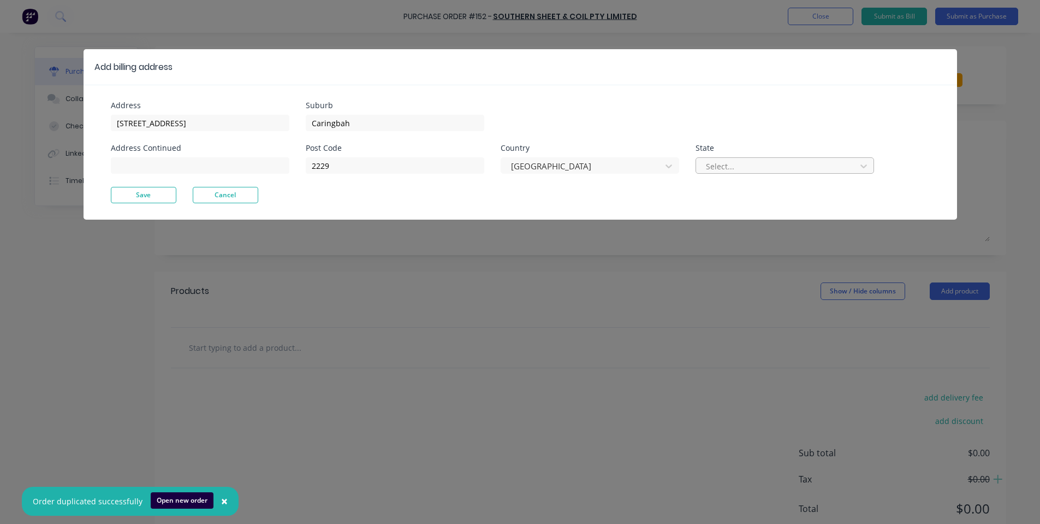
click at [717, 167] on div at bounding box center [778, 166] width 146 height 14
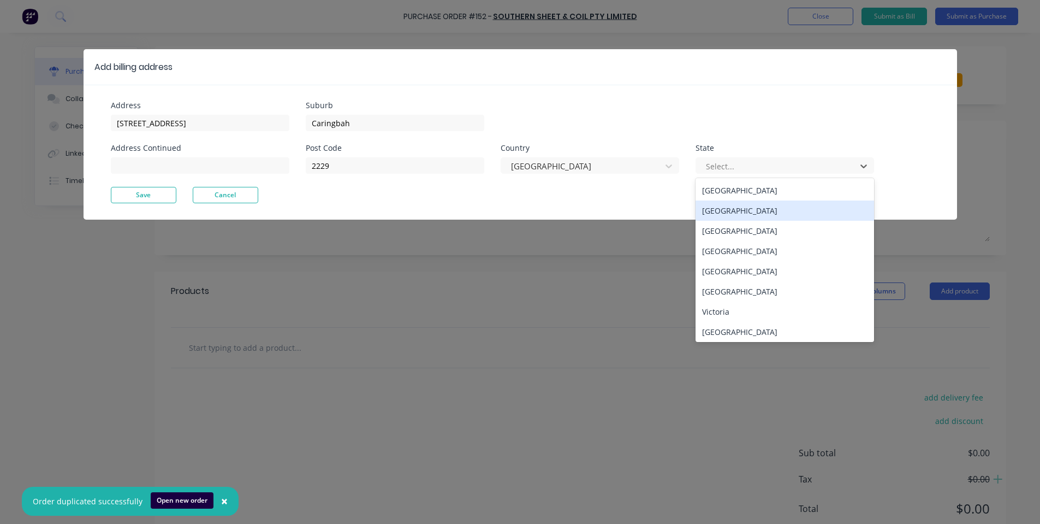
click at [709, 210] on div "[GEOGRAPHIC_DATA]" at bounding box center [785, 210] width 179 height 20
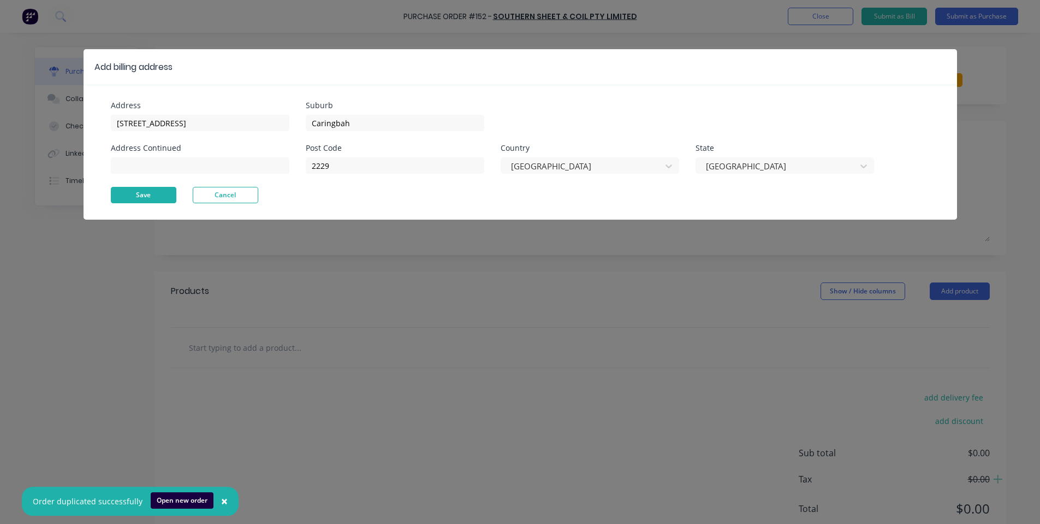
click at [128, 192] on button "Save" at bounding box center [144, 195] width 66 height 16
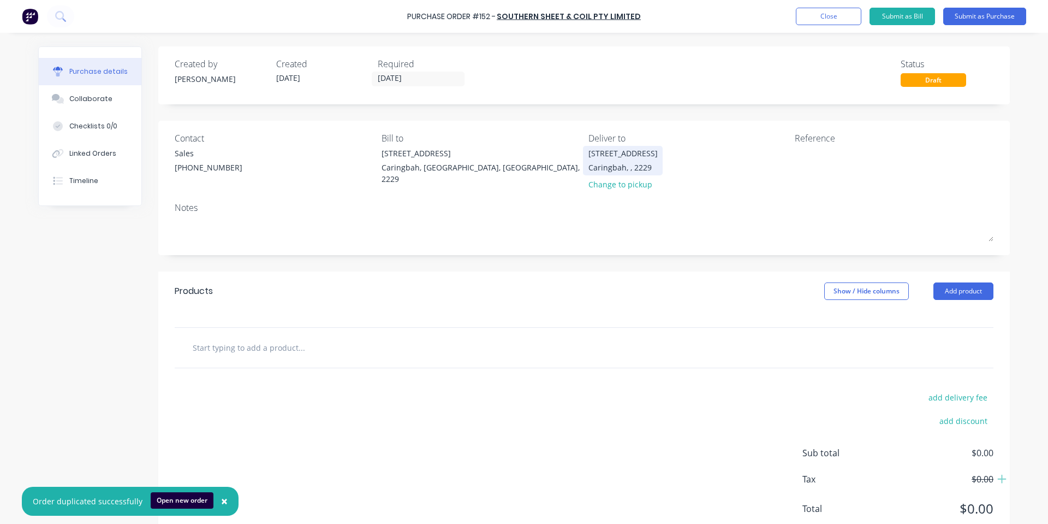
click at [613, 156] on div "[STREET_ADDRESS]" at bounding box center [623, 152] width 69 height 11
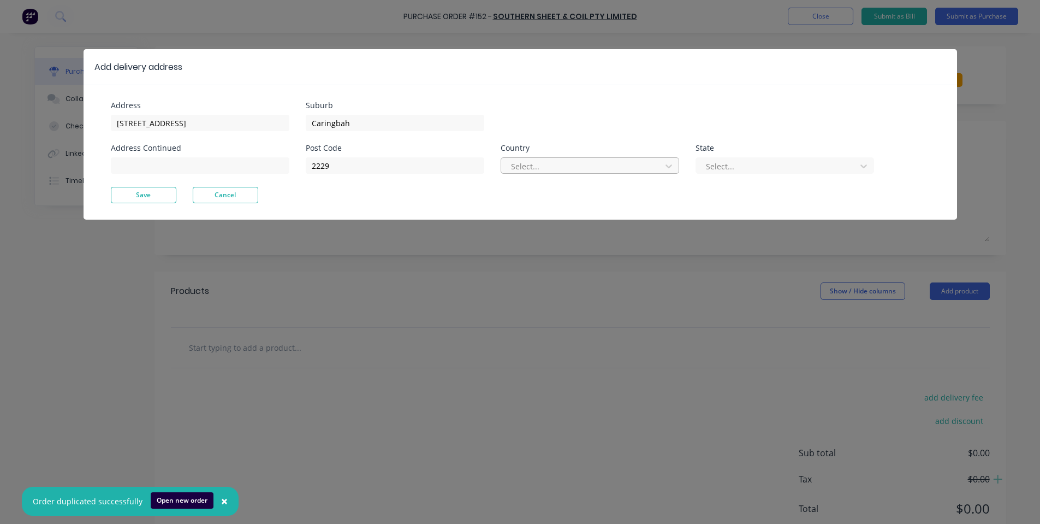
click at [566, 162] on div at bounding box center [583, 166] width 146 height 14
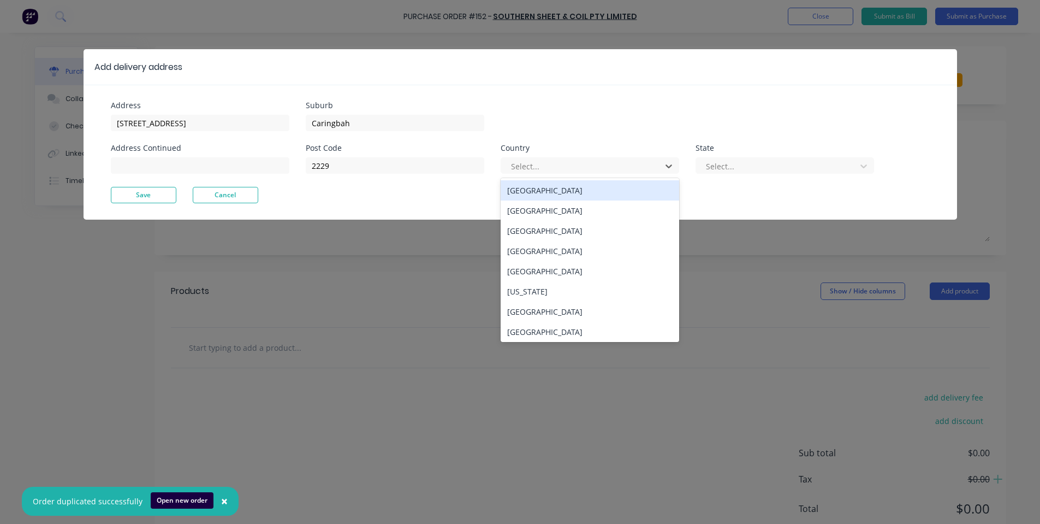
drag, startPoint x: 552, startPoint y: 192, endPoint x: 635, endPoint y: 181, distance: 84.2
click at [553, 192] on div "[GEOGRAPHIC_DATA]" at bounding box center [590, 190] width 179 height 20
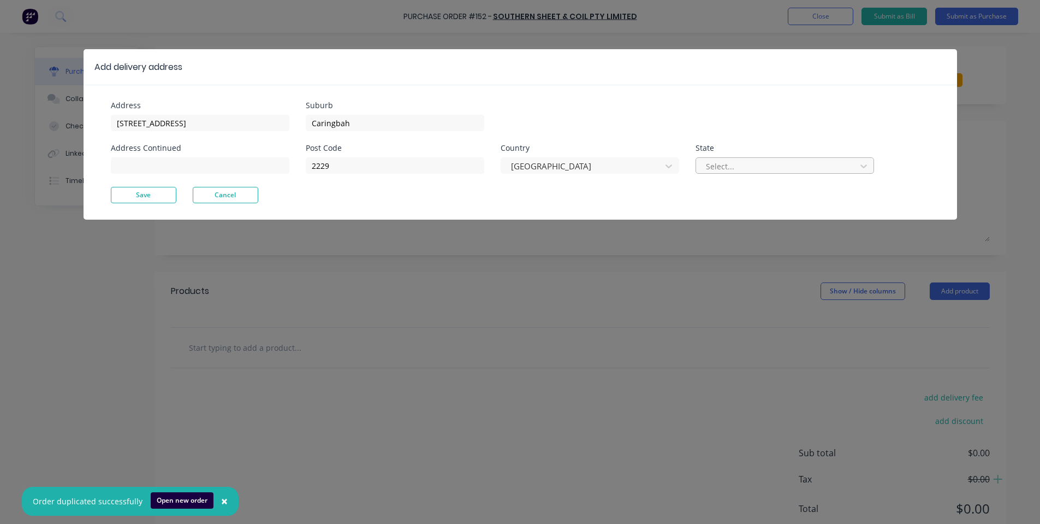
click at [735, 166] on div at bounding box center [778, 166] width 146 height 14
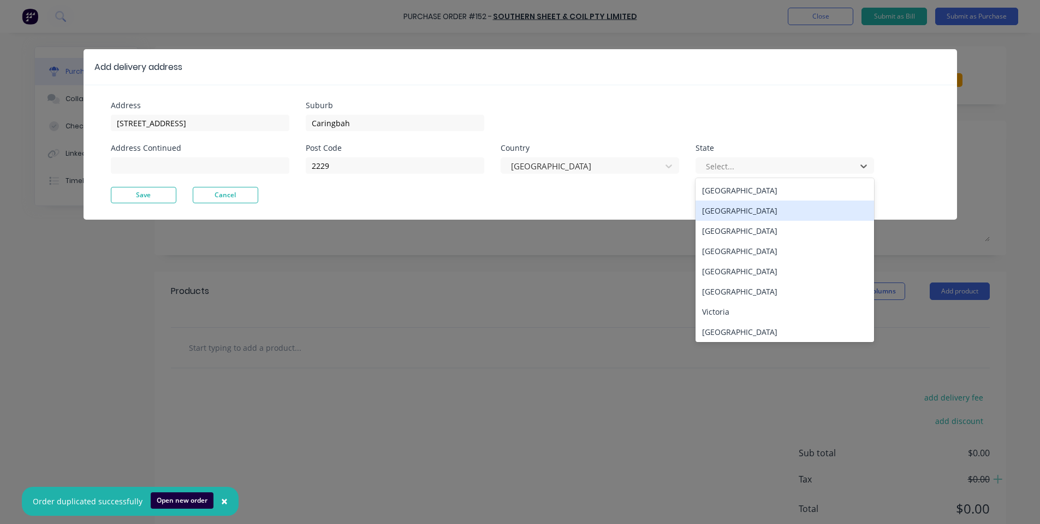
drag, startPoint x: 716, startPoint y: 207, endPoint x: 702, endPoint y: 206, distance: 14.8
click at [718, 206] on div "[GEOGRAPHIC_DATA]" at bounding box center [785, 210] width 179 height 20
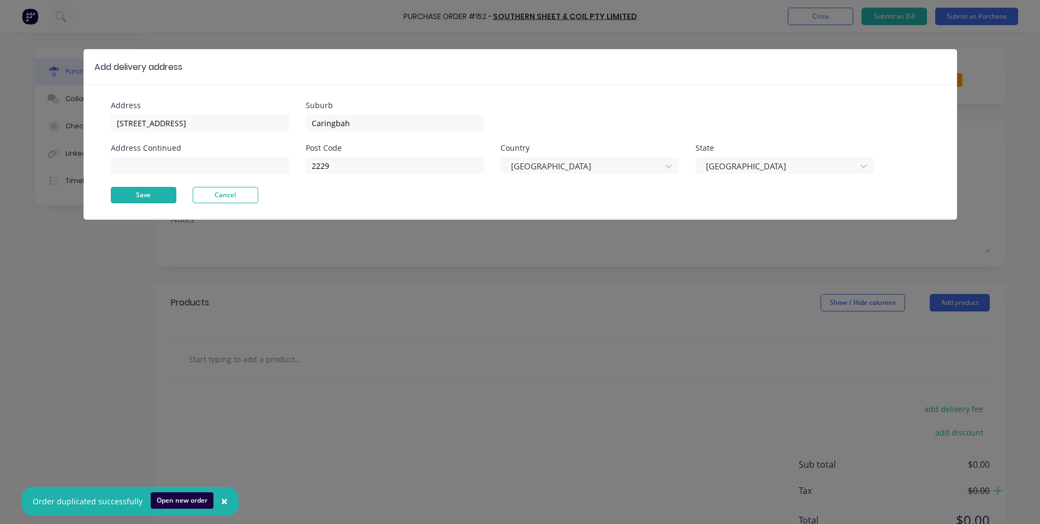
click at [152, 192] on button "Save" at bounding box center [144, 195] width 66 height 16
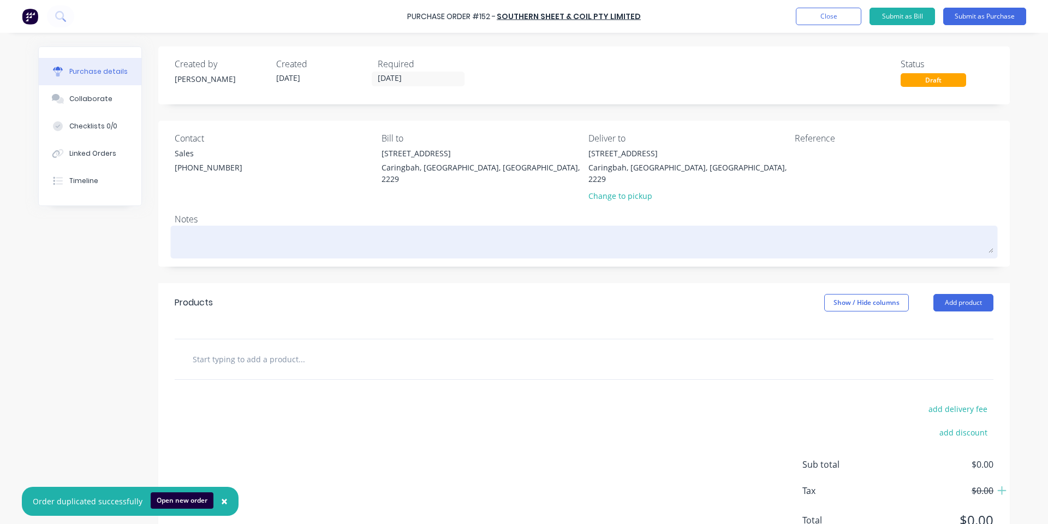
click at [646, 231] on textarea at bounding box center [584, 240] width 819 height 25
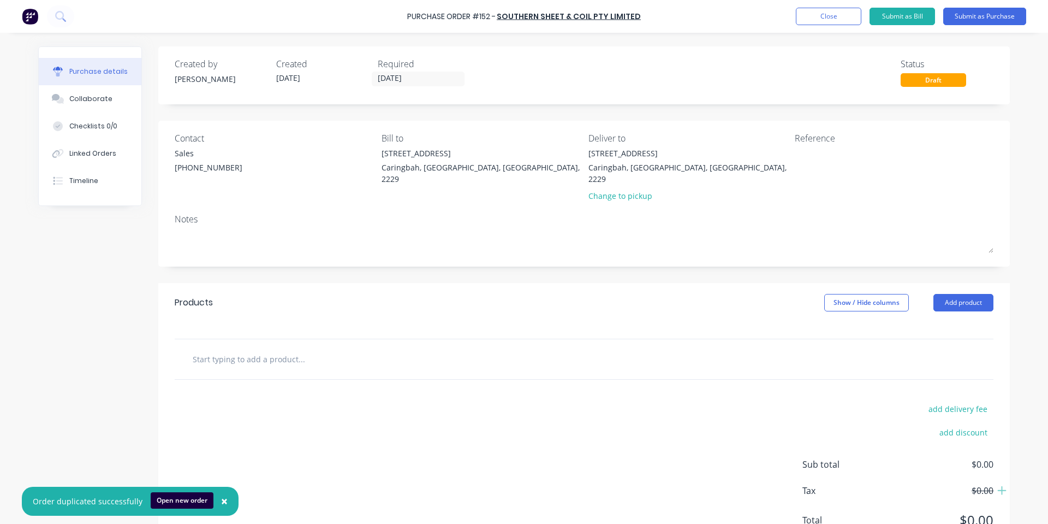
drag, startPoint x: 417, startPoint y: 74, endPoint x: 423, endPoint y: 91, distance: 18.1
click at [417, 76] on input "[DATE]" at bounding box center [418, 79] width 92 height 14
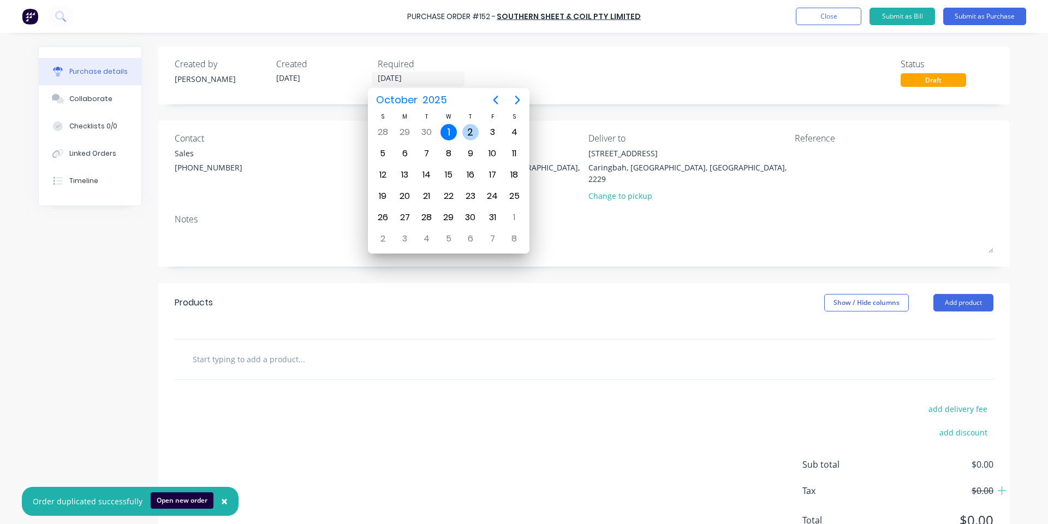
click at [470, 124] on div "2" at bounding box center [470, 132] width 16 height 16
type input "[DATE]"
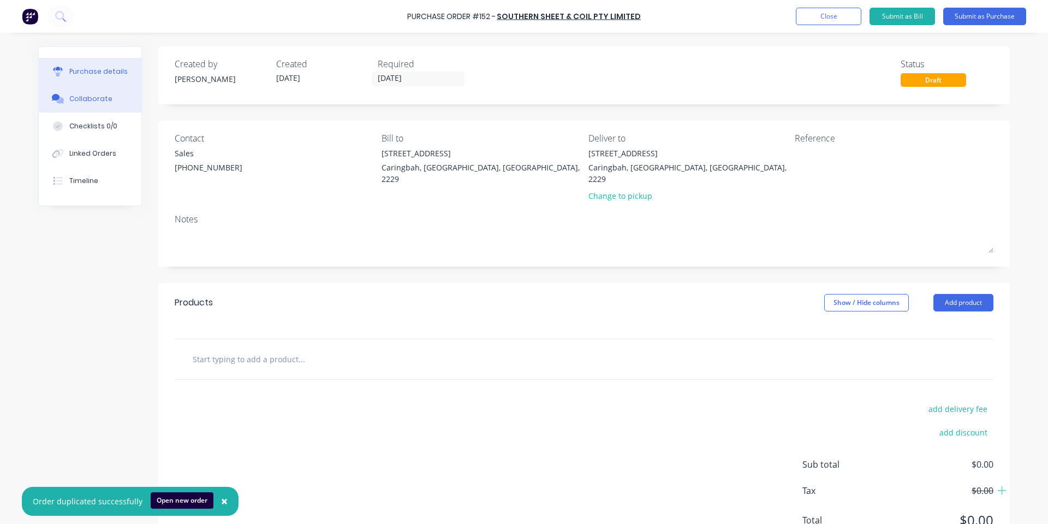
click at [94, 98] on div "Collaborate" at bounding box center [90, 99] width 43 height 10
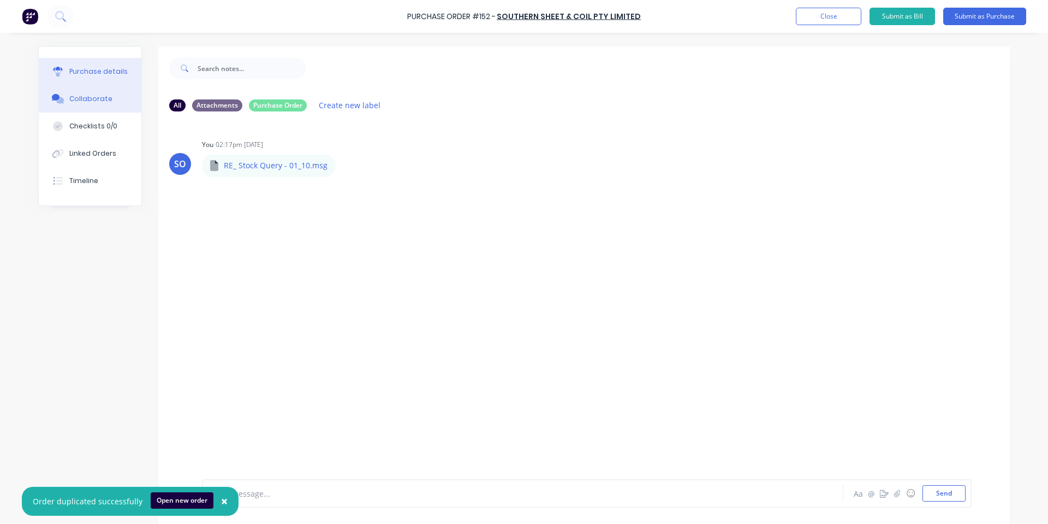
click at [96, 72] on div "Purchase details" at bounding box center [98, 72] width 58 height 10
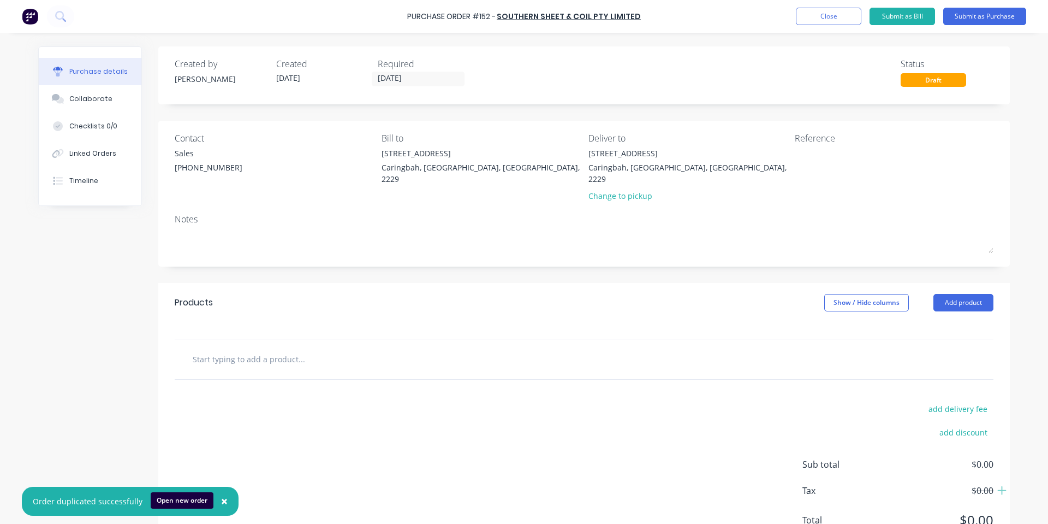
click at [201, 355] on input "text" at bounding box center [301, 359] width 218 height 22
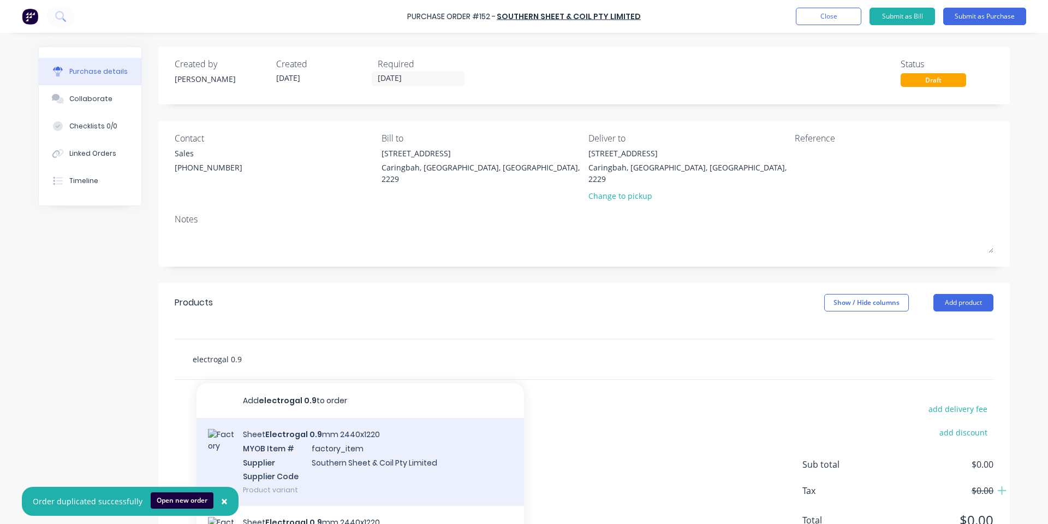
type input "electrogal 0.9"
click at [419, 445] on div "Sheet Electrogal 0.9 mm 2440x1220 MYOB Item # factory_item Supplier Southern Sh…" at bounding box center [361, 462] width 328 height 88
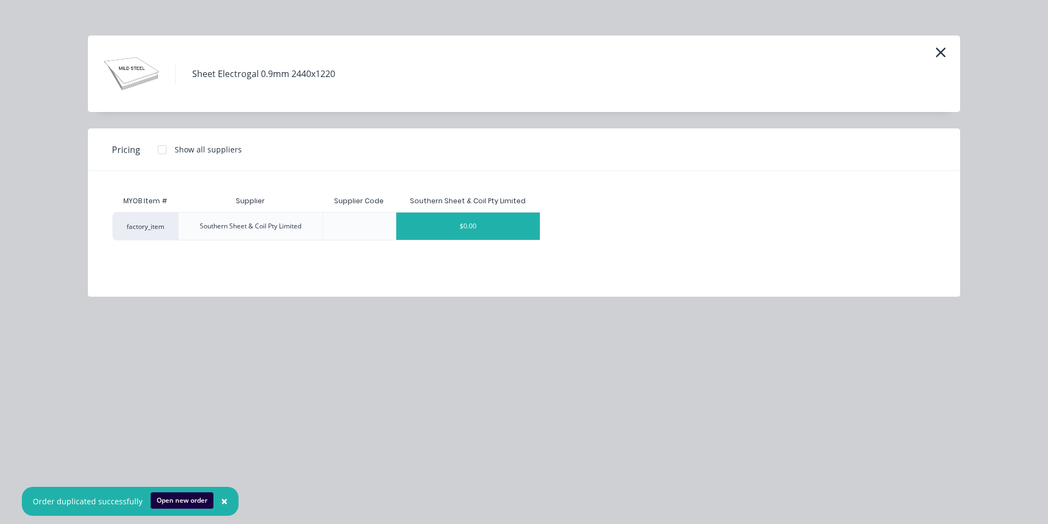
click at [421, 233] on div "$0.00" at bounding box center [468, 225] width 144 height 27
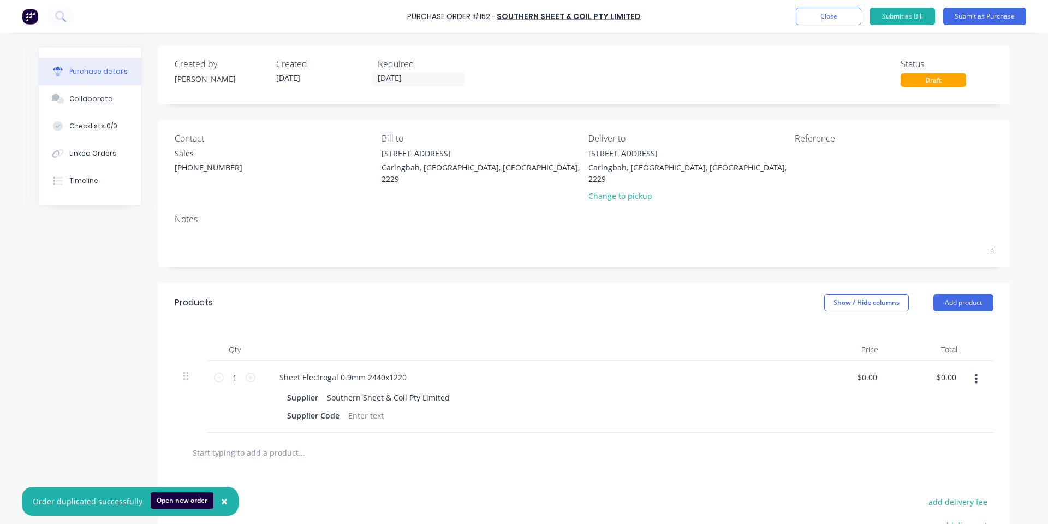
click at [269, 441] on input "text" at bounding box center [301, 452] width 218 height 22
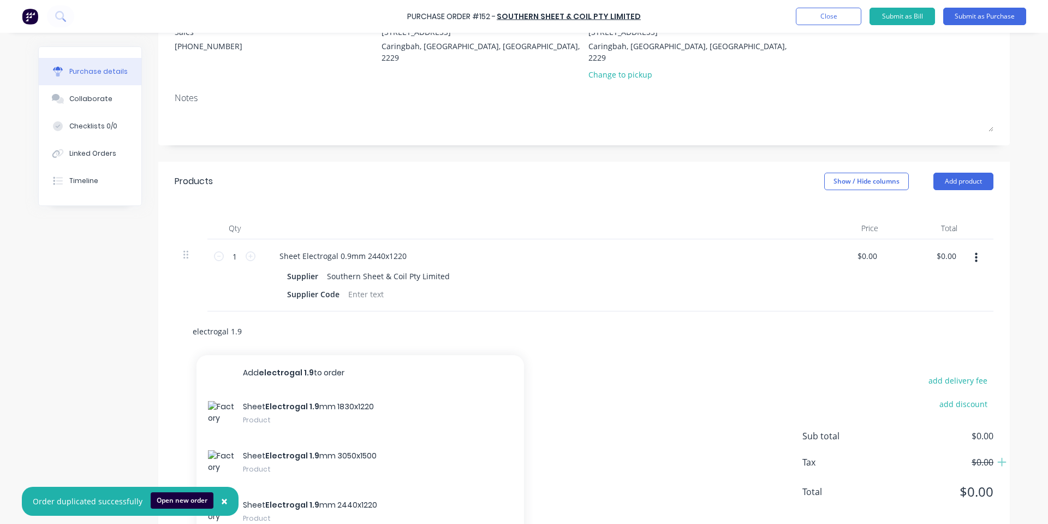
scroll to position [143, 0]
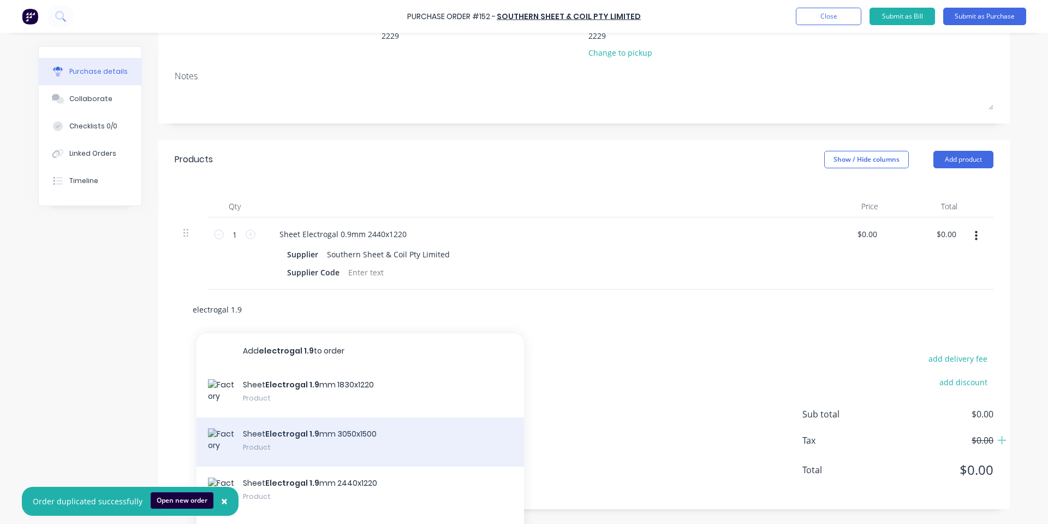
type input "electrogal 1.9"
click at [383, 425] on div "Sheet Electrogal 1.9 mm 3050x1500 Product" at bounding box center [361, 441] width 328 height 49
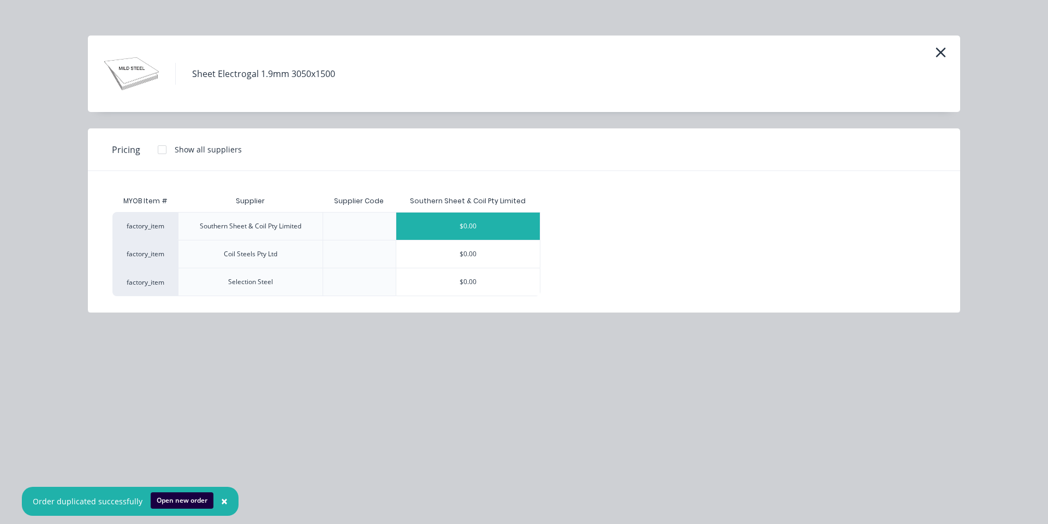
click at [482, 216] on div "$0.00" at bounding box center [468, 225] width 144 height 27
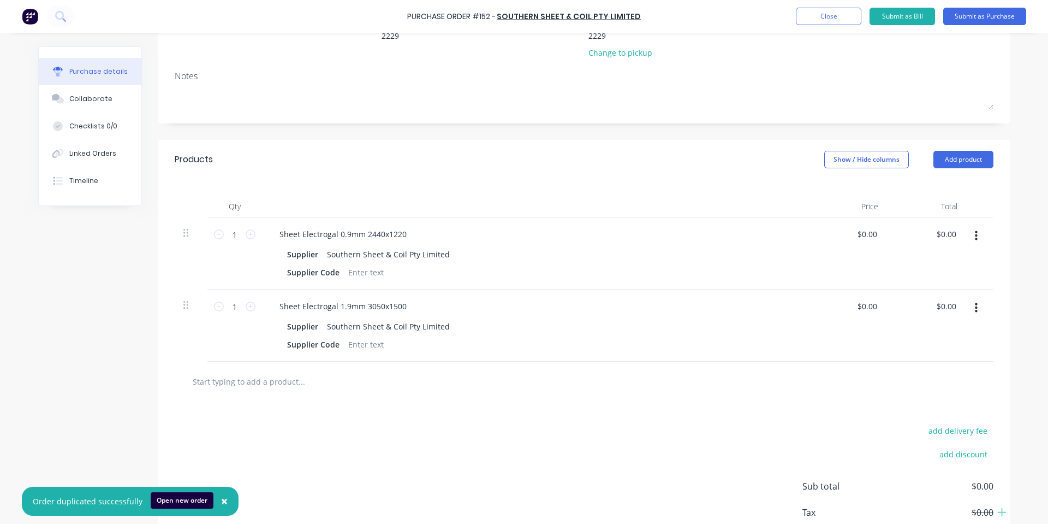
click at [286, 370] on input "text" at bounding box center [301, 381] width 218 height 22
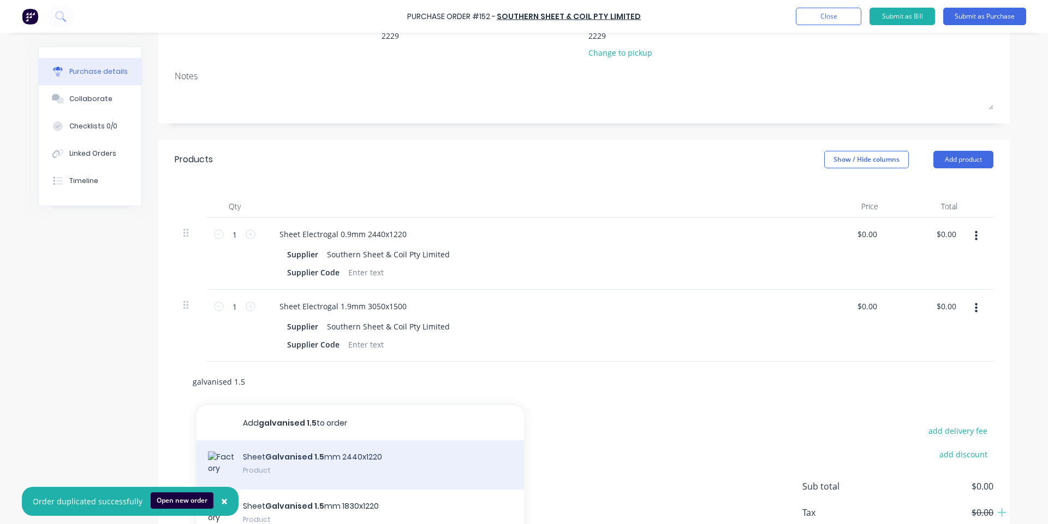
type input "galvanised 1.5"
click at [369, 462] on div "Sheet Galvanised 1.5 mm 2440x1220 Product" at bounding box center [361, 464] width 328 height 49
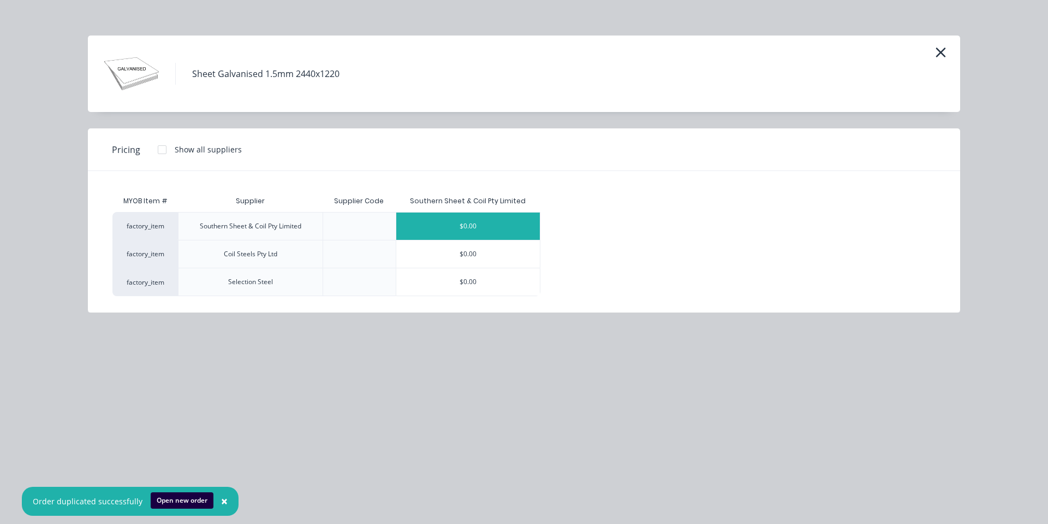
click at [488, 226] on div "$0.00" at bounding box center [468, 225] width 144 height 27
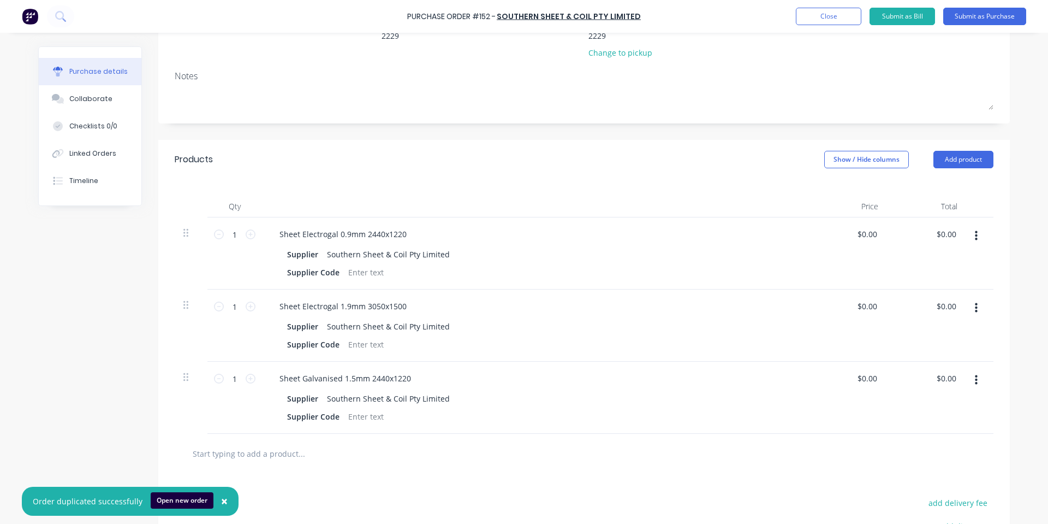
drag, startPoint x: 175, startPoint y: 373, endPoint x: 176, endPoint y: 353, distance: 20.2
click at [176, 361] on div at bounding box center [191, 397] width 33 height 72
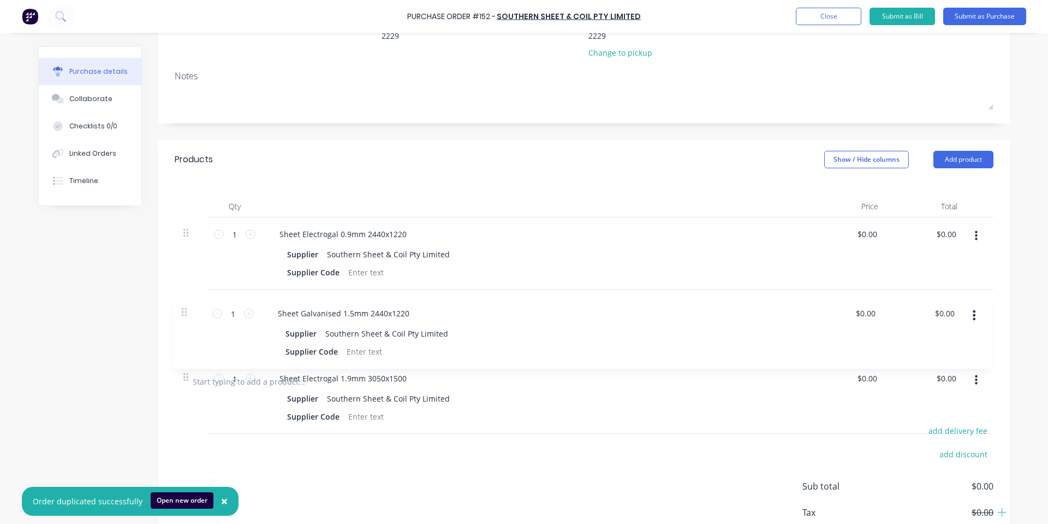
drag, startPoint x: 181, startPoint y: 367, endPoint x: 189, endPoint y: 290, distance: 77.4
click at [189, 290] on div "1 1 Sheet Electrogal 0.9mm 2440x1220 Supplier Southern Sheet & Coil Pty Limited…" at bounding box center [584, 289] width 819 height 144
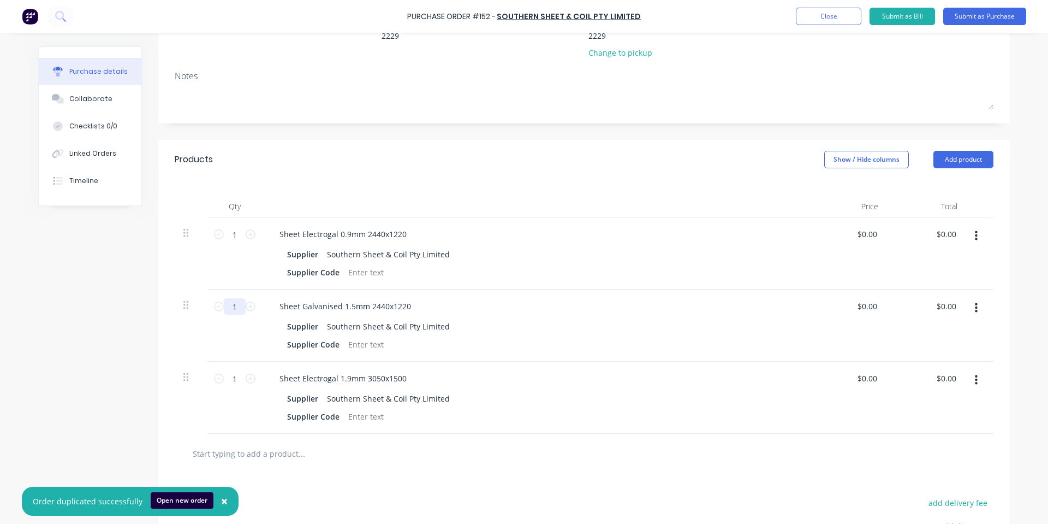
click at [234, 298] on input "1" at bounding box center [235, 306] width 22 height 16
type input "3"
type input "28"
click at [233, 226] on input "1" at bounding box center [235, 234] width 22 height 16
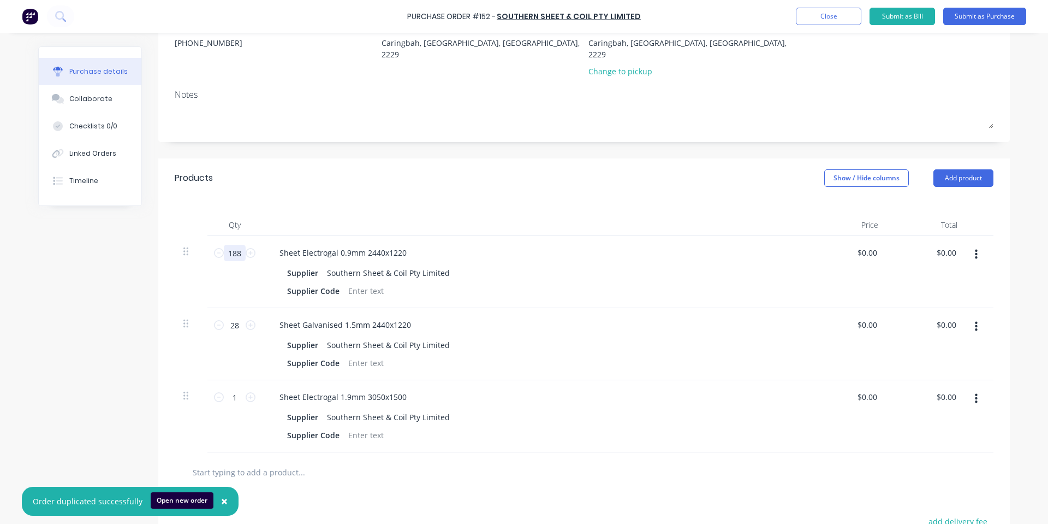
scroll to position [146, 0]
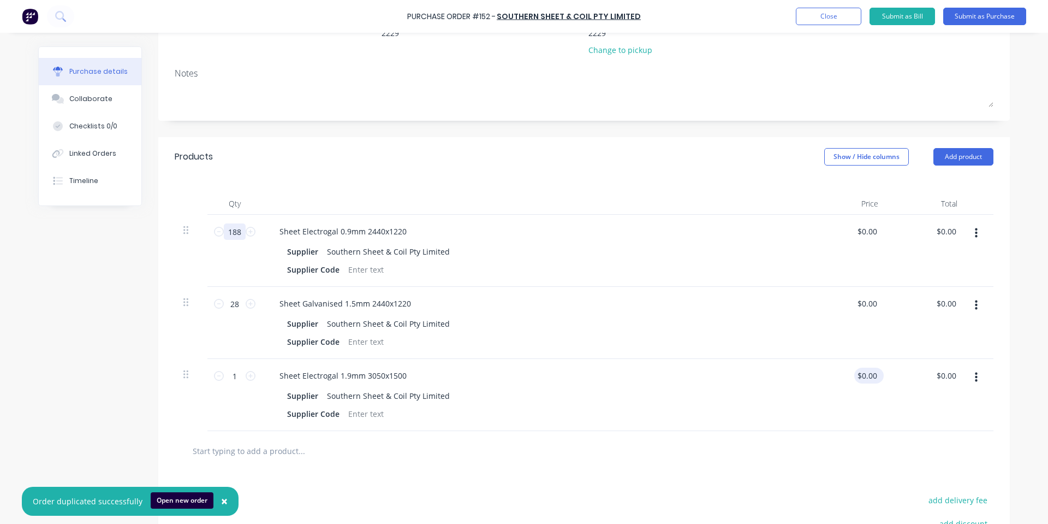
type input "188"
type input "0.00"
click at [871, 367] on input "0.00" at bounding box center [866, 375] width 25 height 16
type input "0.00"
type input "$0.00"
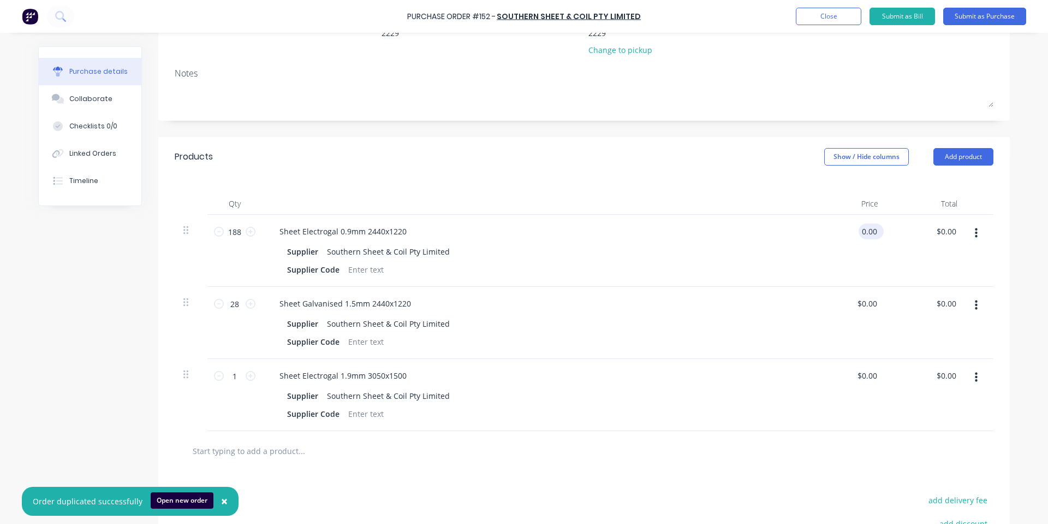
click at [874, 223] on input "0.00" at bounding box center [869, 231] width 21 height 16
type input "$37.09"
type input "$6,972.92"
type input "$37.09"
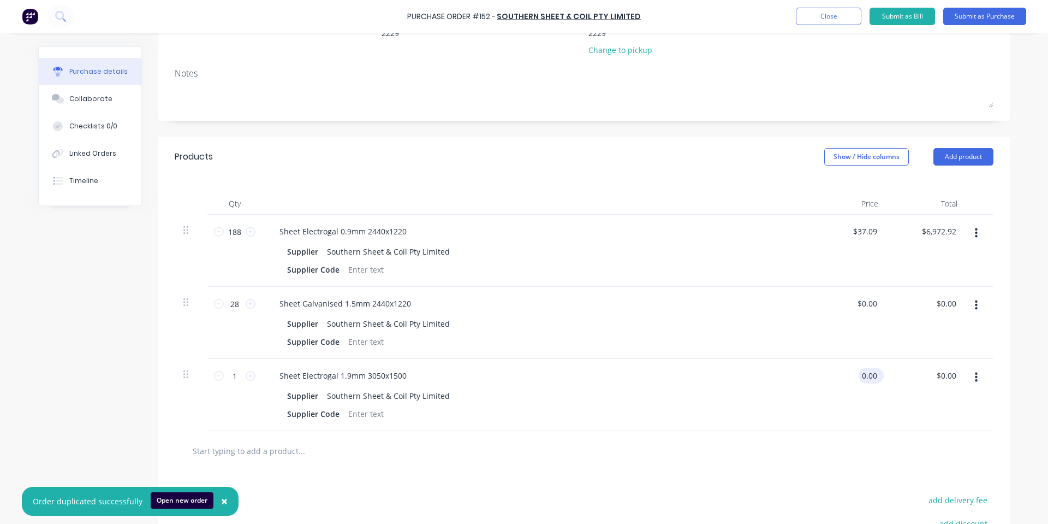
click at [865, 367] on input "0.00" at bounding box center [869, 375] width 21 height 16
click at [866, 367] on input "0.00" at bounding box center [869, 375] width 21 height 16
type input "$127.20"
click at [876, 389] on div "$127.20 127.20" at bounding box center [847, 395] width 79 height 72
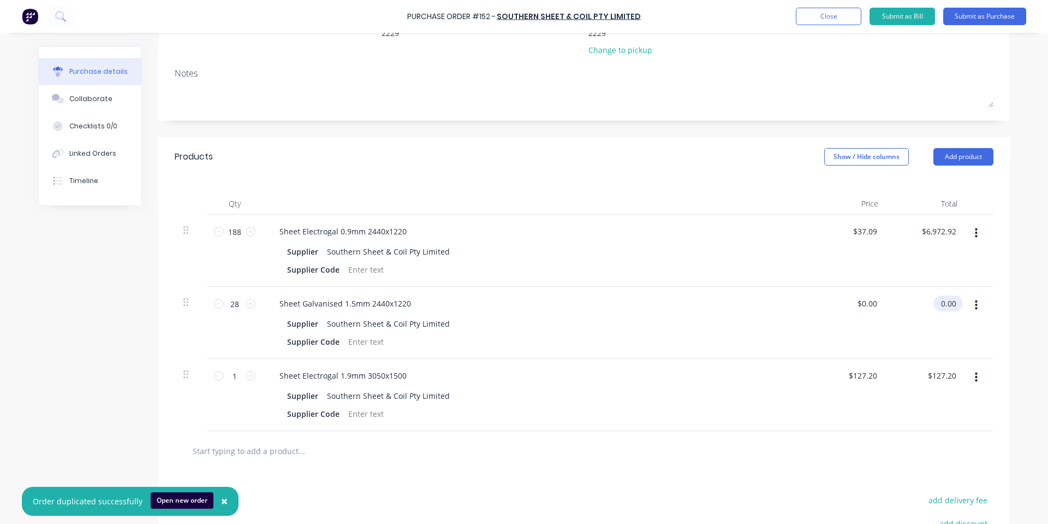
click at [940, 295] on input "0.00" at bounding box center [946, 303] width 25 height 16
click at [940, 295] on input "0.00" at bounding box center [948, 303] width 21 height 16
drag, startPoint x: 940, startPoint y: 290, endPoint x: 946, endPoint y: 298, distance: 10.1
click at [946, 298] on input "0.00" at bounding box center [948, 303] width 21 height 16
type input "62.49"
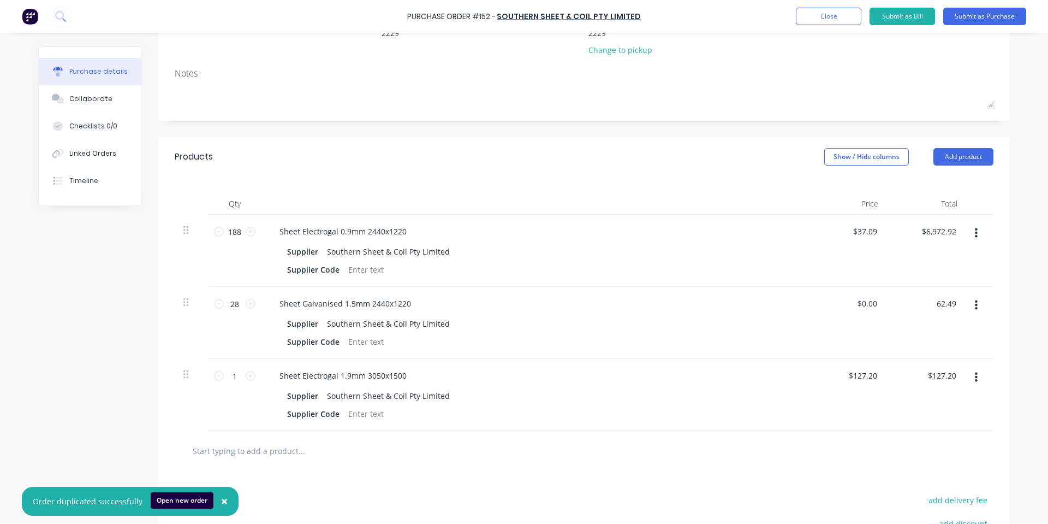
type input "$2.2318"
type input "$62.49"
click at [843, 314] on div "$2.2318 $0.00" at bounding box center [847, 323] width 79 height 72
click at [869, 295] on input "2.23" at bounding box center [863, 303] width 34 height 16
click at [869, 295] on input "2.23" at bounding box center [869, 303] width 21 height 16
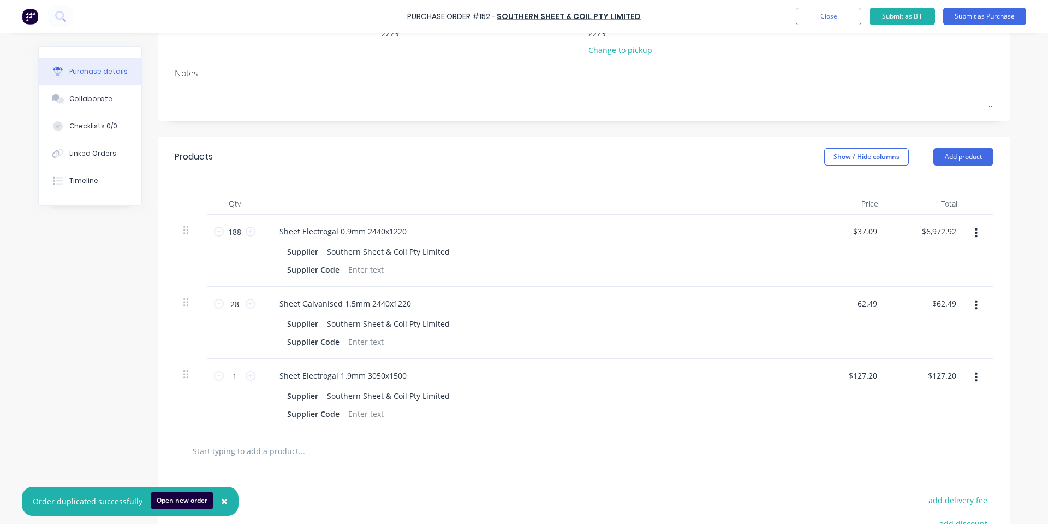
type input "$62.49"
type input "$1,749.72"
click at [698, 223] on div "Sheet Electrogal 0.9mm 2440x1220" at bounding box center [535, 231] width 528 height 16
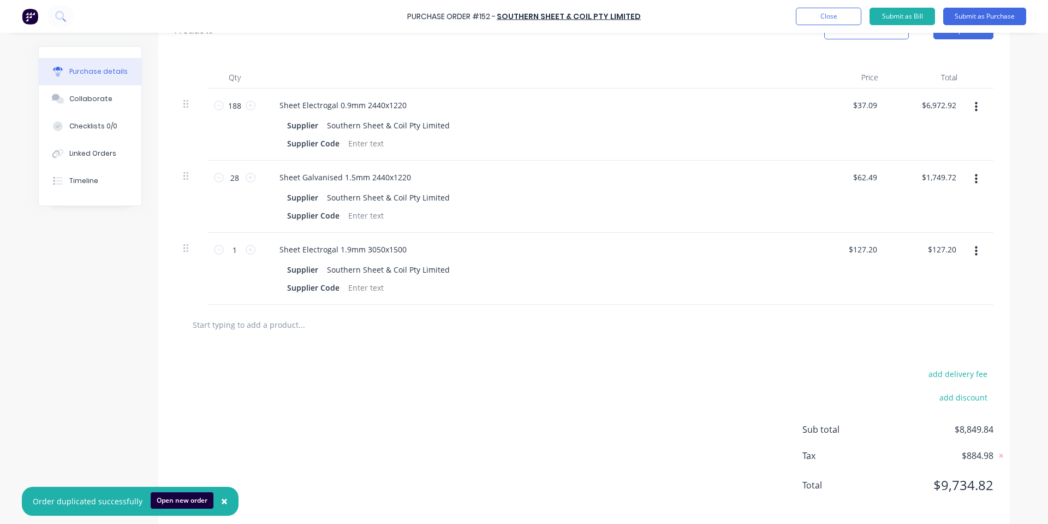
scroll to position [0, 0]
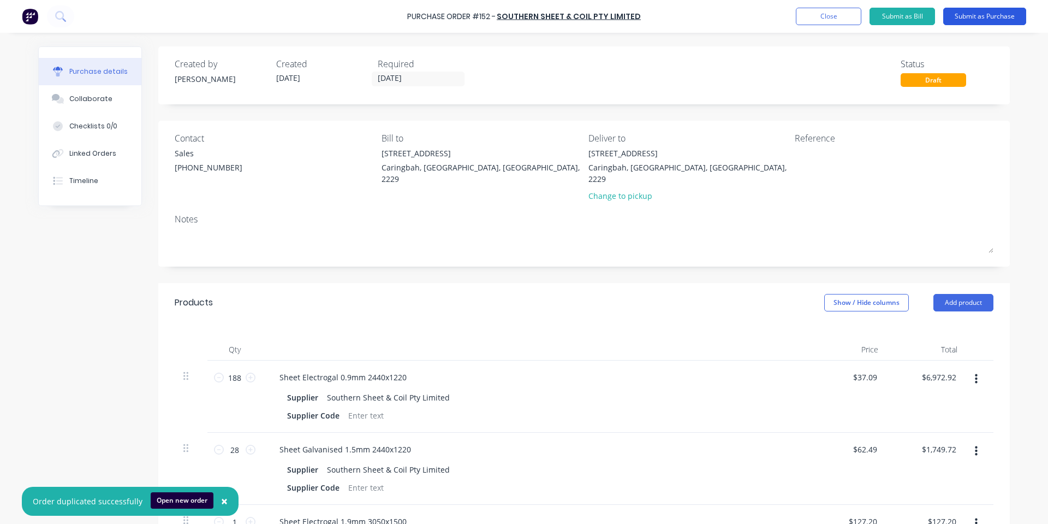
click at [972, 21] on button "Submit as Purchase" at bounding box center [984, 16] width 83 height 17
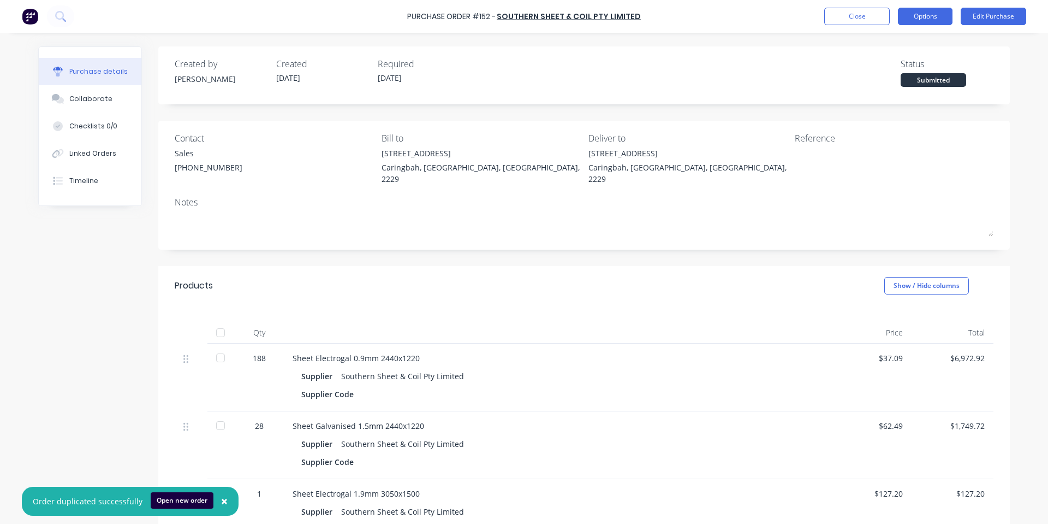
click at [931, 15] on button "Options" at bounding box center [925, 16] width 55 height 17
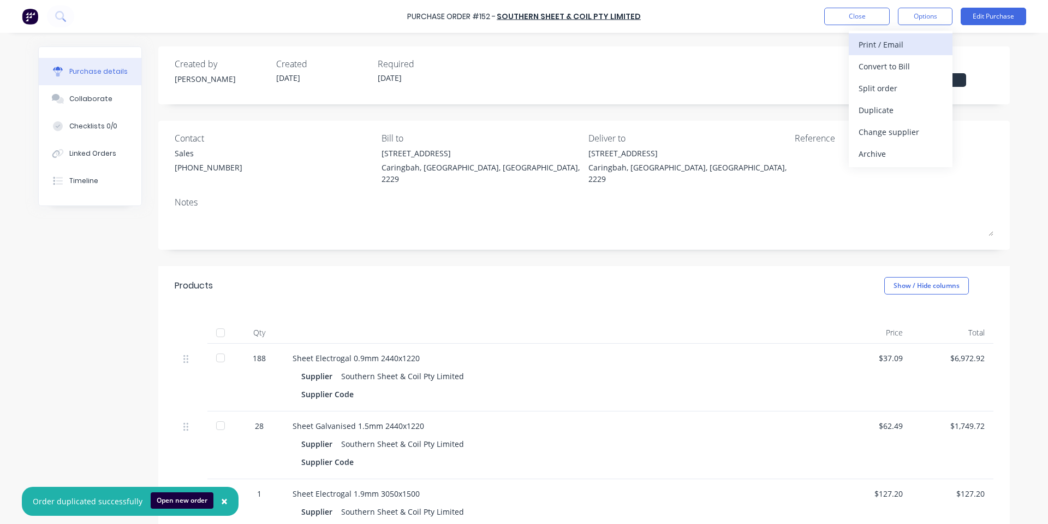
click at [899, 47] on div "Print / Email" at bounding box center [901, 45] width 84 height 16
click at [874, 67] on div "With pricing" at bounding box center [901, 66] width 84 height 16
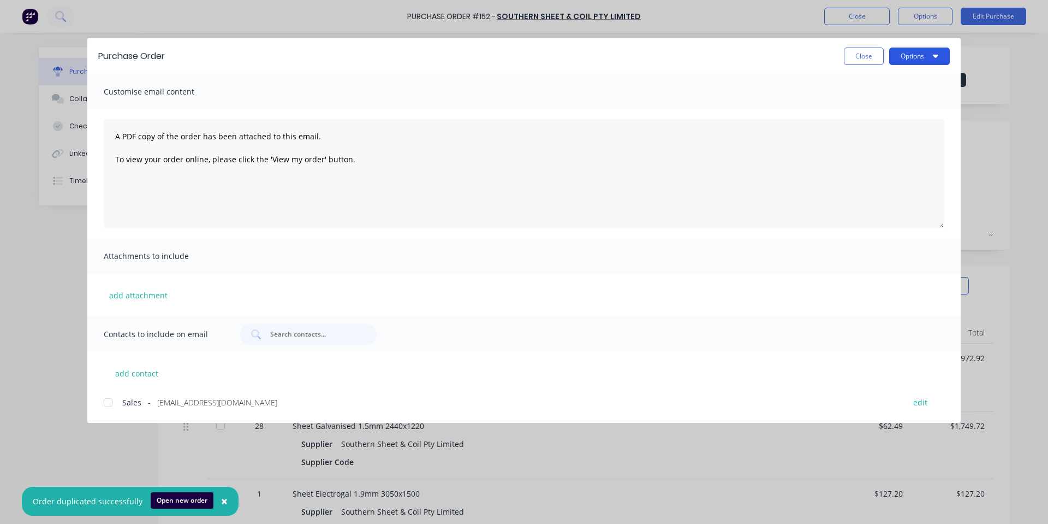
click at [932, 57] on button "Options" at bounding box center [919, 55] width 61 height 17
click at [907, 96] on button "Print" at bounding box center [898, 106] width 104 height 22
click at [641, 9] on div "Purchase Order Close Options Customise email content A PDF copy of the order ha…" at bounding box center [524, 262] width 1048 height 524
click at [857, 58] on button "Close" at bounding box center [864, 55] width 40 height 17
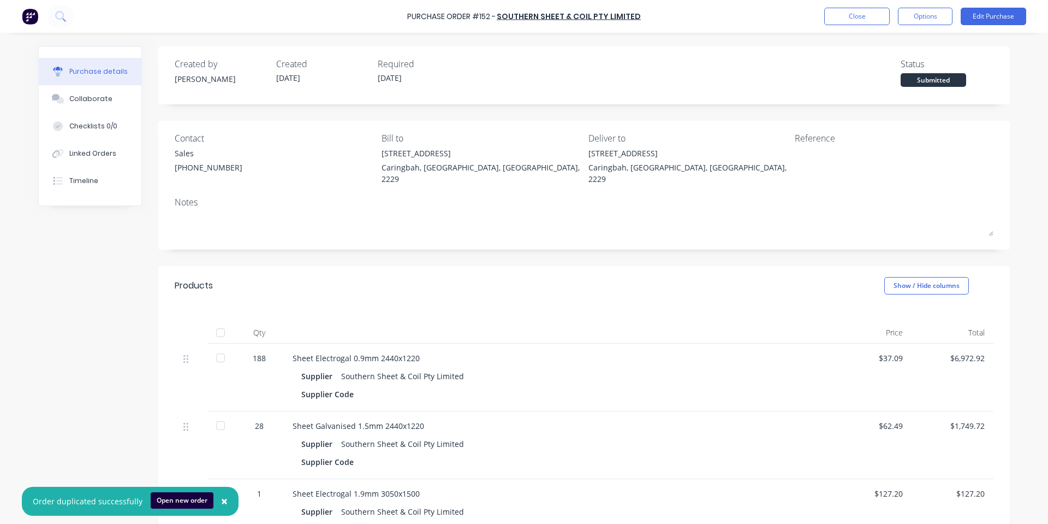
click at [857, 33] on div "Purchase details Collaborate Checklists 0/0 Linked Orders Timeline Created by […" at bounding box center [524, 245] width 994 height 469
click at [857, 26] on div "Purchase Order #152 - Southern Sheet & Coil Pty Limited Close Options Edit Purc…" at bounding box center [524, 16] width 1048 height 33
click at [856, 19] on button "Close" at bounding box center [857, 16] width 66 height 17
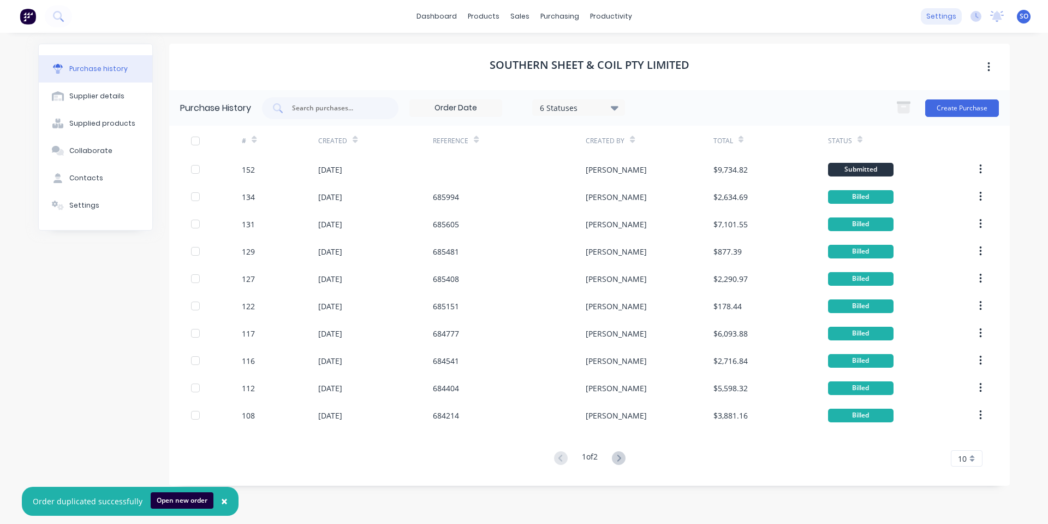
click at [929, 14] on div "settings" at bounding box center [941, 16] width 41 height 16
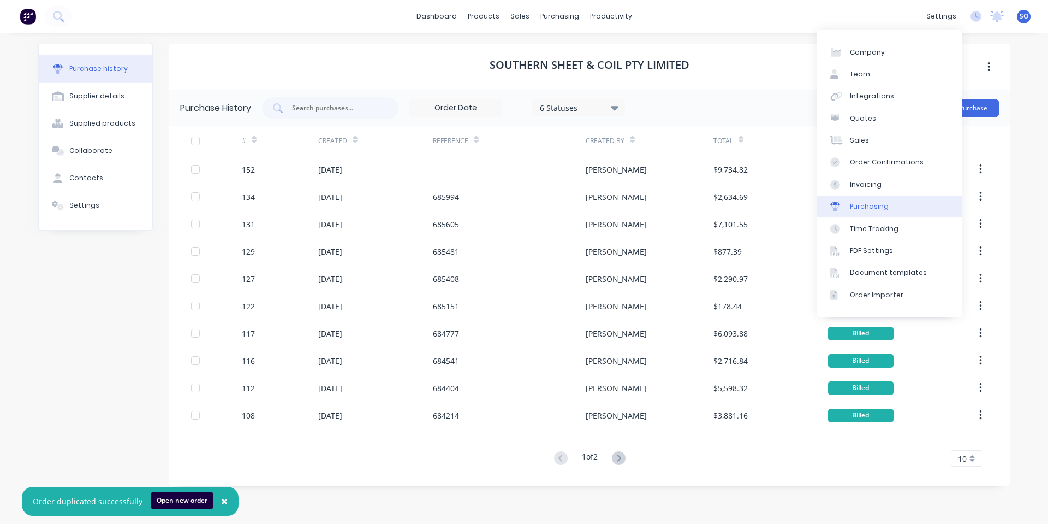
click at [883, 203] on div "Purchasing" at bounding box center [869, 206] width 39 height 10
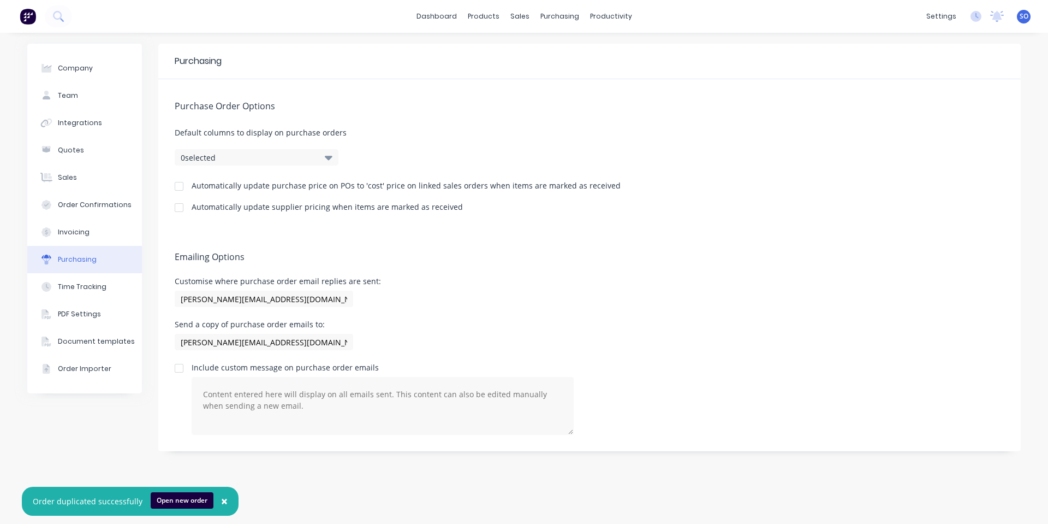
click at [204, 147] on div "Purchase Order Options Default columns to display on purchase orders 0 selected…" at bounding box center [589, 154] width 863 height 151
click at [217, 160] on button "0 selected" at bounding box center [257, 157] width 164 height 16
click at [470, 93] on div "Purchase Order Options Default columns to display on purchase orders 0 selected…" at bounding box center [589, 154] width 863 height 151
click at [178, 186] on div at bounding box center [179, 186] width 22 height 22
click at [186, 206] on div at bounding box center [179, 208] width 22 height 22
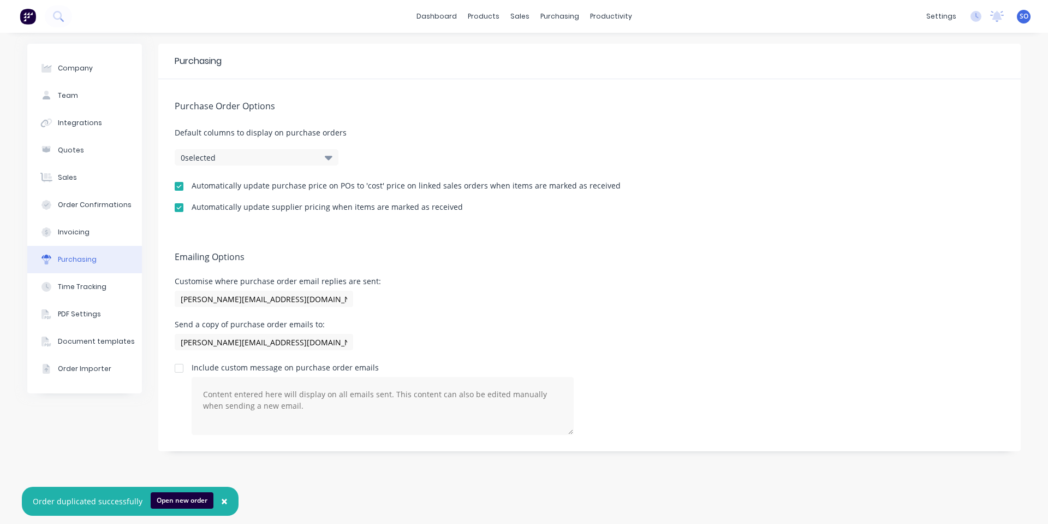
click at [813, 100] on div "Purchase Order Options Default columns to display on purchase orders 0 selected…" at bounding box center [589, 154] width 863 height 151
click at [613, 306] on div "Customise where purchase order email replies are sent: [PERSON_NAME][EMAIL_ADDR…" at bounding box center [590, 293] width 830 height 32
click at [453, 13] on link "dashboard" at bounding box center [436, 16] width 51 height 16
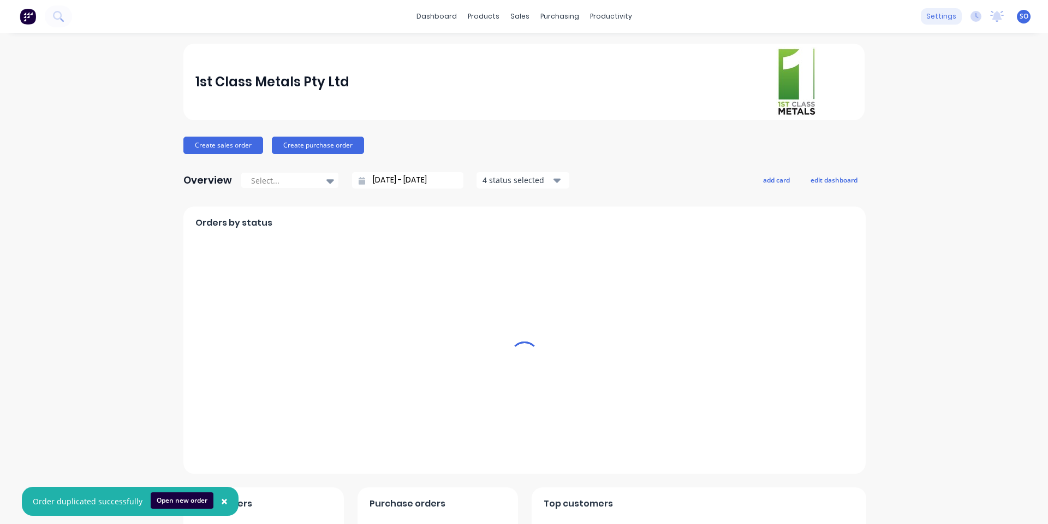
click at [949, 11] on div "settings" at bounding box center [941, 16] width 41 height 16
